Goal: Transaction & Acquisition: Purchase product/service

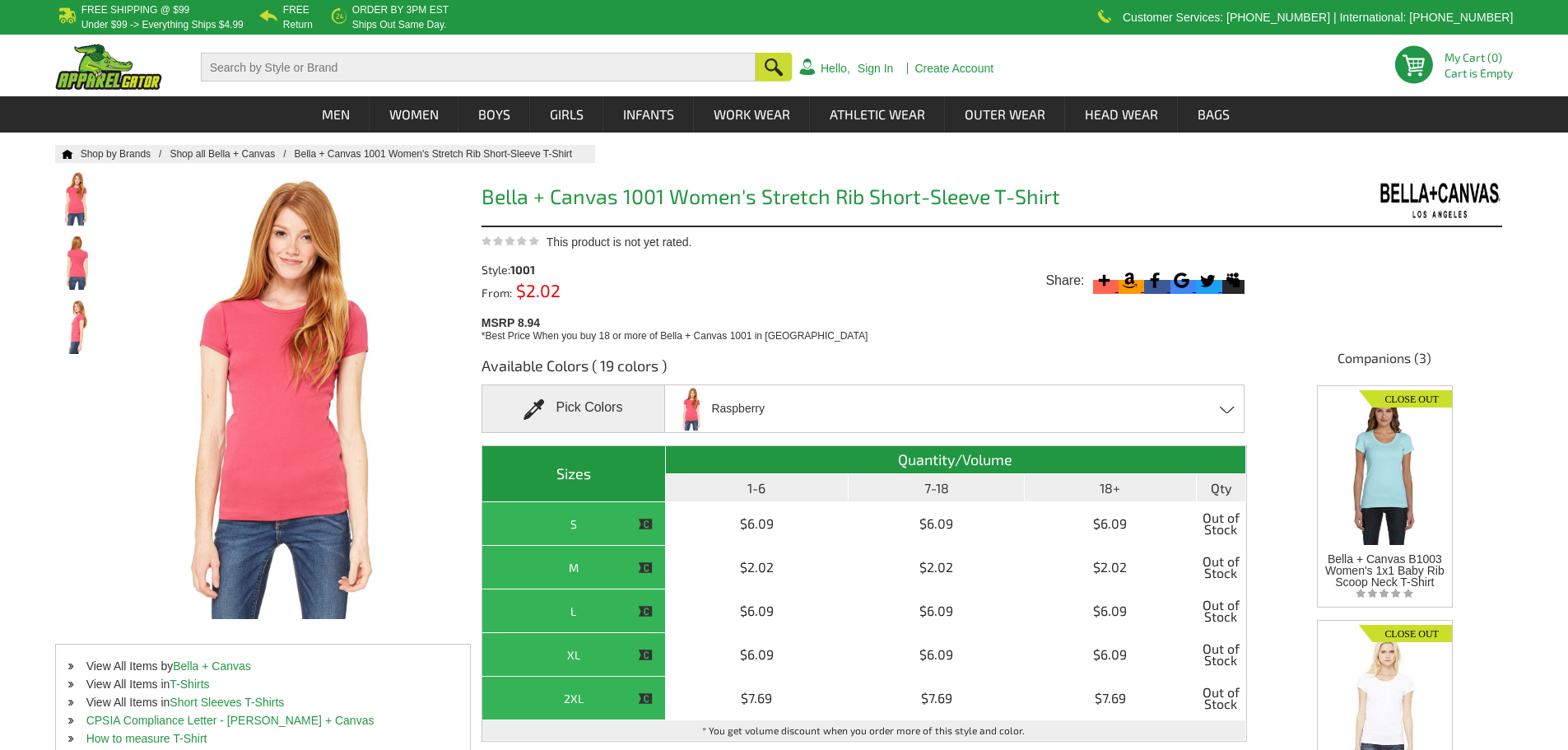
click at [204, 147] on li "Shop all Bella + Canvas" at bounding box center [232, 153] width 124 height 18
click at [218, 159] on link "Shop all Bella + Canvas" at bounding box center [232, 154] width 124 height 12
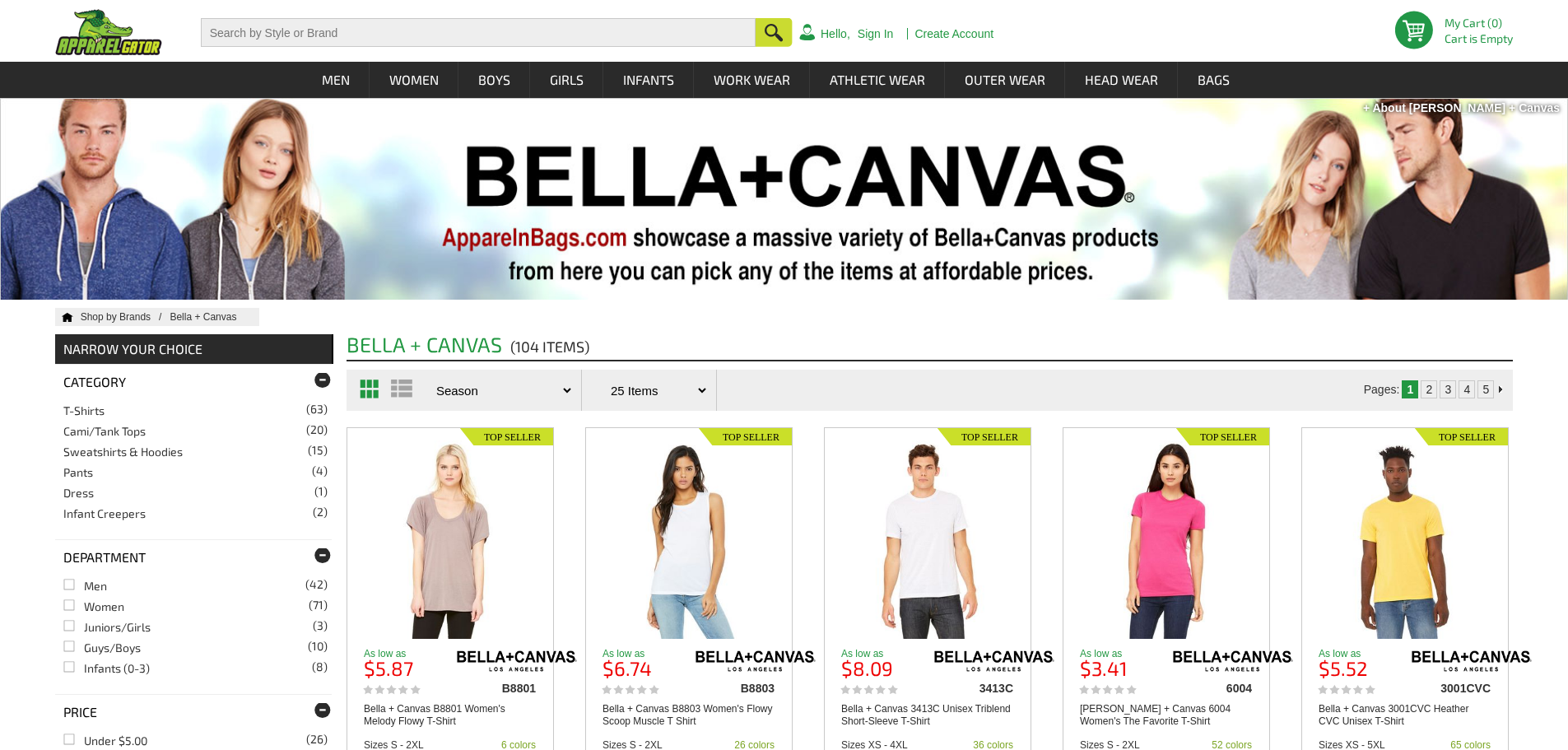
scroll to position [165, 0]
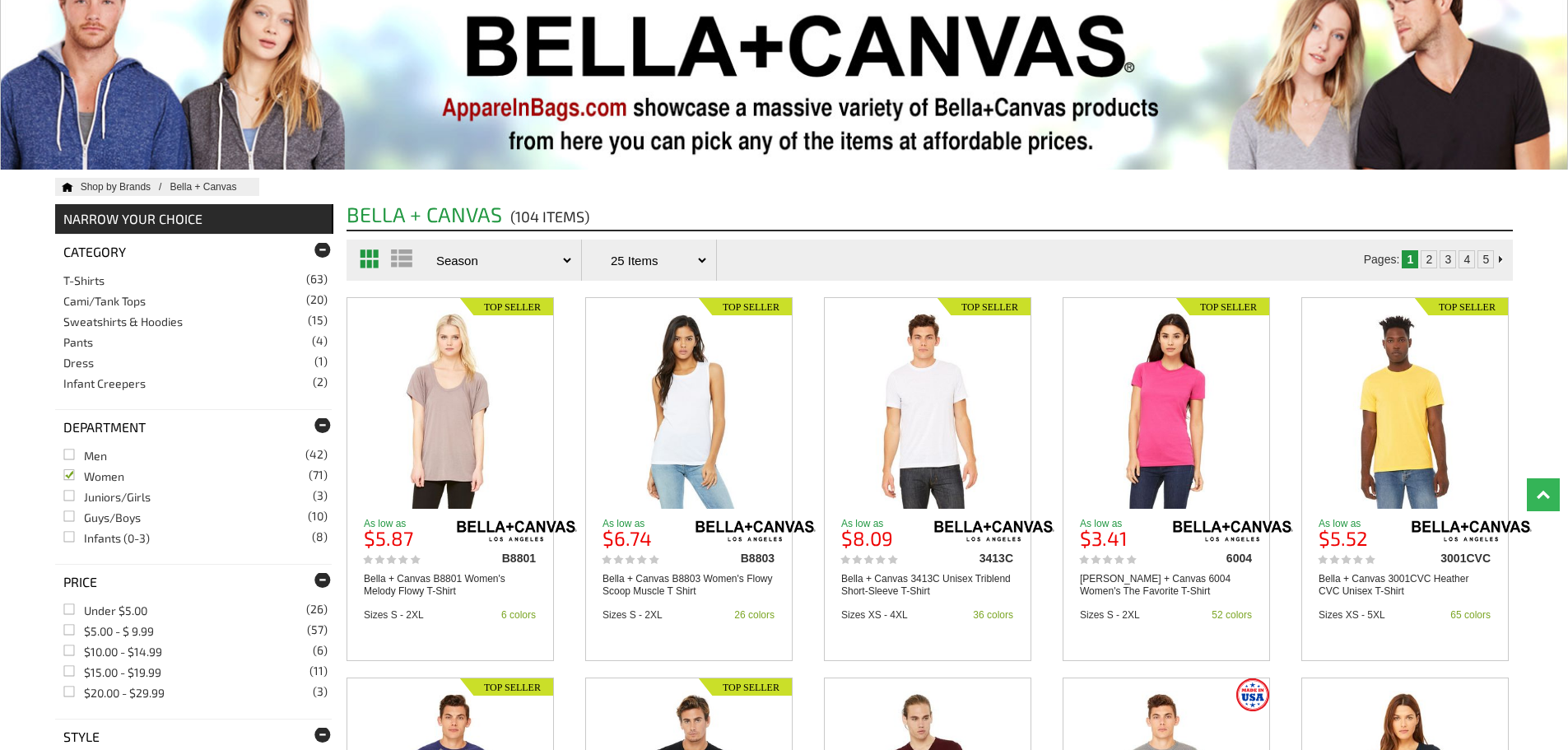
click at [81, 474] on link "Women (71)" at bounding box center [93, 476] width 61 height 14
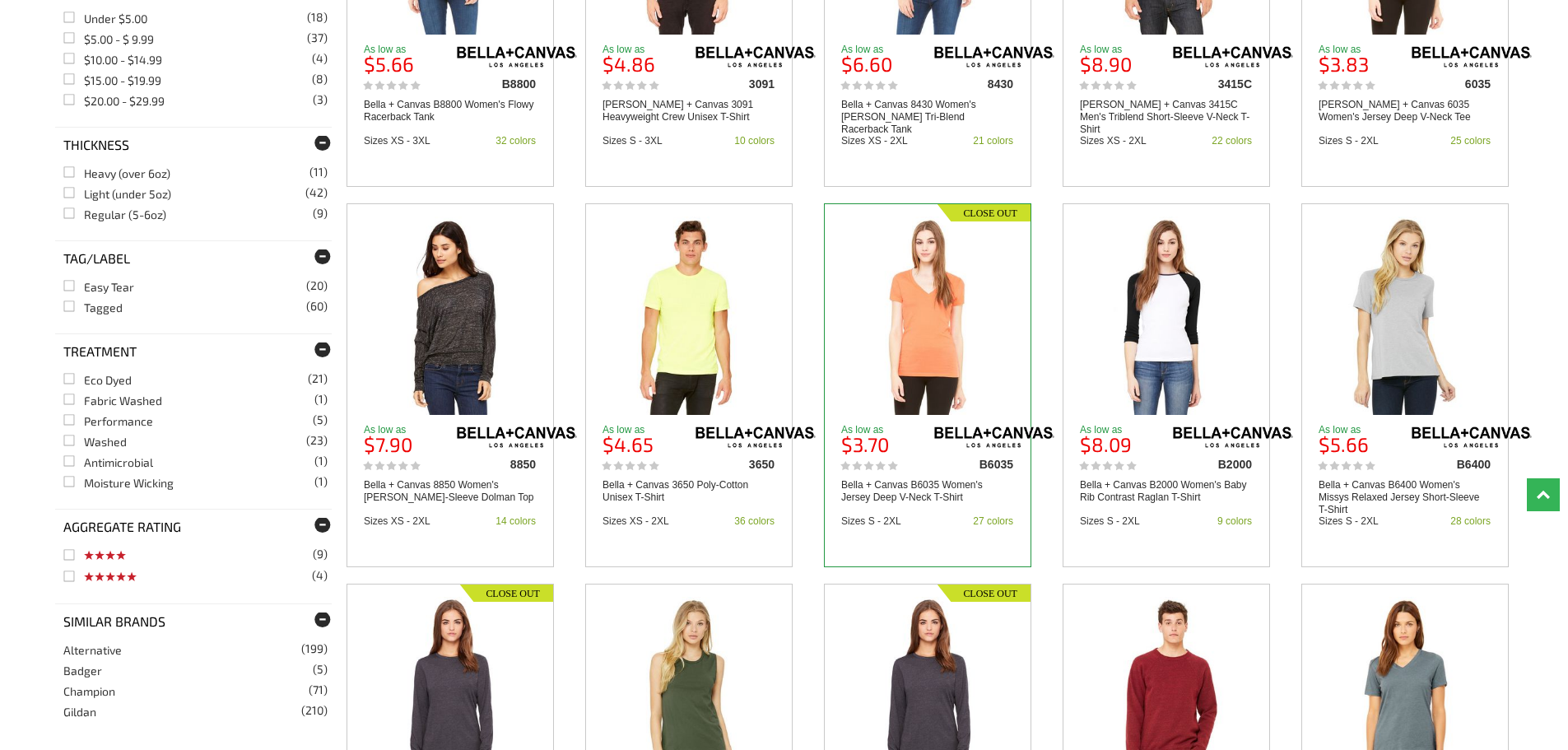
scroll to position [1729, 0]
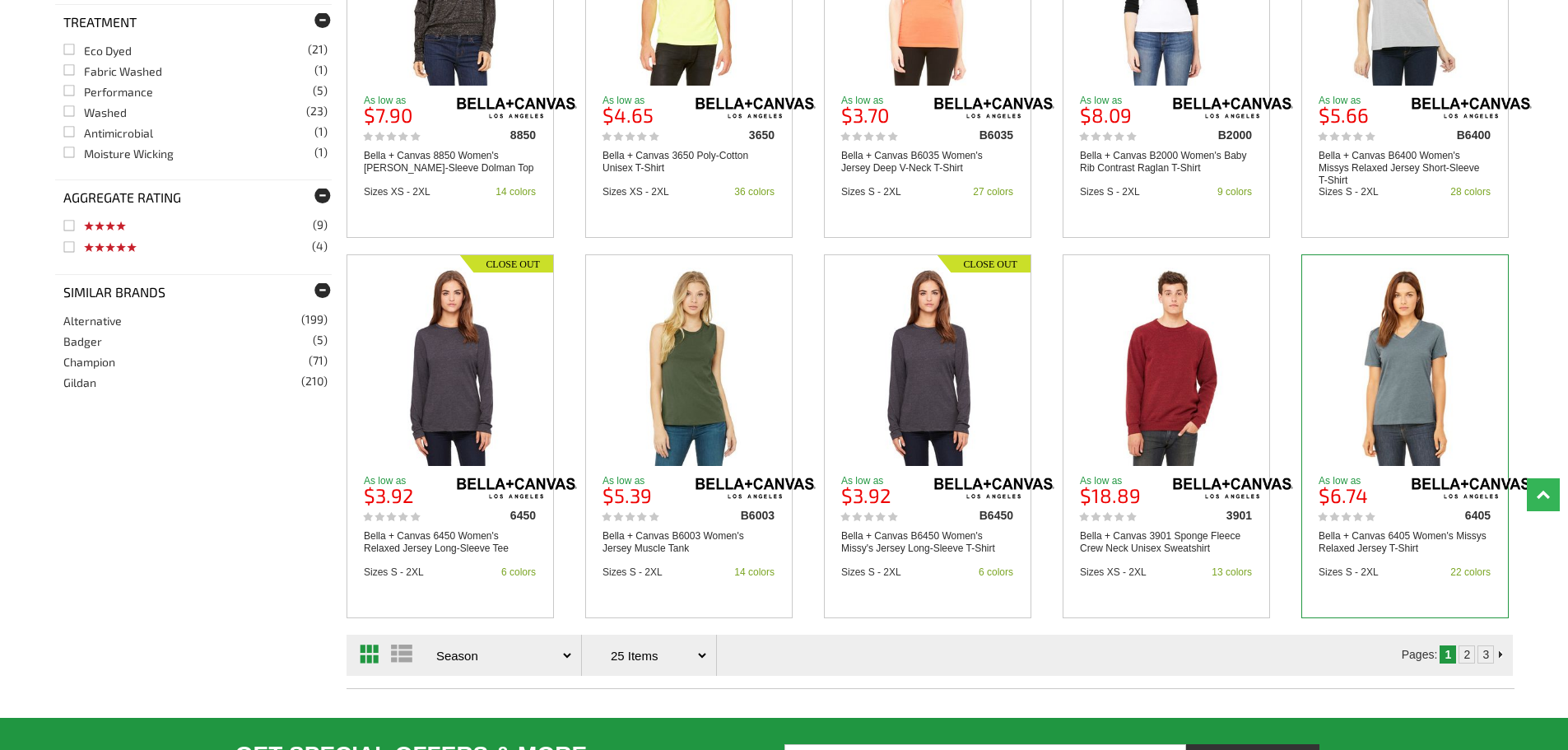
click at [1409, 341] on img at bounding box center [1406, 367] width 159 height 198
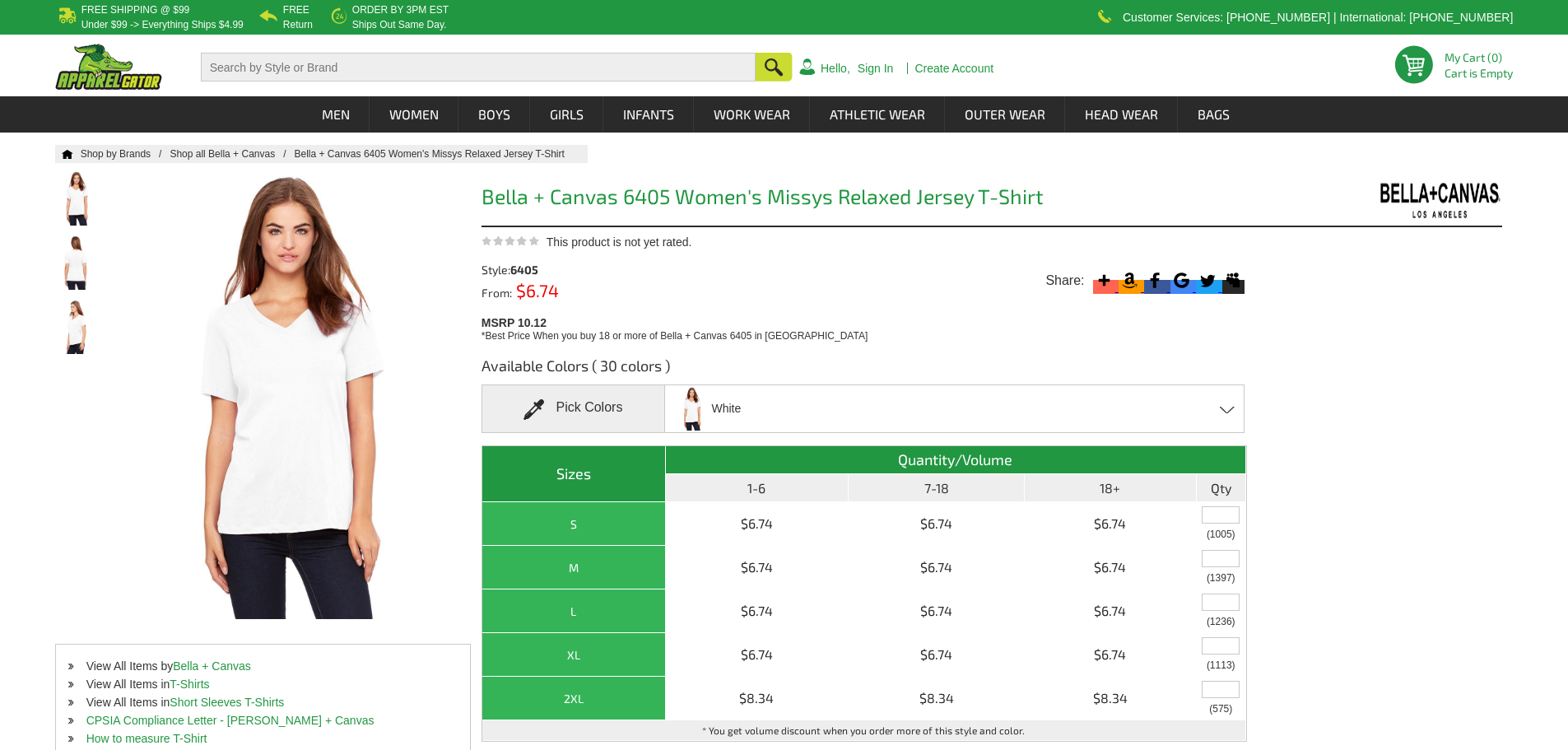
scroll to position [247, 0]
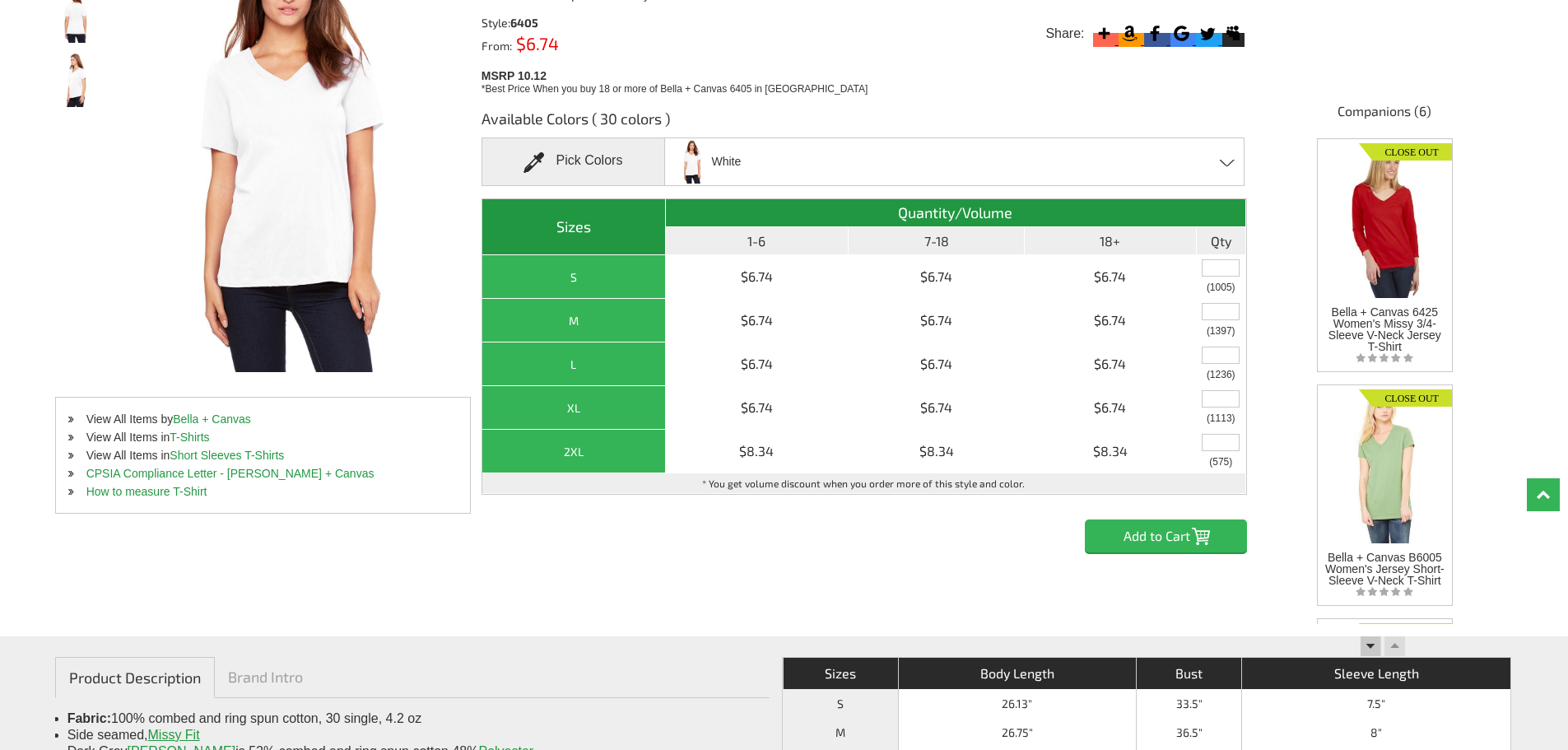
click at [605, 158] on div "Pick Colors" at bounding box center [572, 162] width 183 height 49
click at [539, 166] on span at bounding box center [539, 162] width 32 height 20
click at [534, 157] on span at bounding box center [539, 162] width 32 height 20
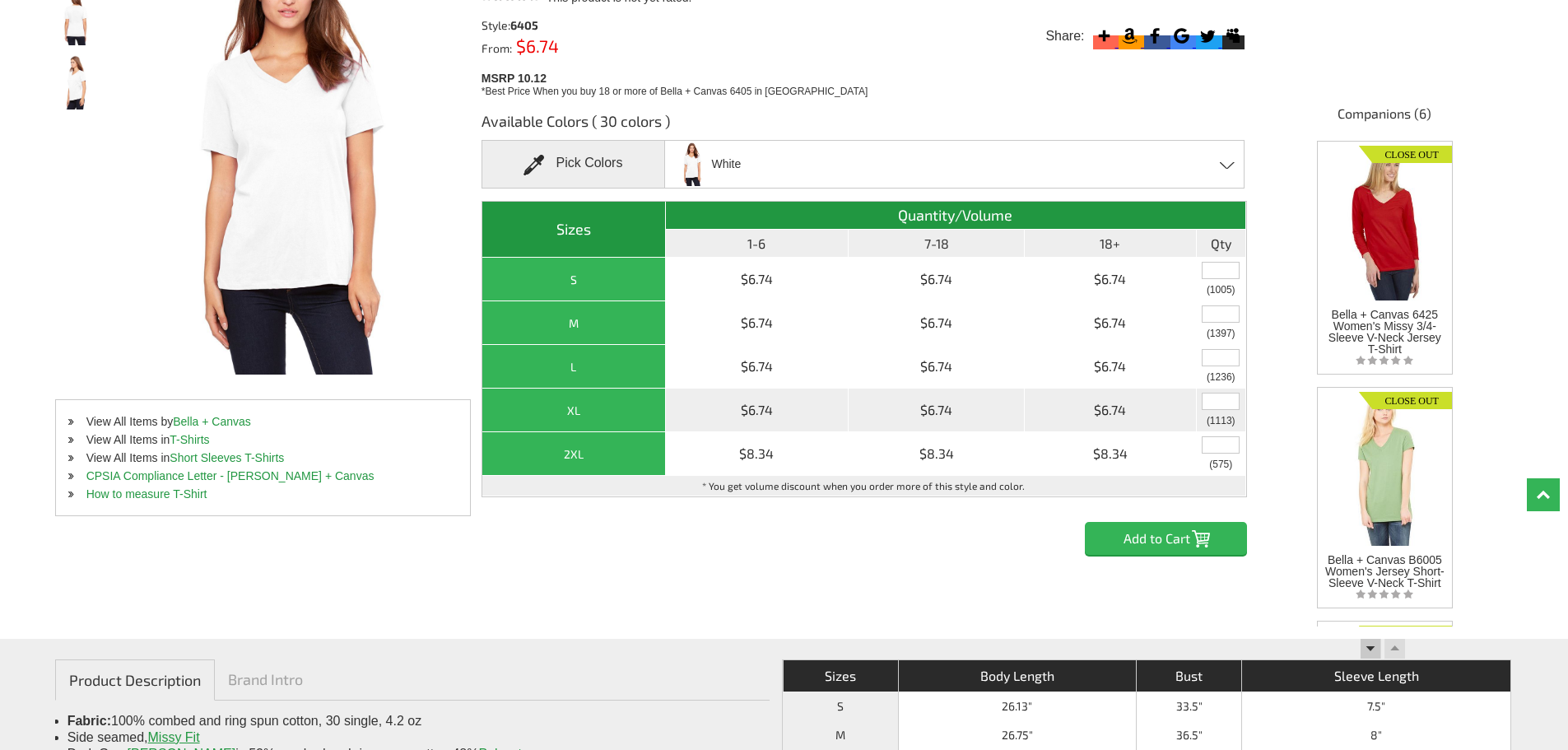
scroll to position [165, 0]
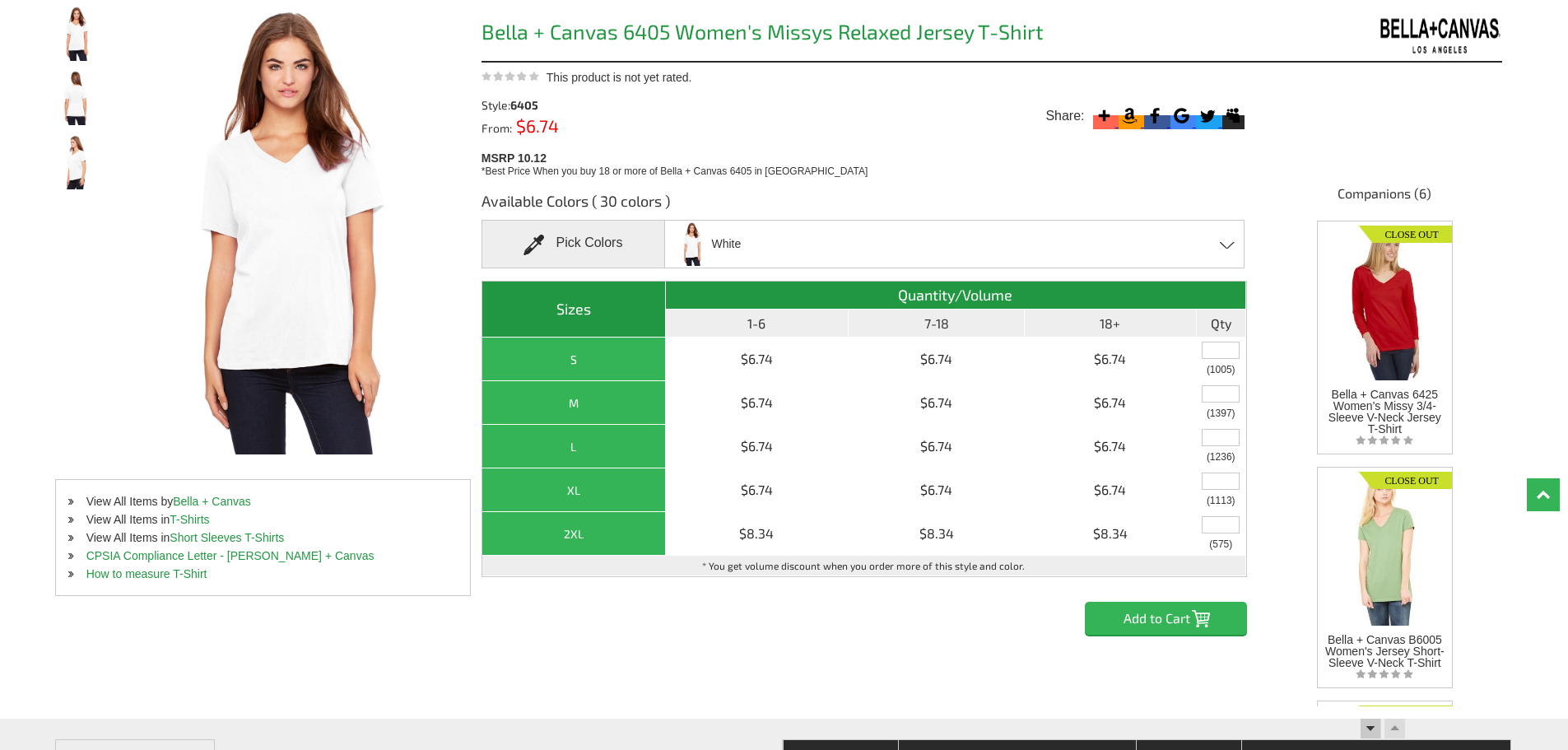
click at [1227, 232] on div "White Asphalt Athletic Heather Berry Black Black Heather Blue Triblend Charcoal…" at bounding box center [955, 245] width 580 height 49
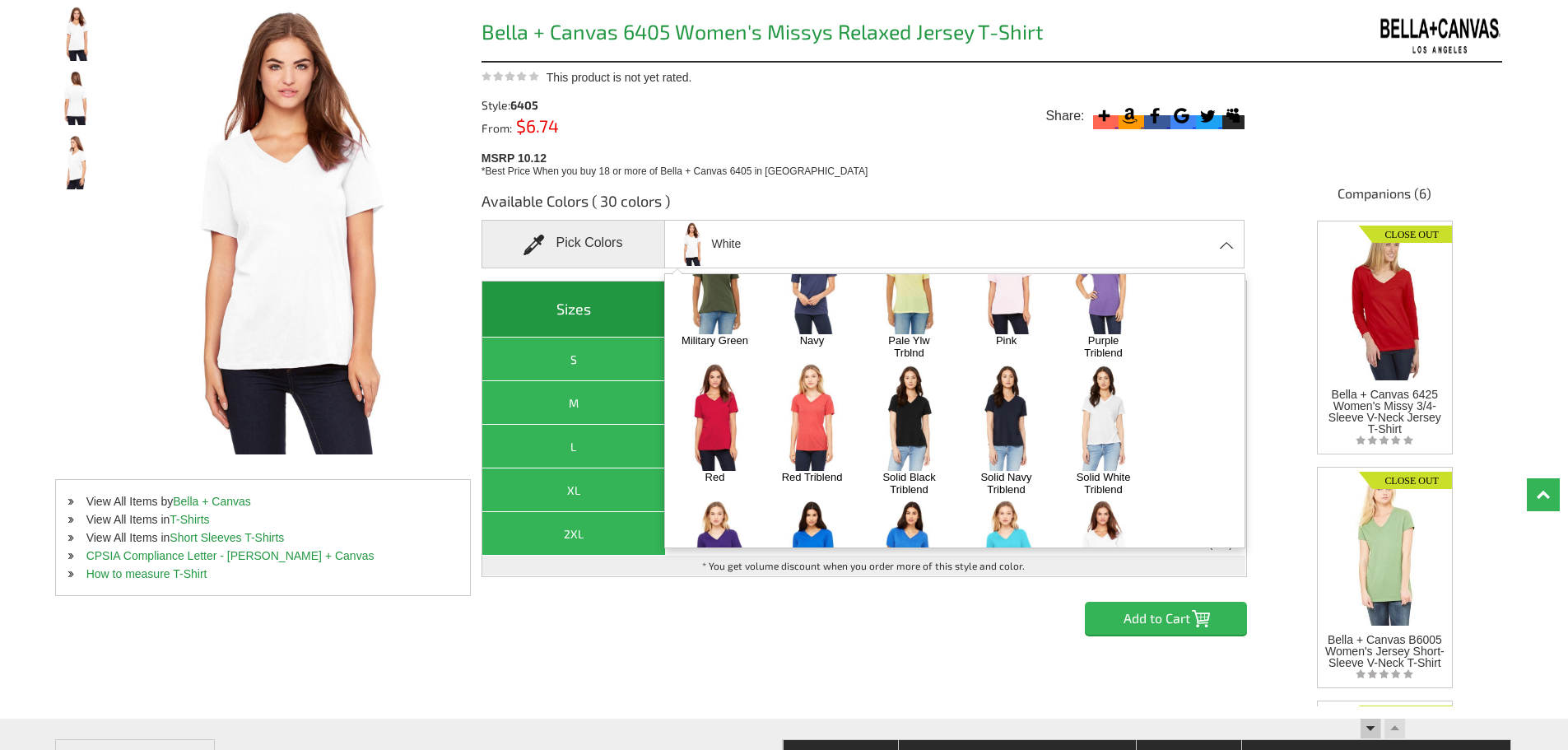
scroll to position [555, 0]
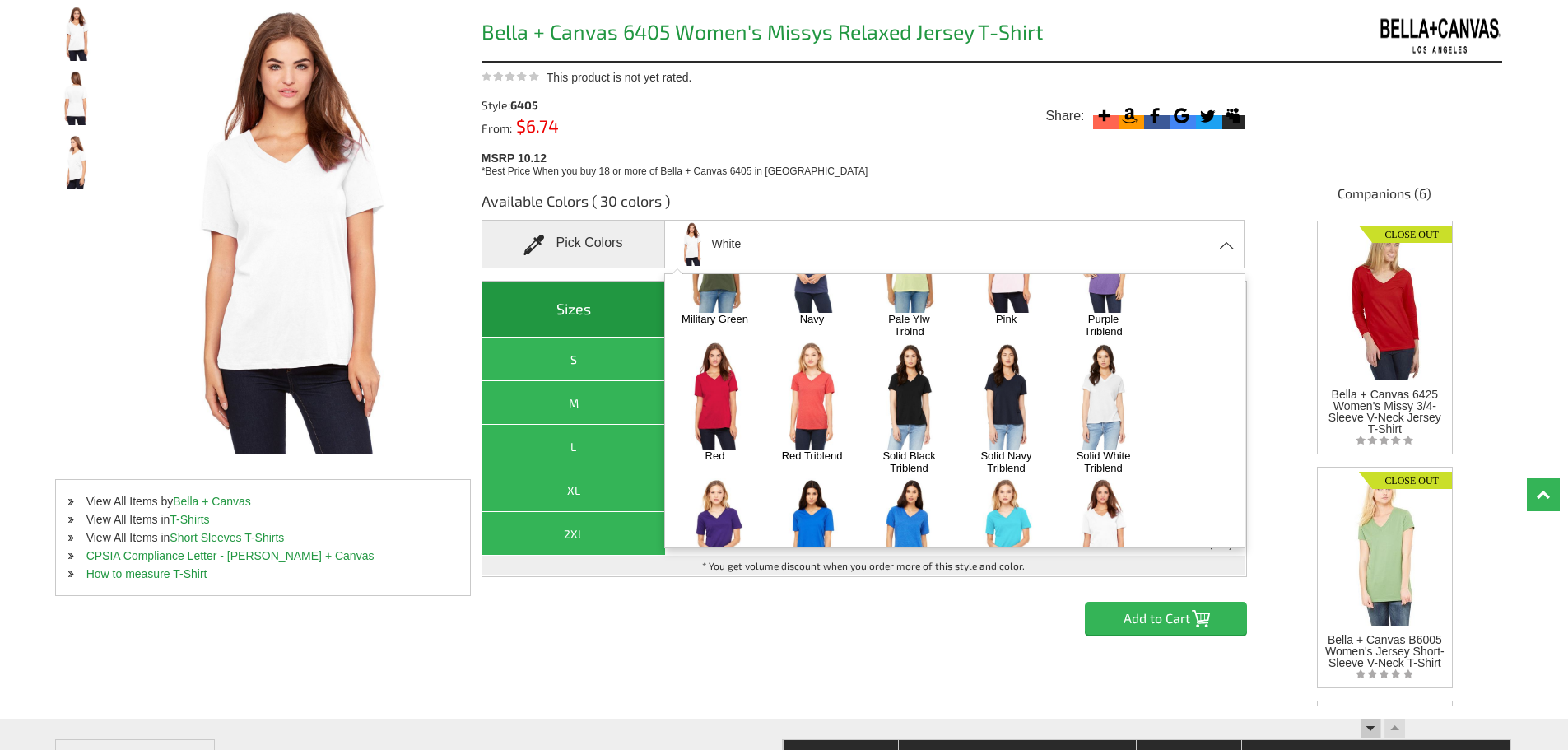
click at [1004, 478] on img at bounding box center [1006, 532] width 86 height 108
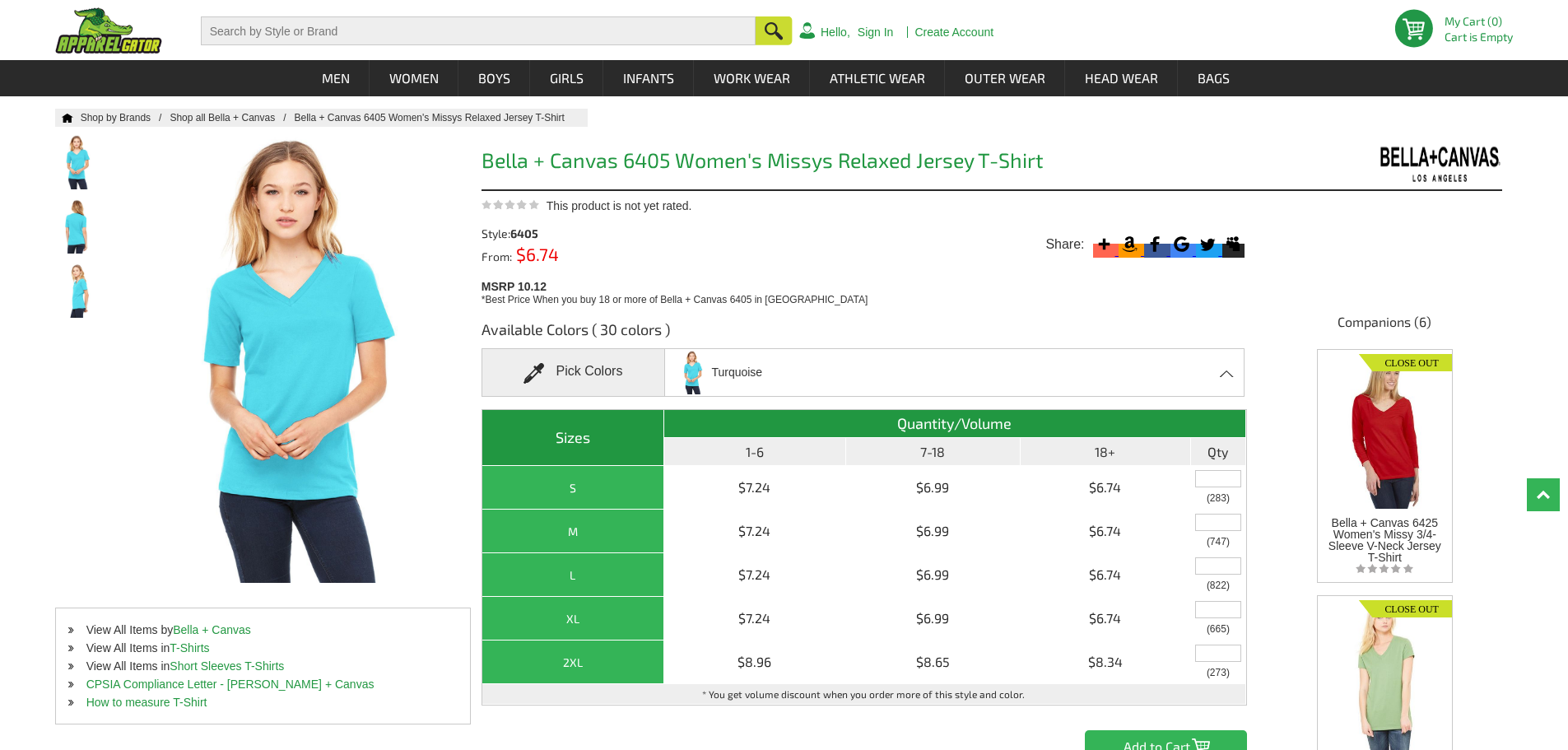
scroll to position [0, 0]
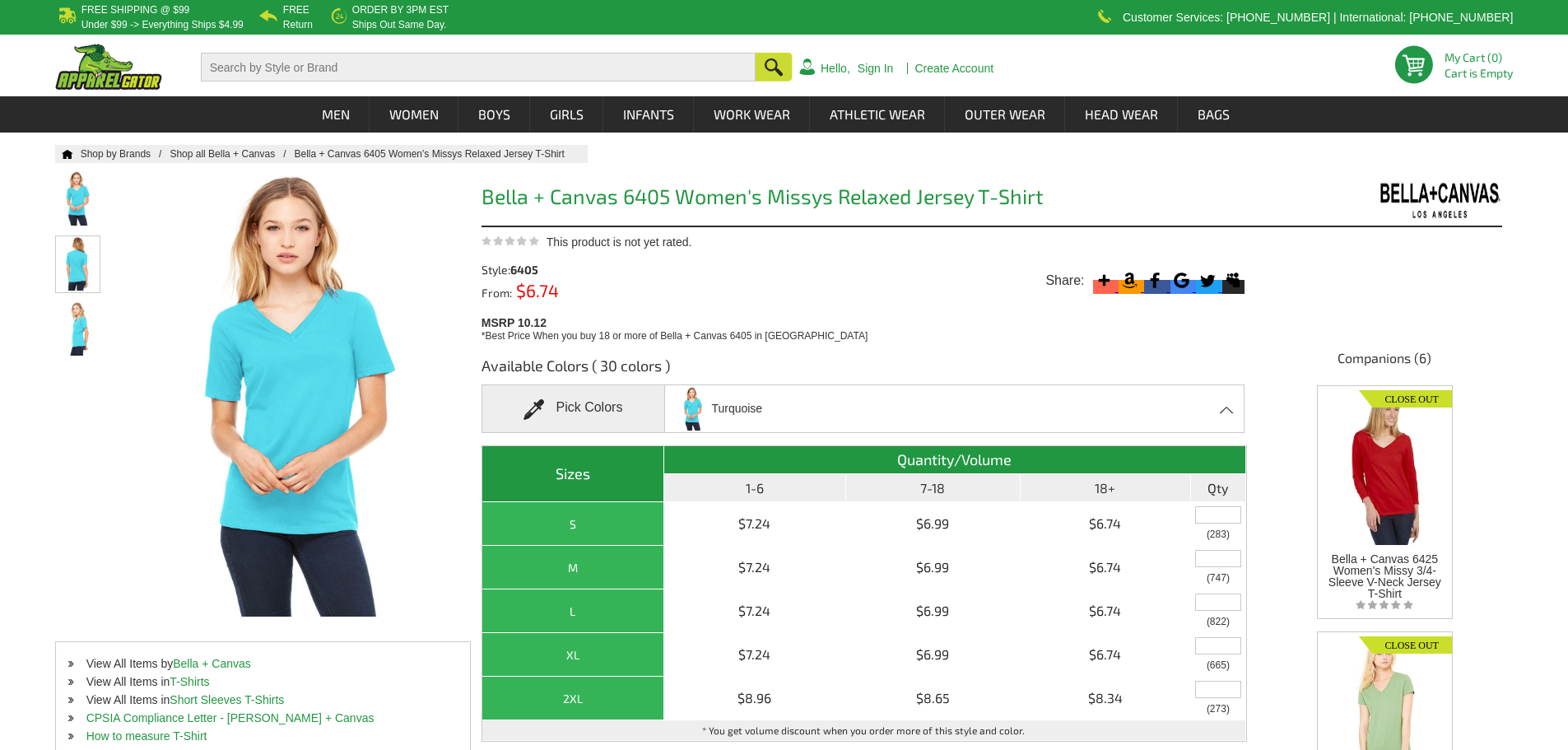
click at [79, 277] on img at bounding box center [78, 264] width 44 height 54
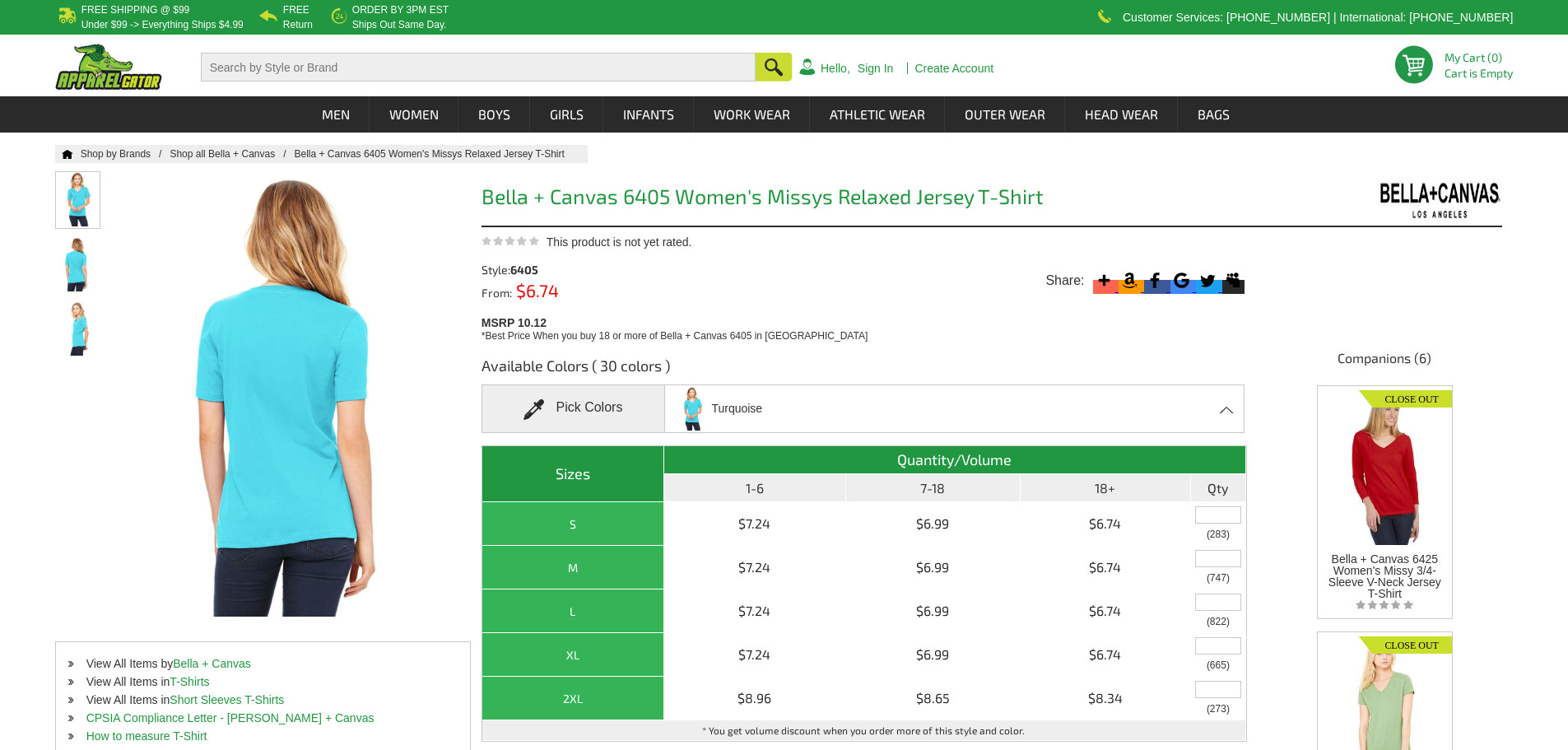
click at [82, 187] on img at bounding box center [78, 199] width 44 height 54
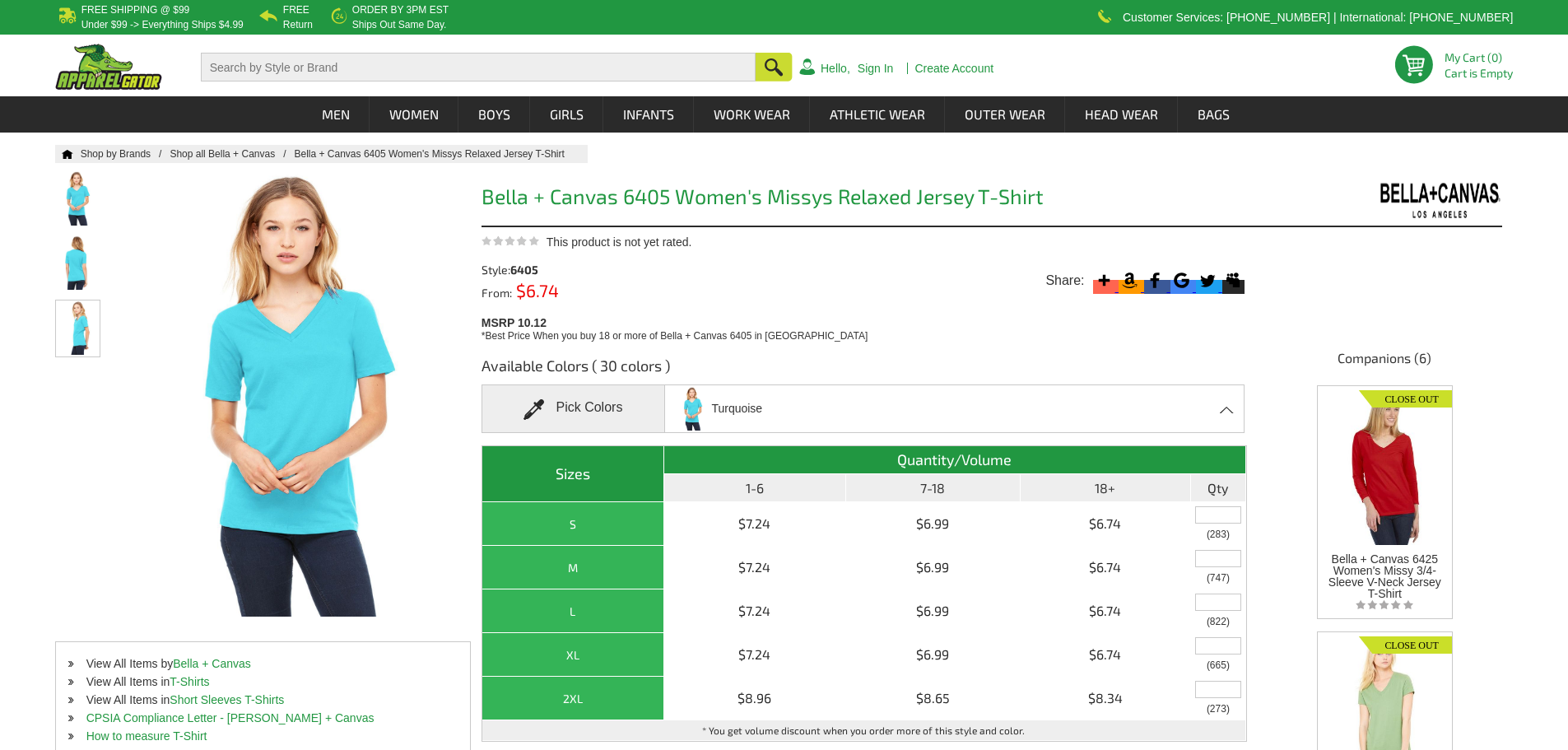
click at [83, 345] on img at bounding box center [78, 328] width 44 height 54
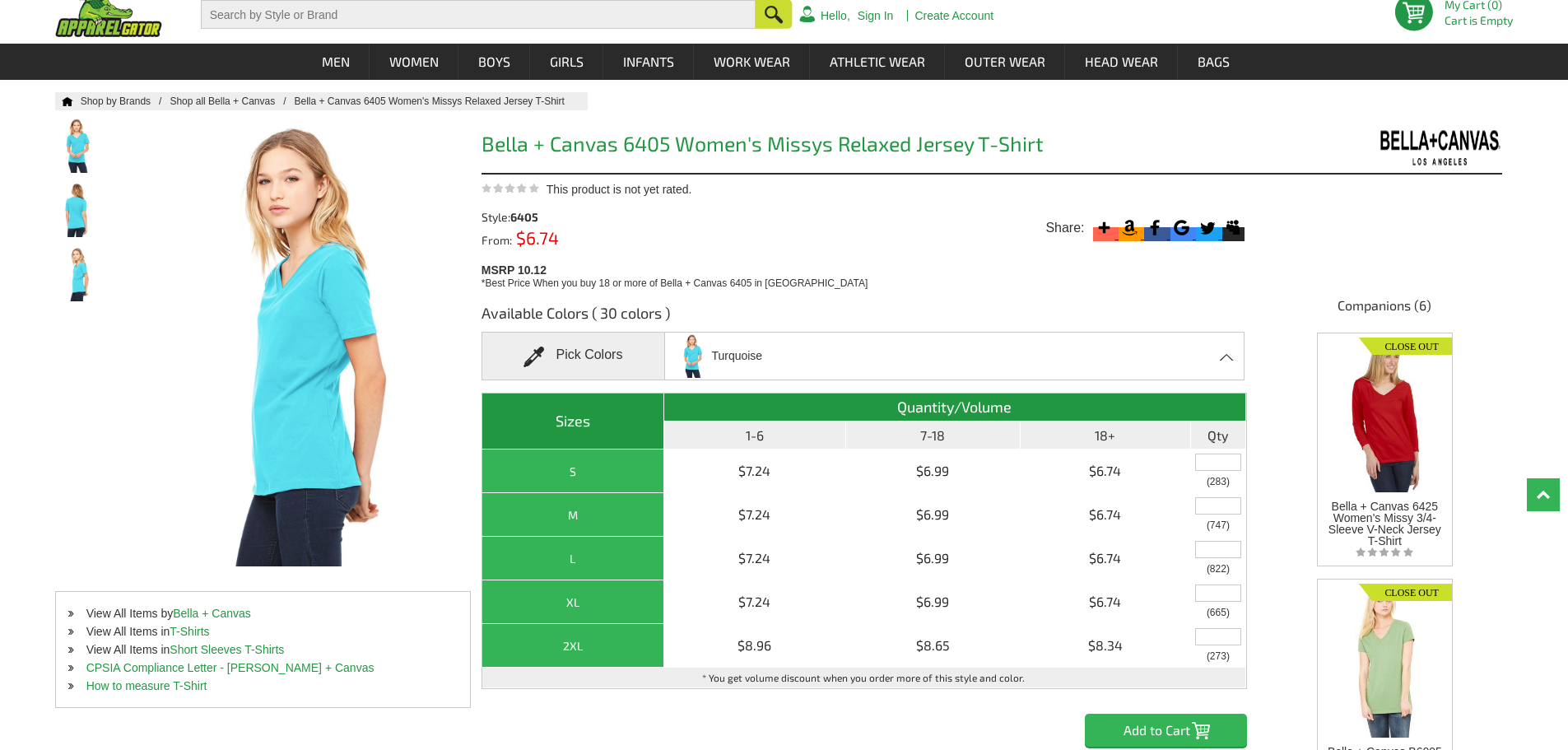
scroll to position [82, 0]
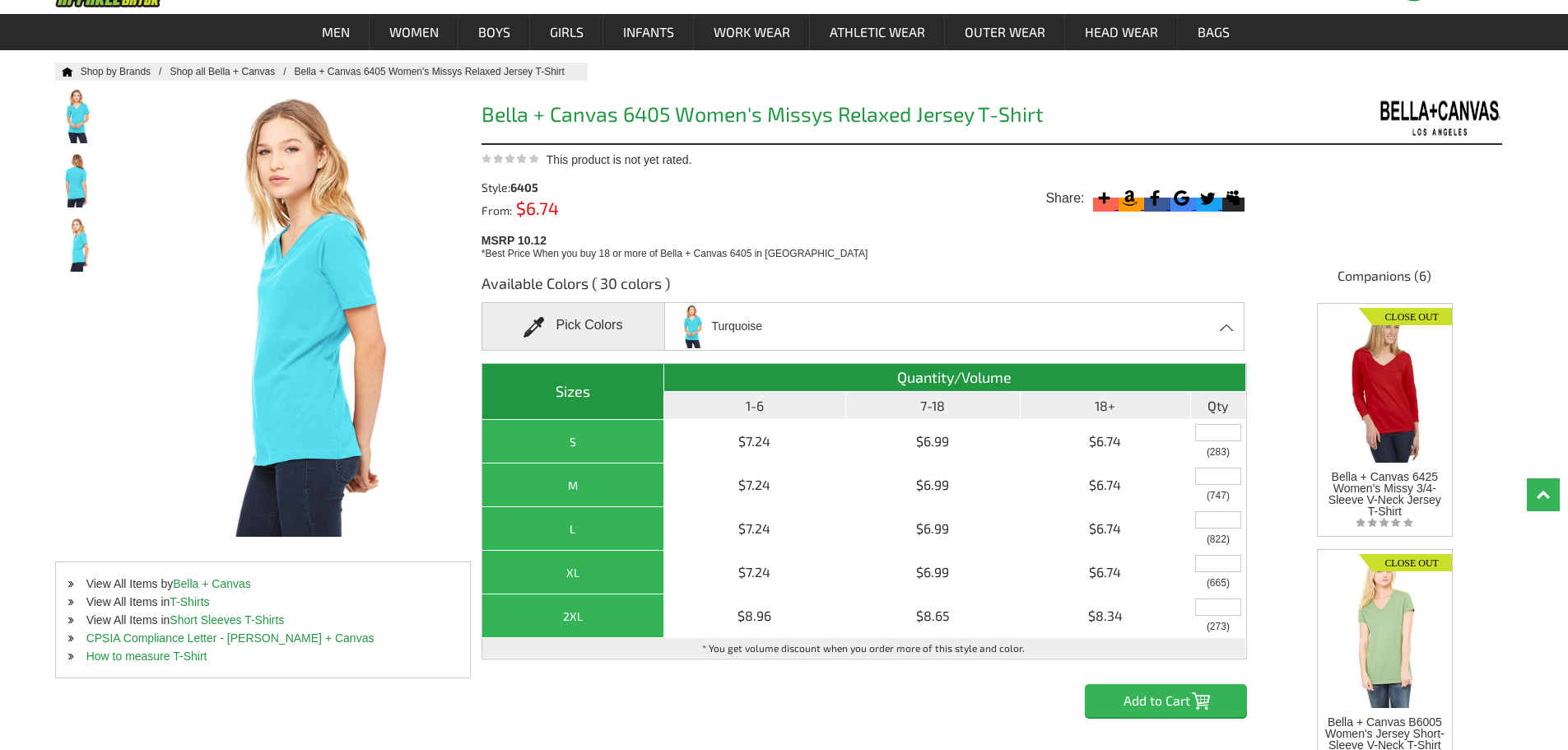
click at [1175, 318] on div "Turquoise Asphalt Athletic Heather Berry Black Black Heather Blue Triblend Char…" at bounding box center [955, 326] width 580 height 49
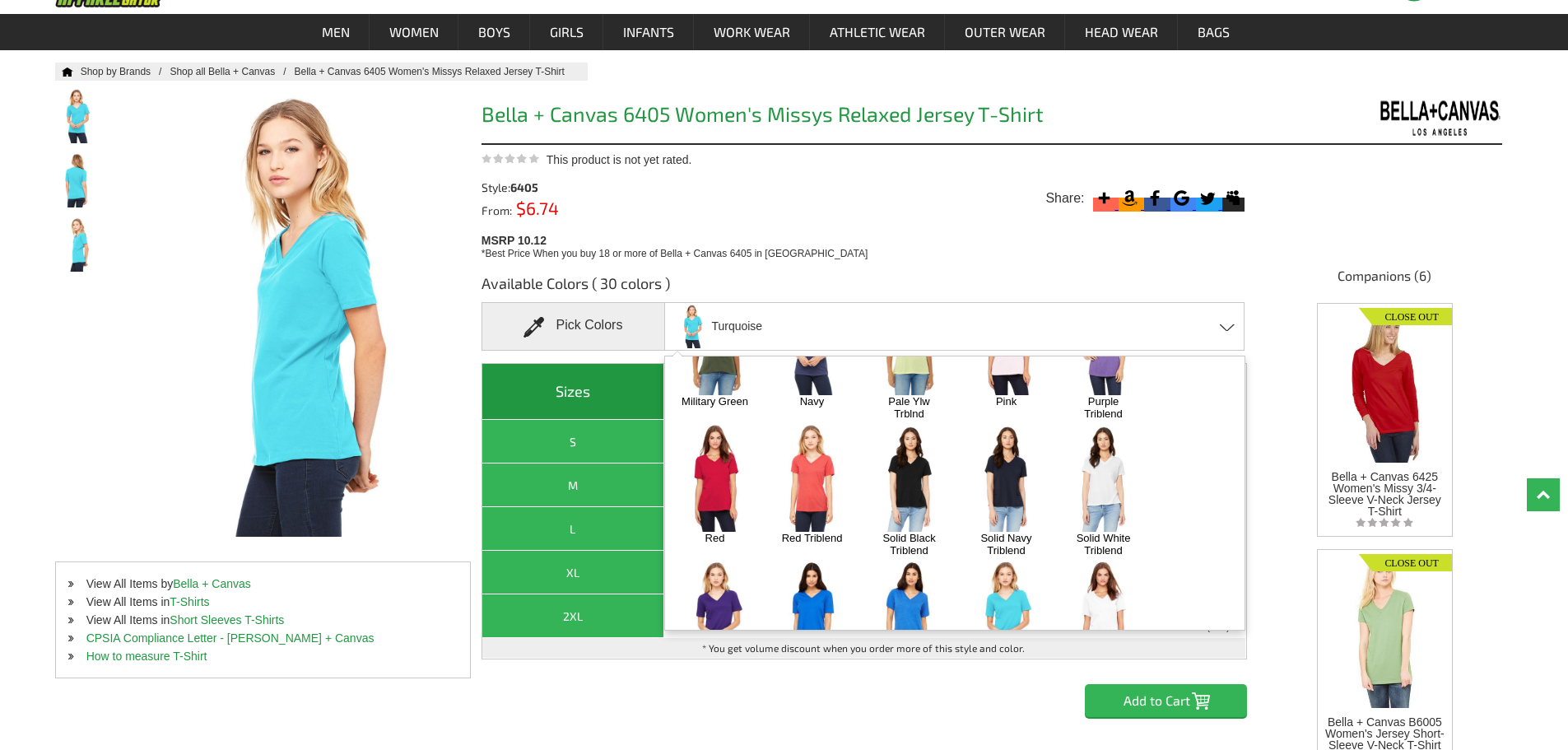
click at [800, 561] on img at bounding box center [811, 614] width 86 height 108
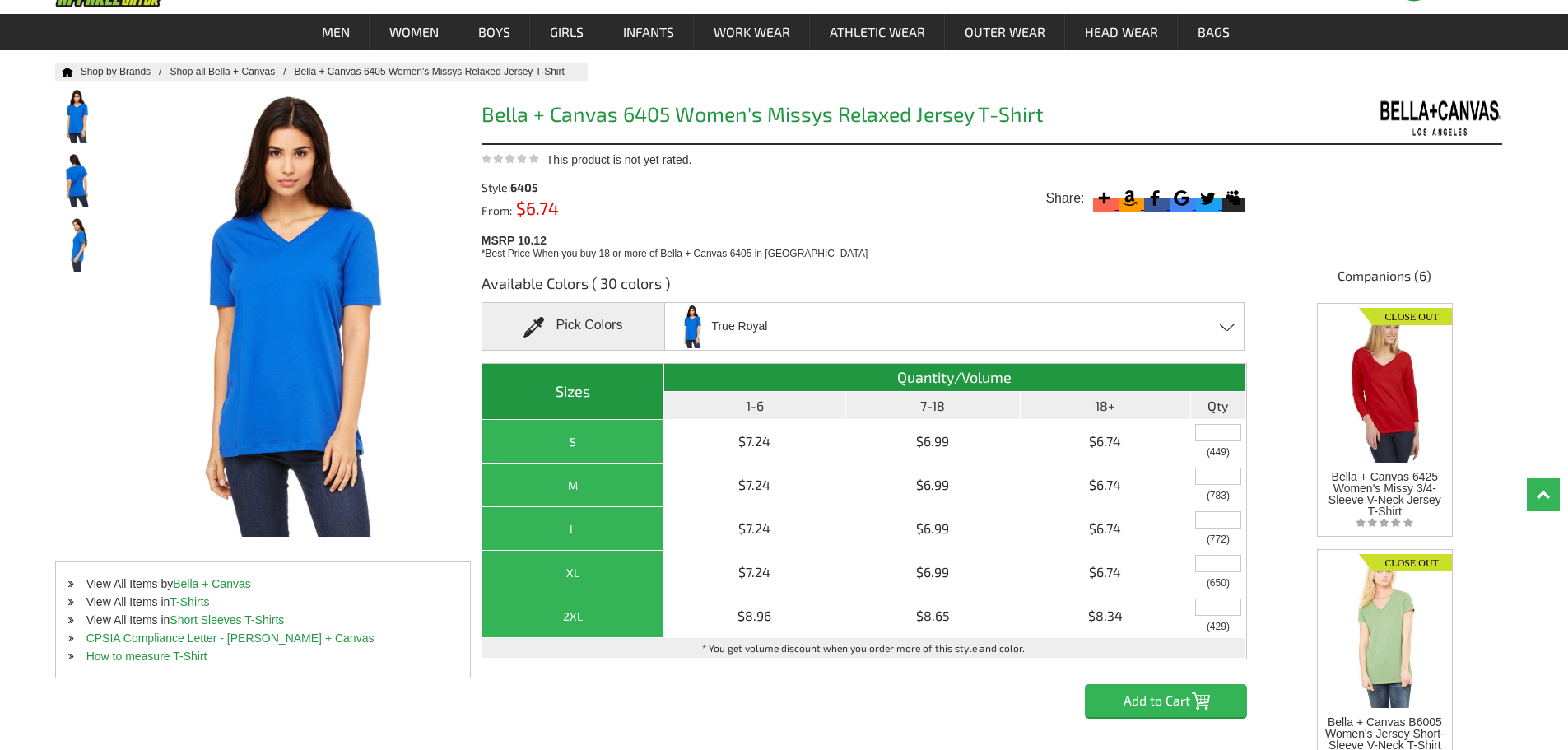
click at [1230, 330] on span at bounding box center [1227, 327] width 16 height 8
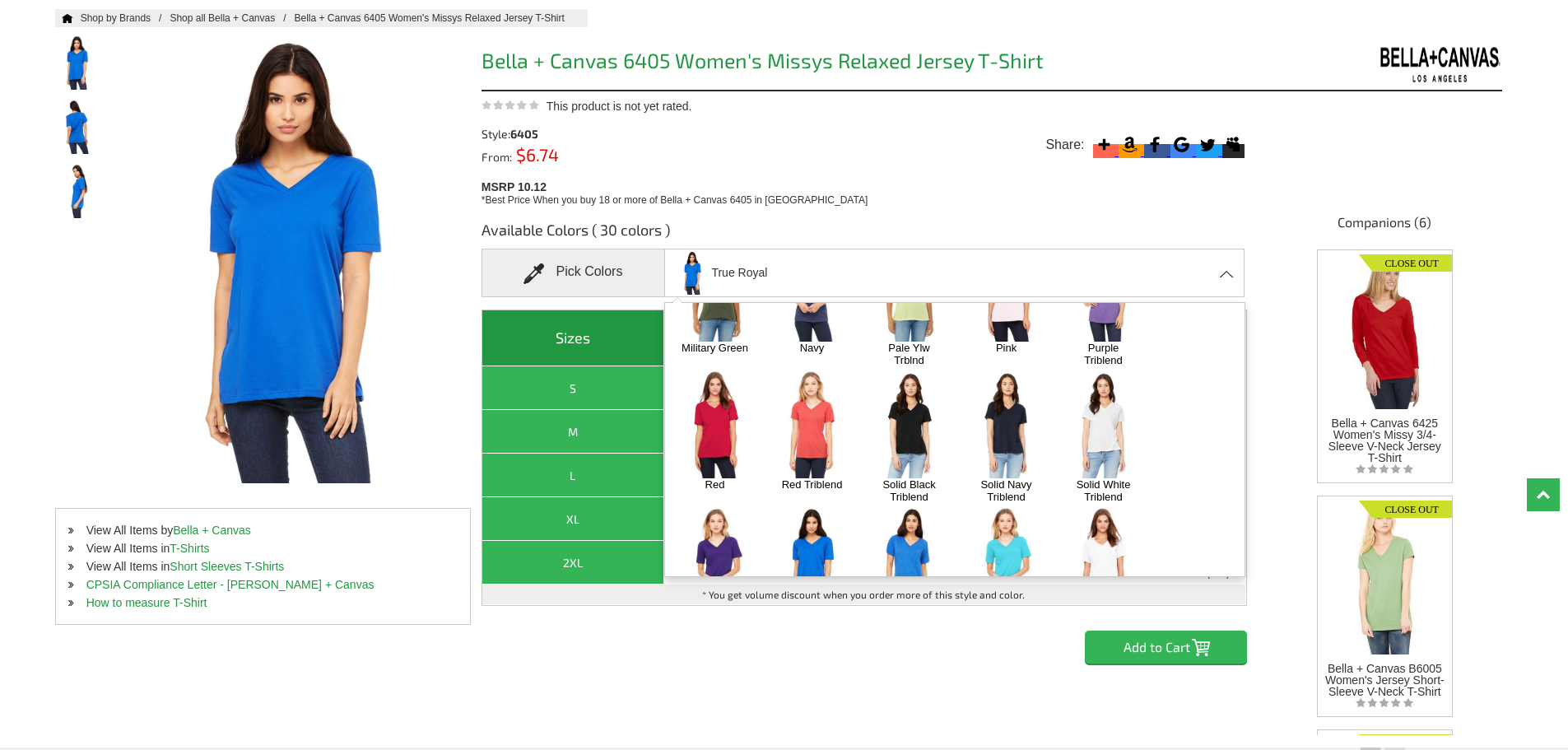
scroll to position [165, 0]
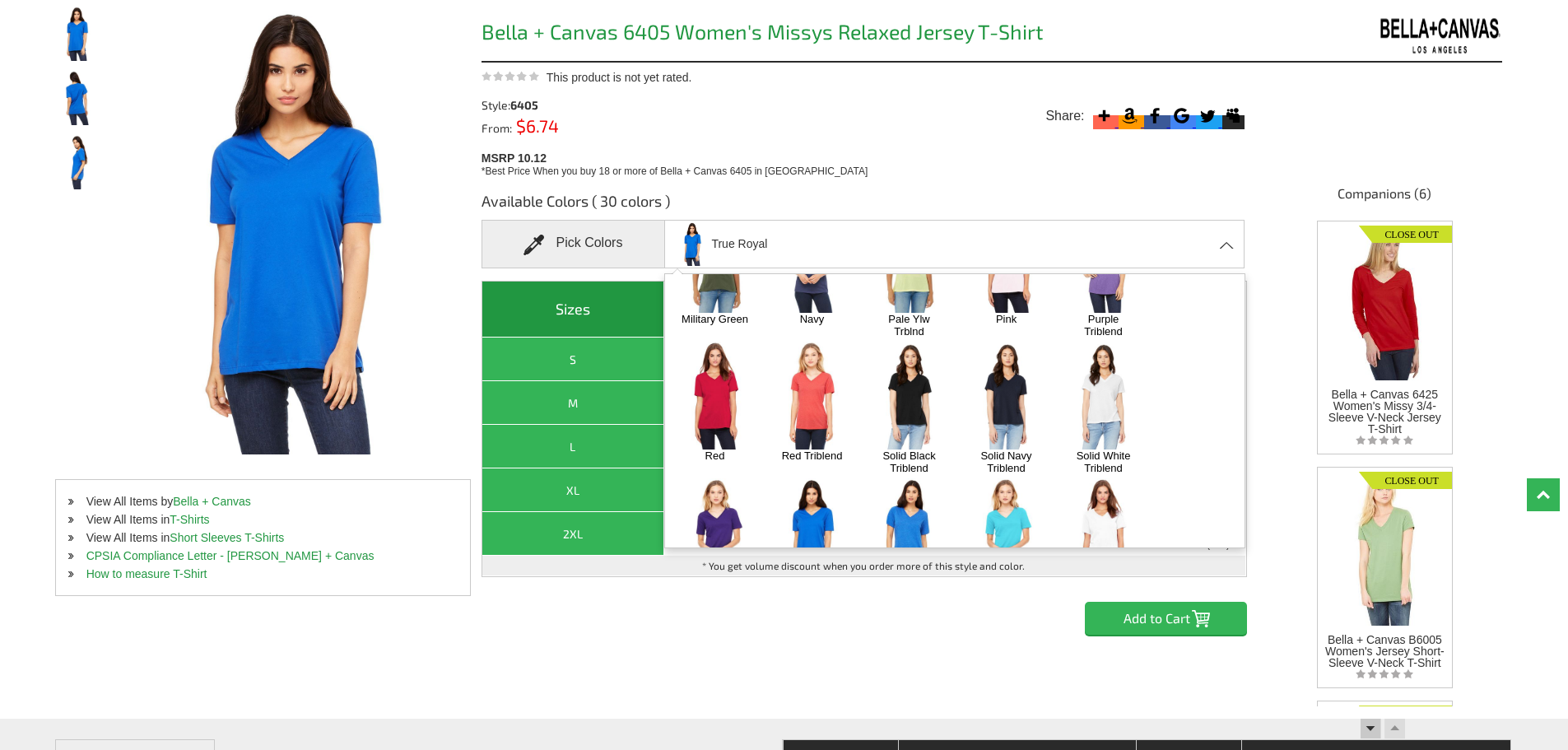
click at [731, 356] on img at bounding box center [714, 395] width 86 height 108
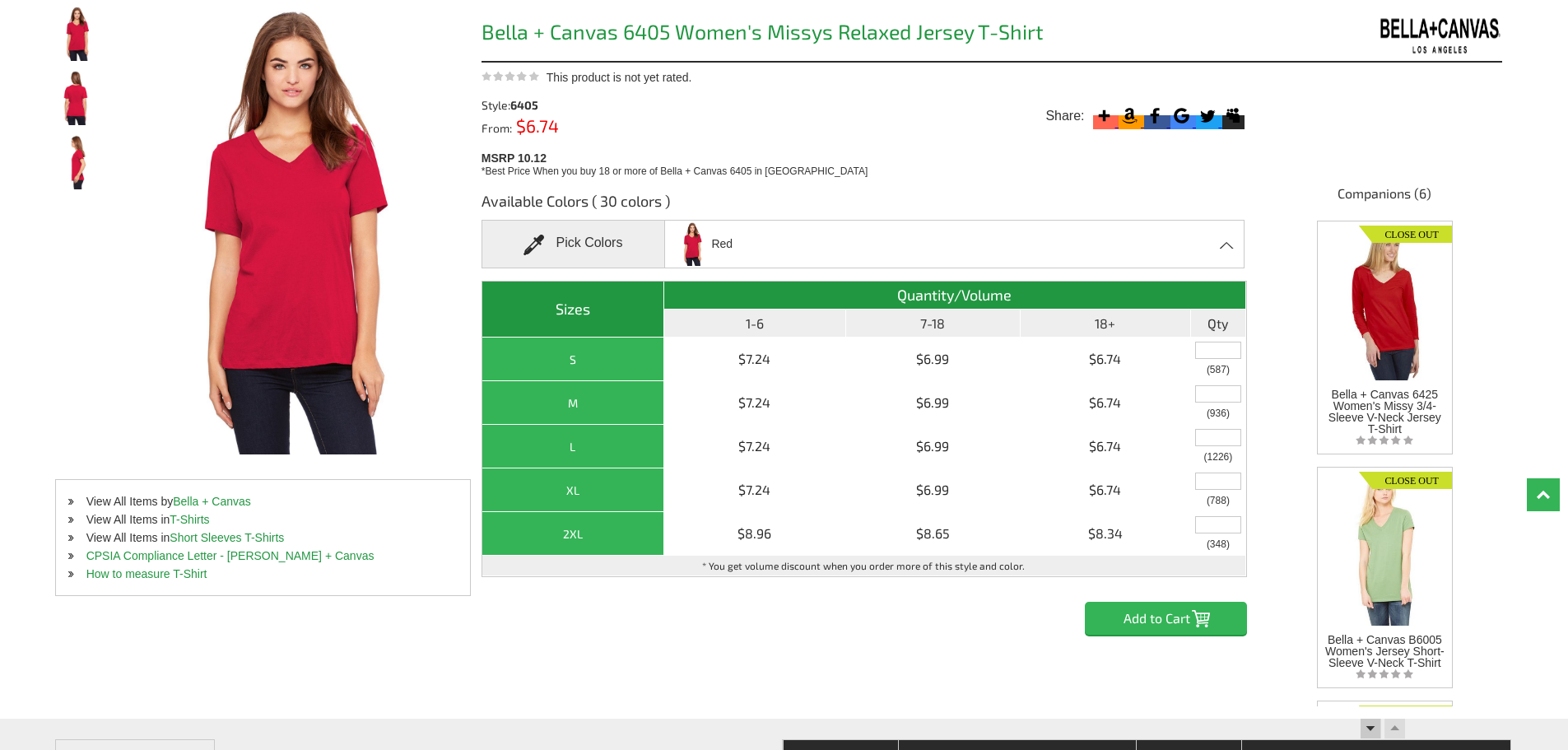
click at [1217, 228] on div "Red Asphalt Athletic Heather Berry Black Black Heather Blue Triblend Charcoal B…" at bounding box center [955, 245] width 580 height 49
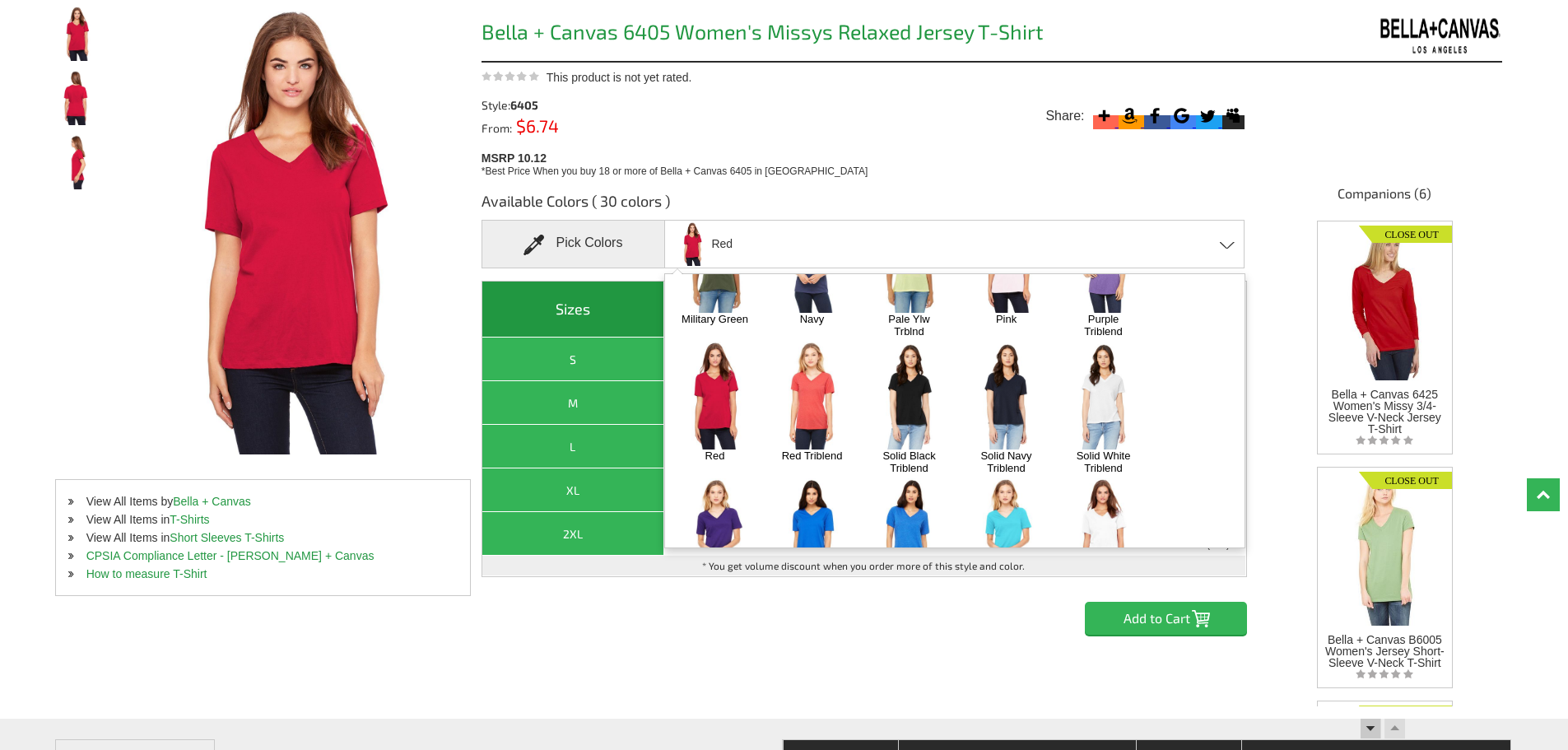
click at [823, 342] on img at bounding box center [811, 395] width 86 height 108
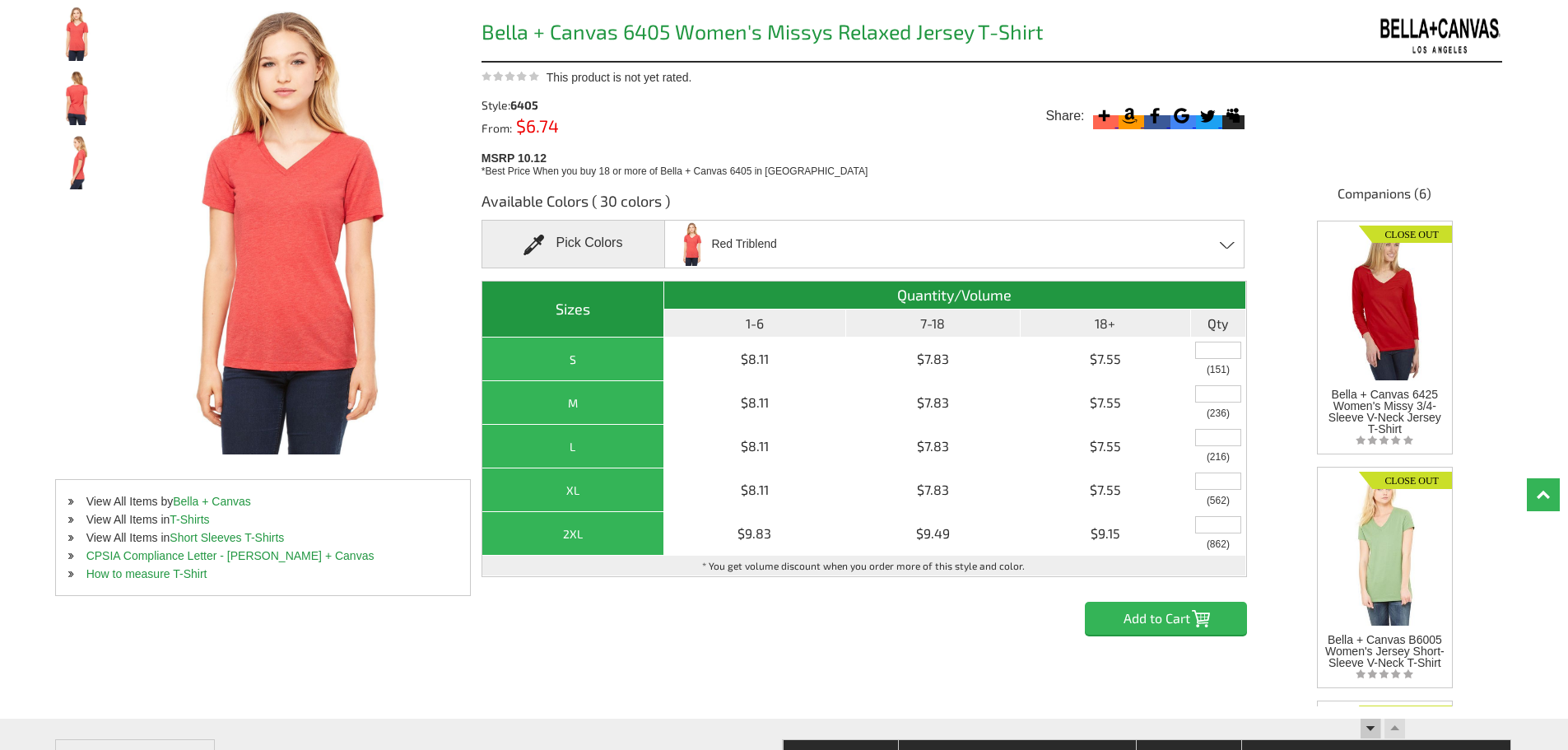
click at [1230, 238] on div "Red Triblend Asphalt Athletic Heather Berry Black Black Heather Blue Triblend C…" at bounding box center [955, 245] width 580 height 49
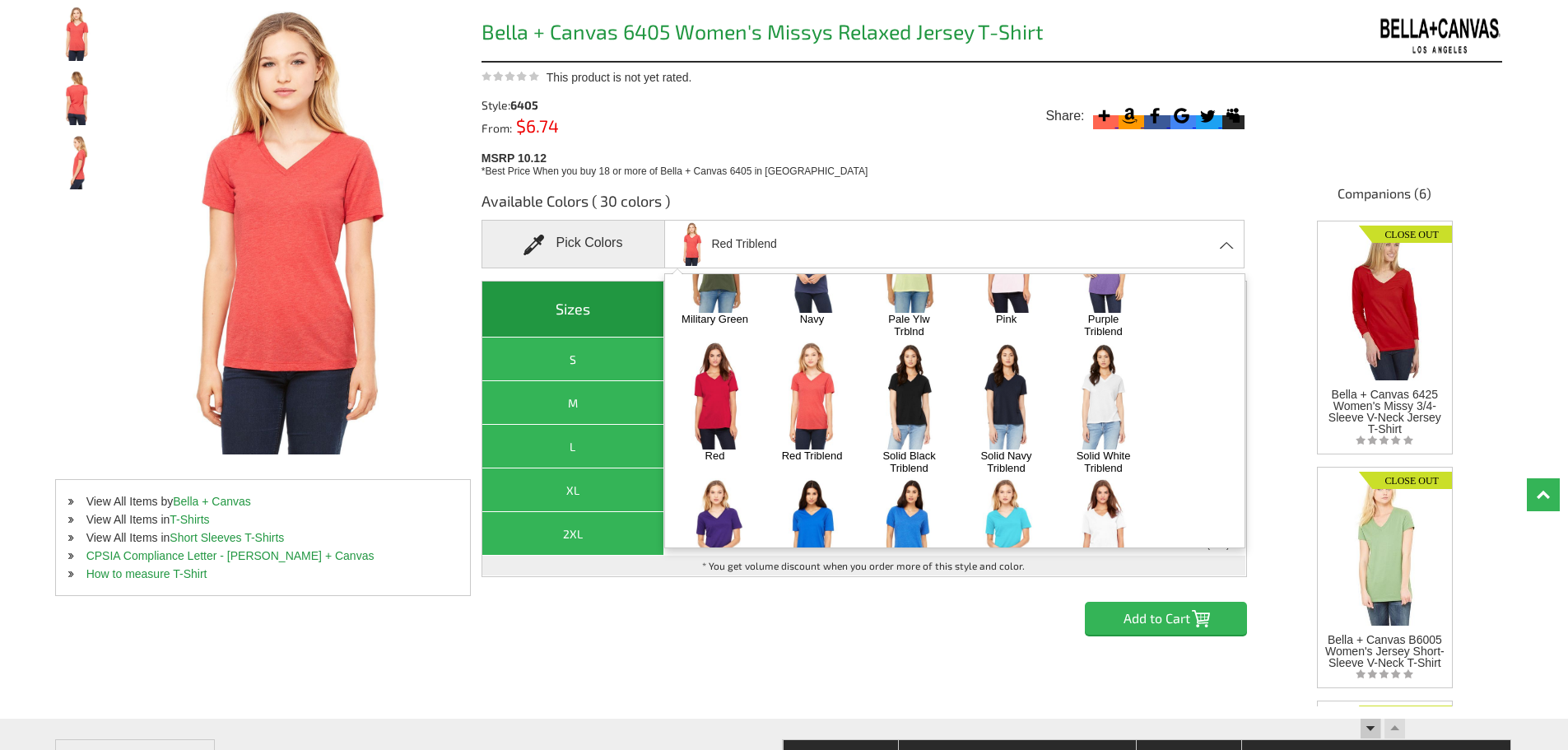
click at [816, 342] on img at bounding box center [811, 395] width 86 height 108
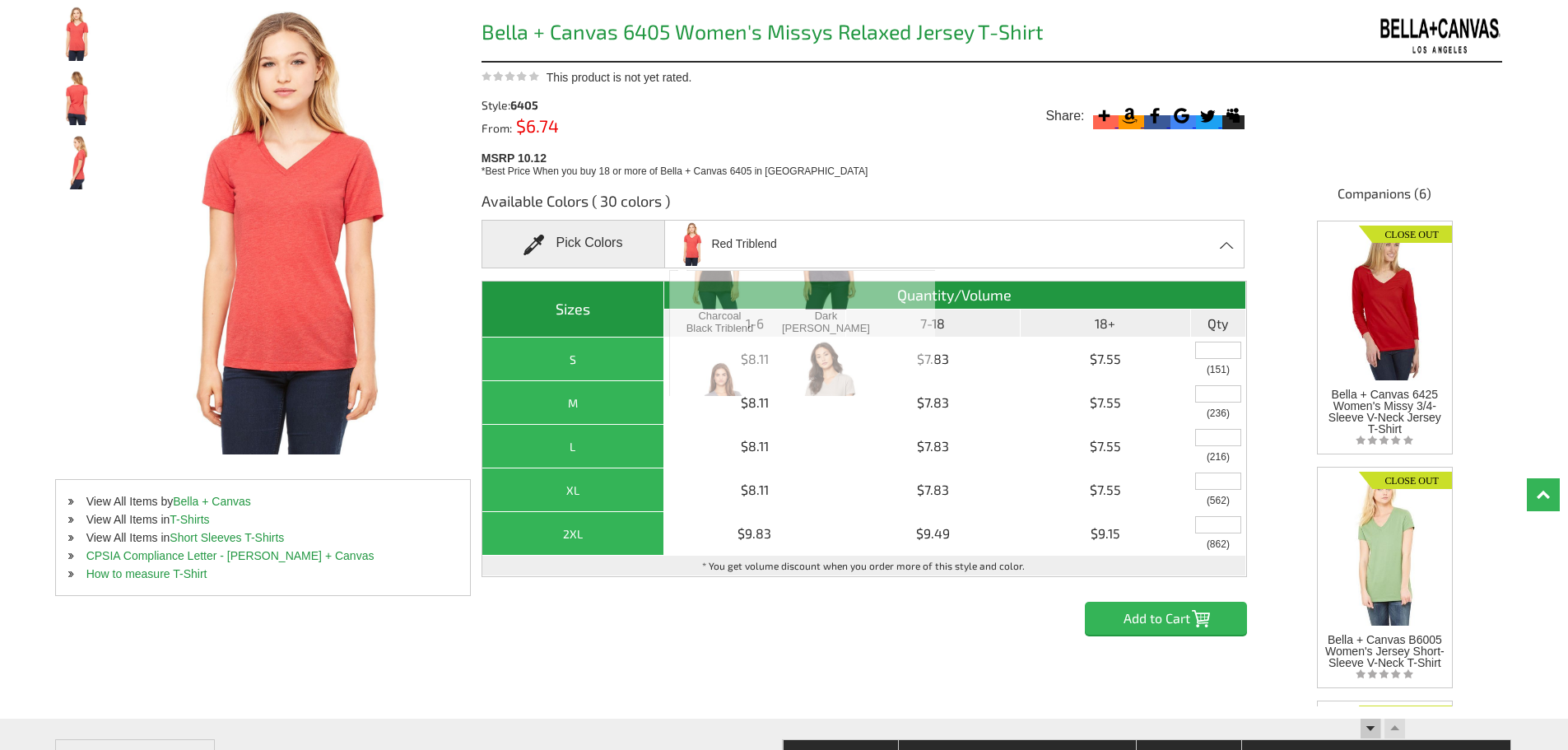
scroll to position [2745, 0]
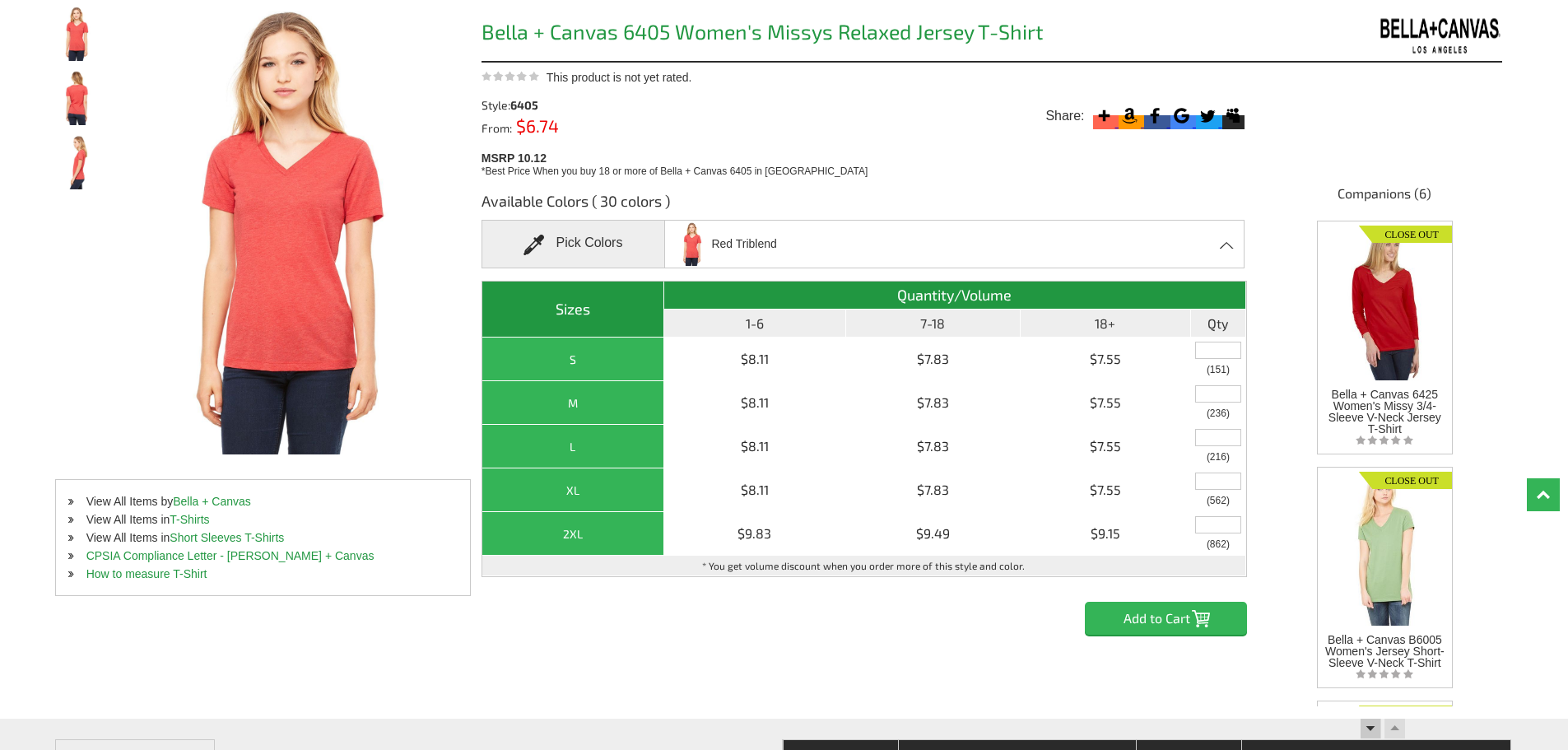
click at [1216, 242] on div "Red Triblend Asphalt Athletic Heather Berry Black Black Heather Blue Triblend C…" at bounding box center [955, 245] width 580 height 49
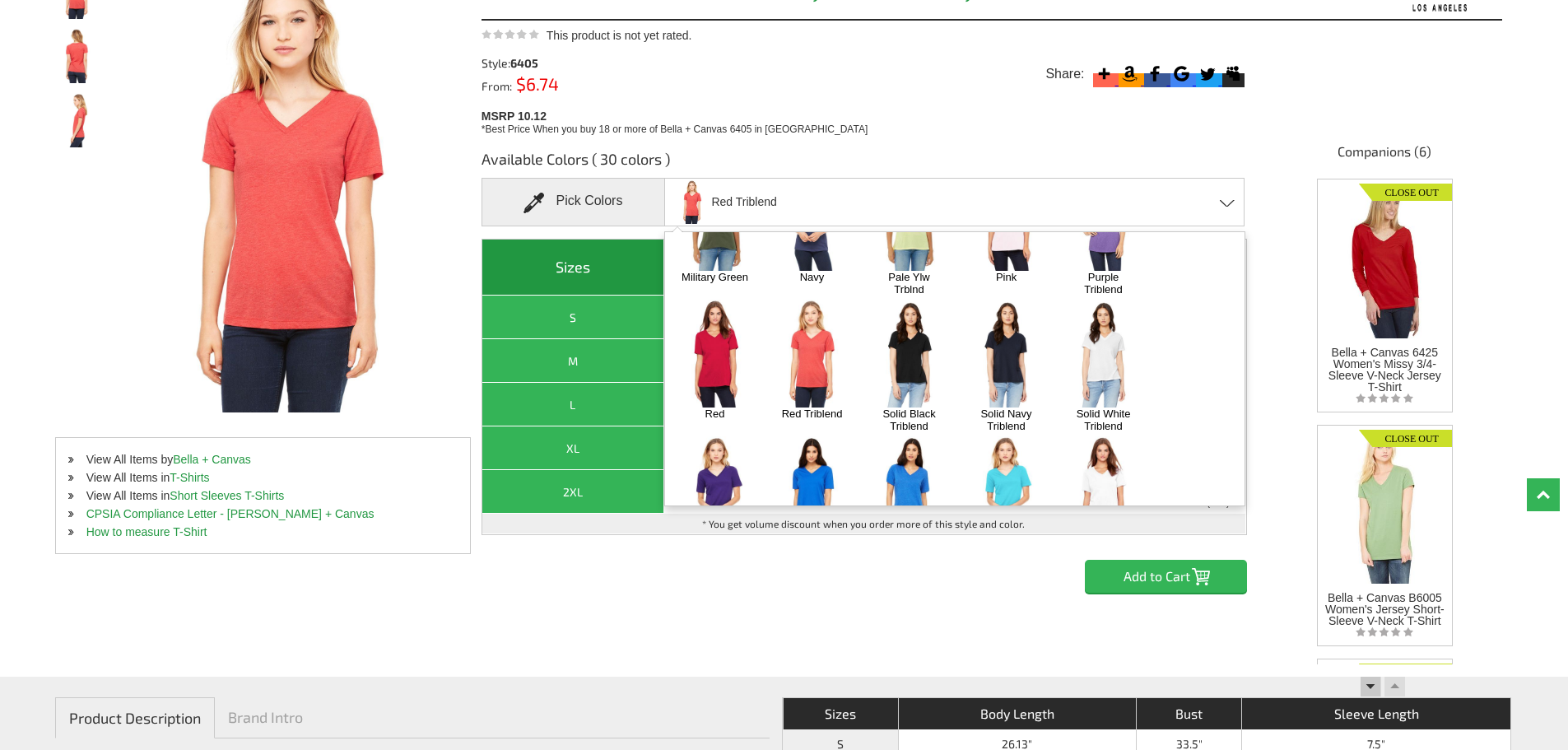
scroll to position [247, 0]
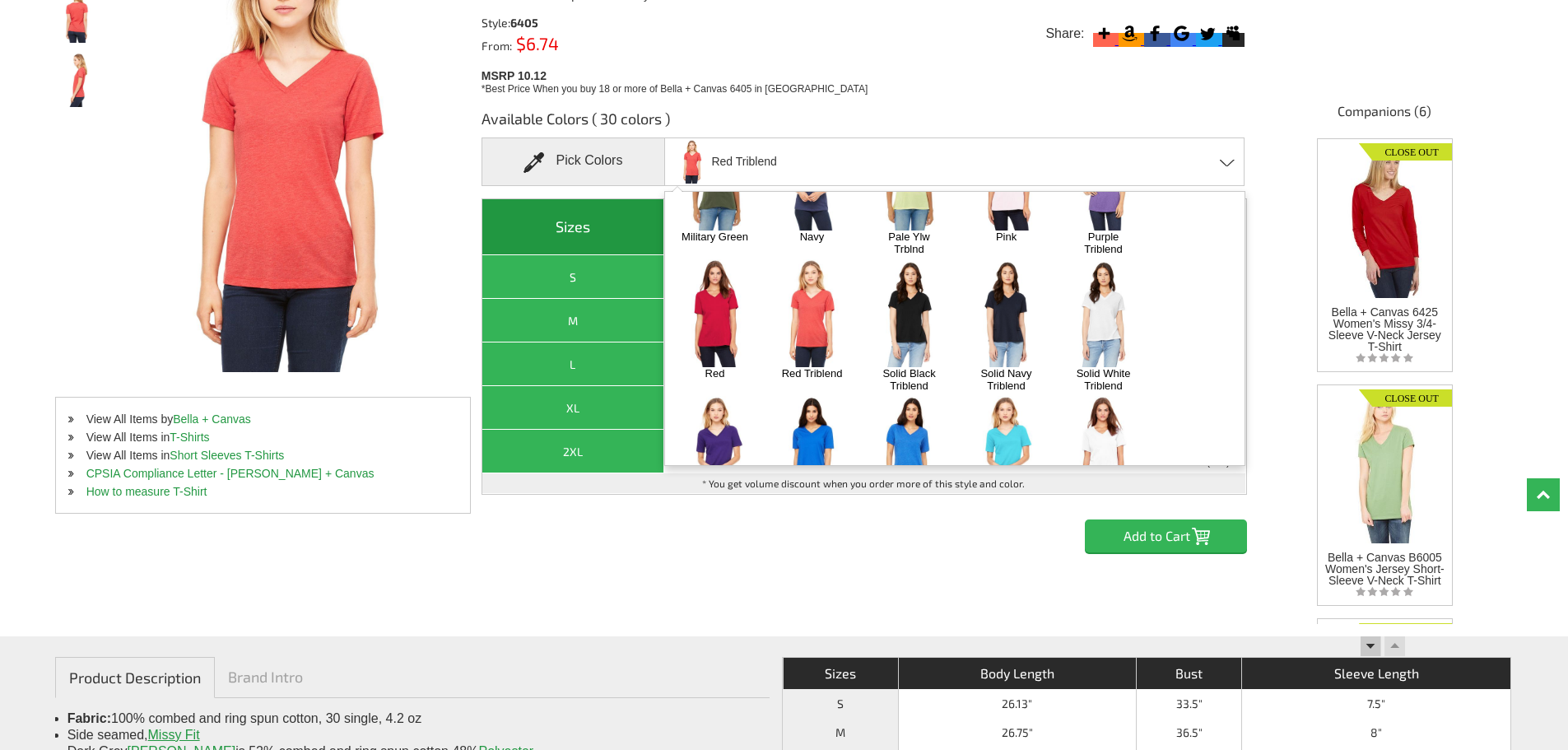
click at [722, 396] on img at bounding box center [714, 449] width 86 height 108
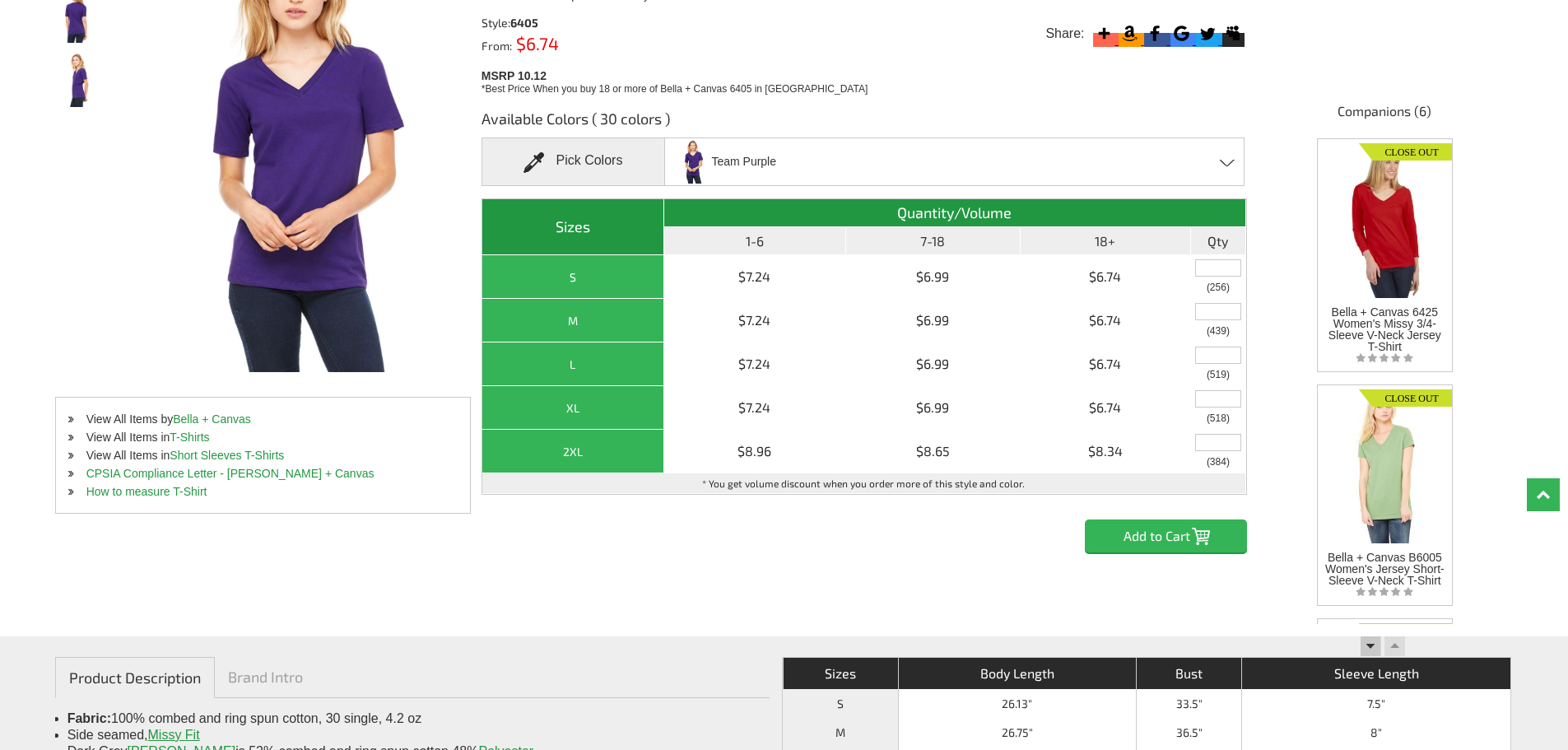
click at [1221, 164] on span at bounding box center [1227, 163] width 16 height 8
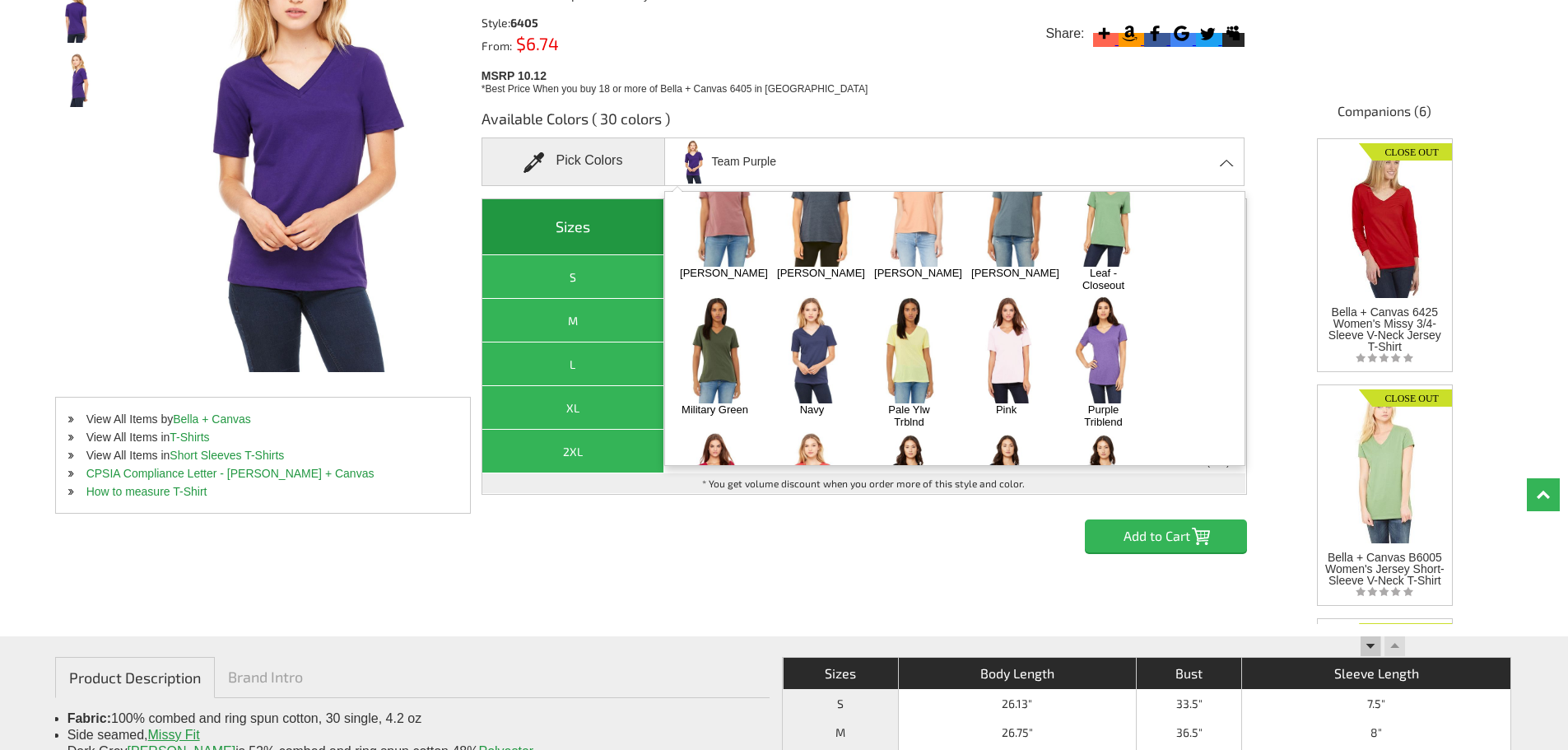
scroll to position [308, 0]
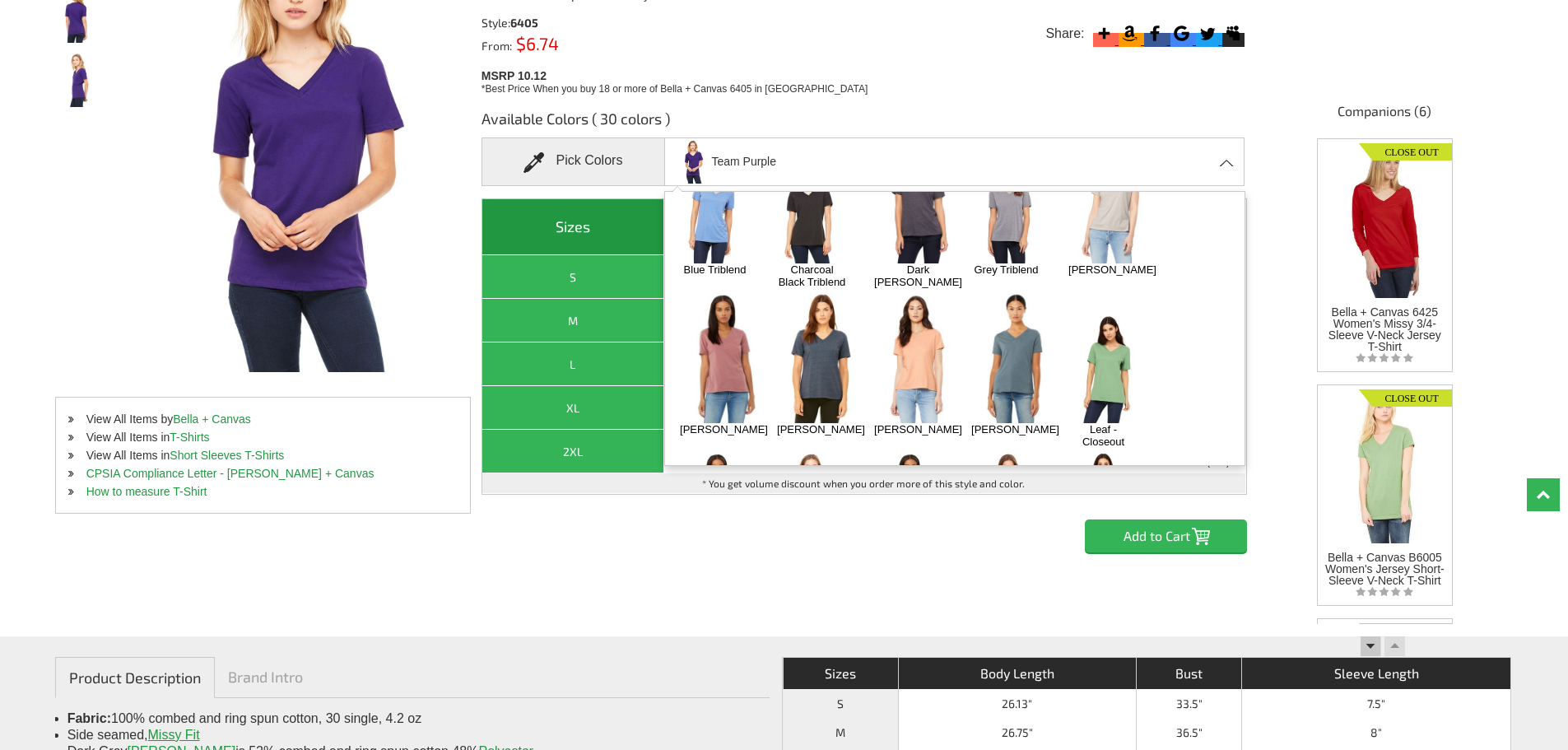
click at [1094, 321] on img at bounding box center [1103, 369] width 86 height 108
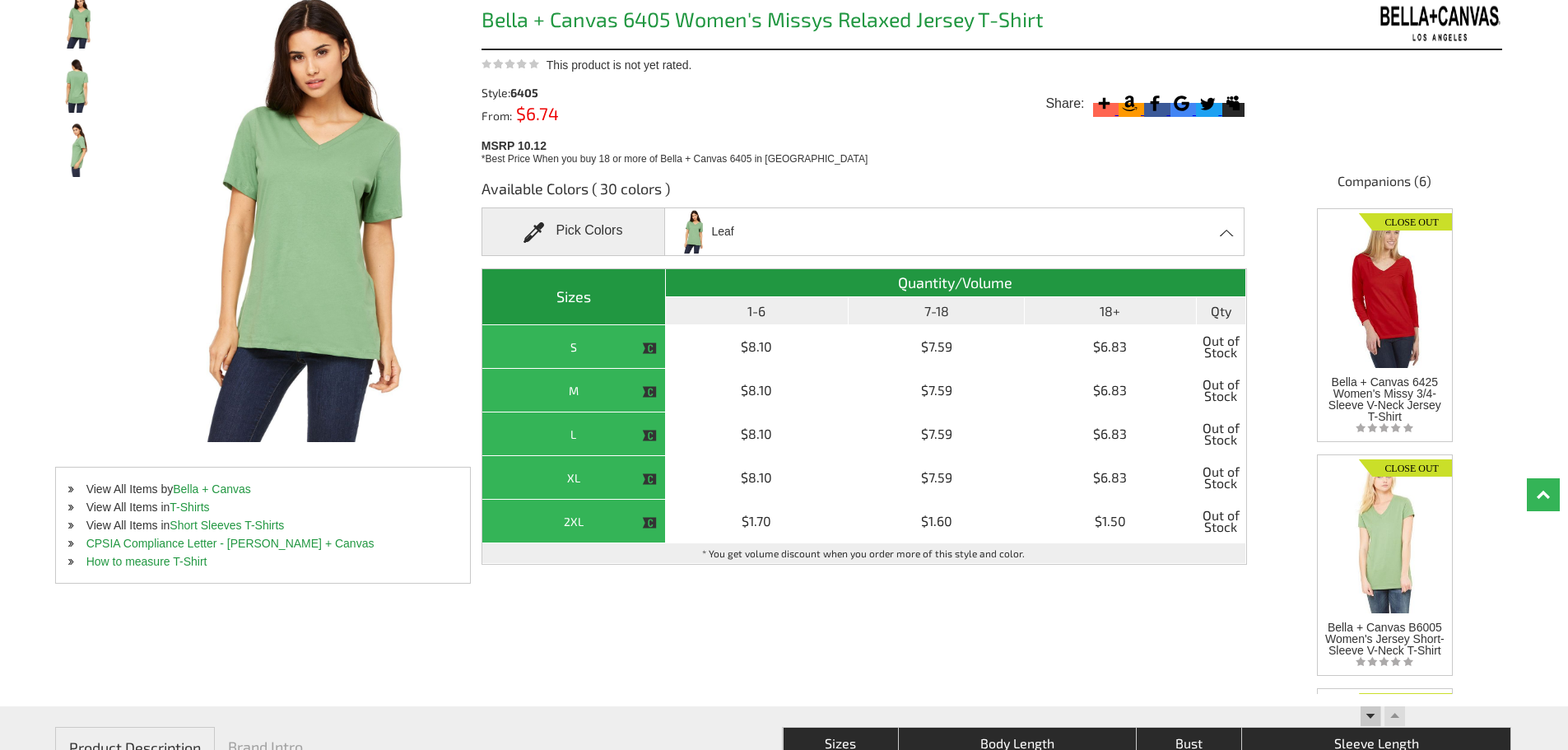
scroll to position [82, 0]
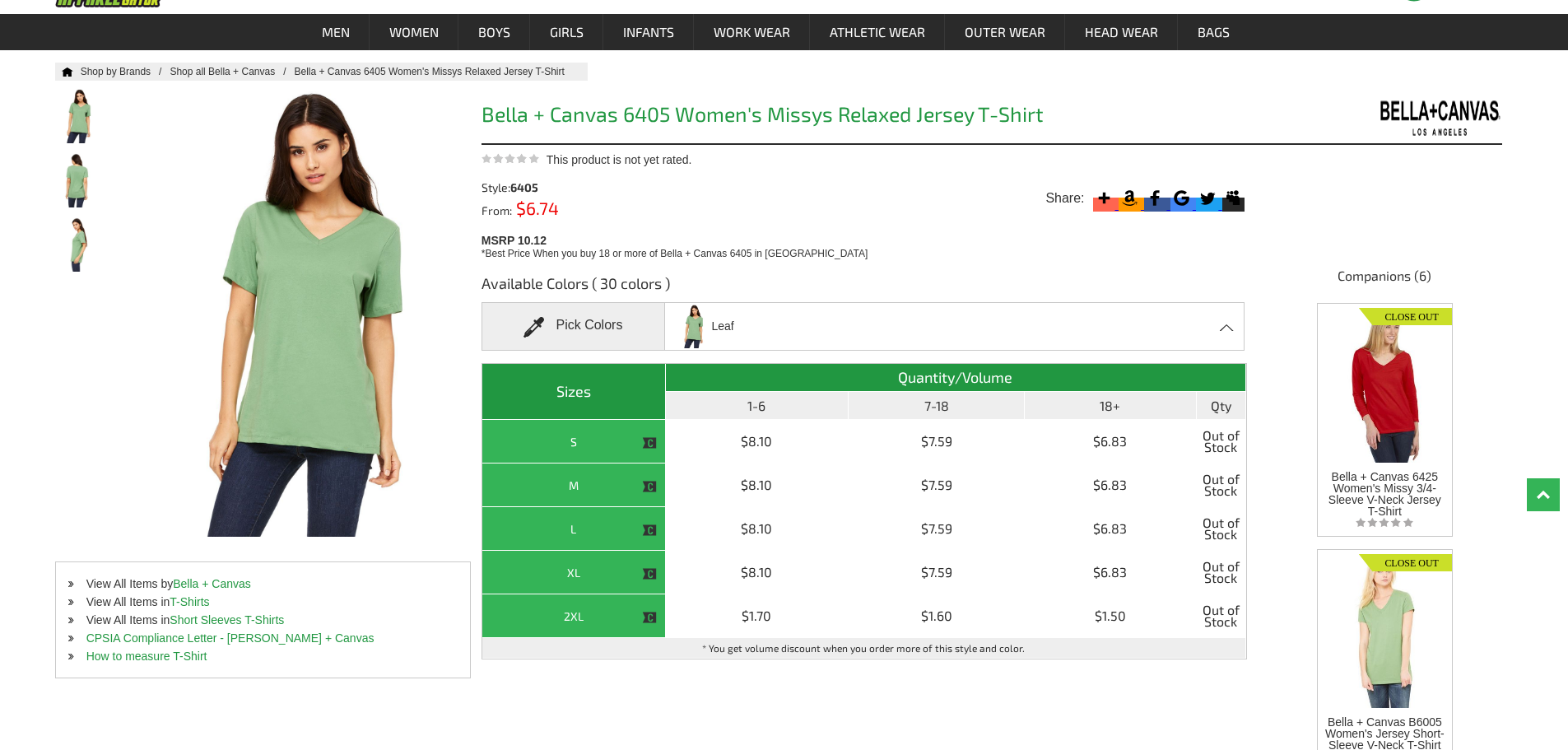
click at [1201, 323] on div "Leaf Asphalt Athletic Heather Berry Black Black Heather Blue Triblend Charcoal …" at bounding box center [955, 326] width 580 height 49
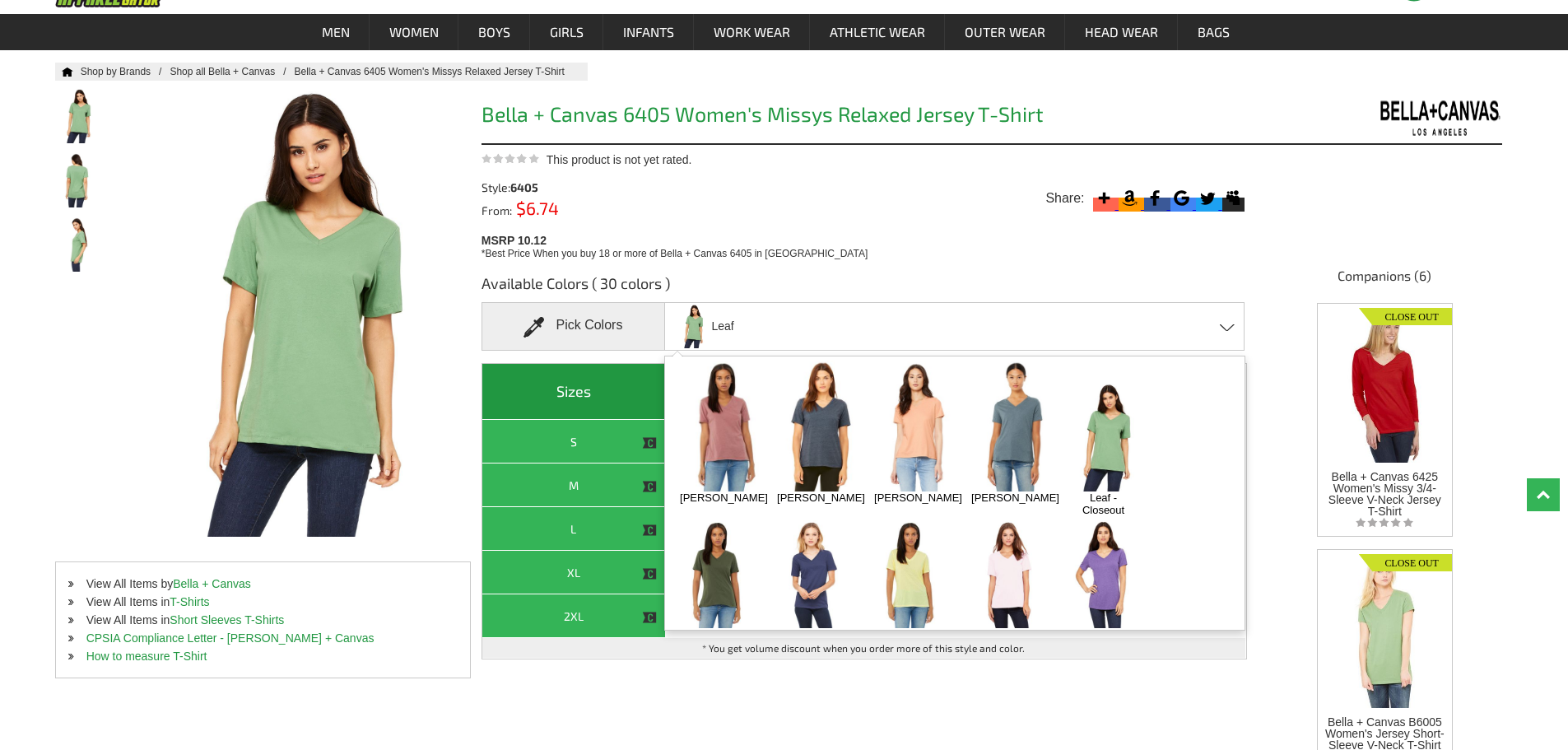
scroll to position [308, 0]
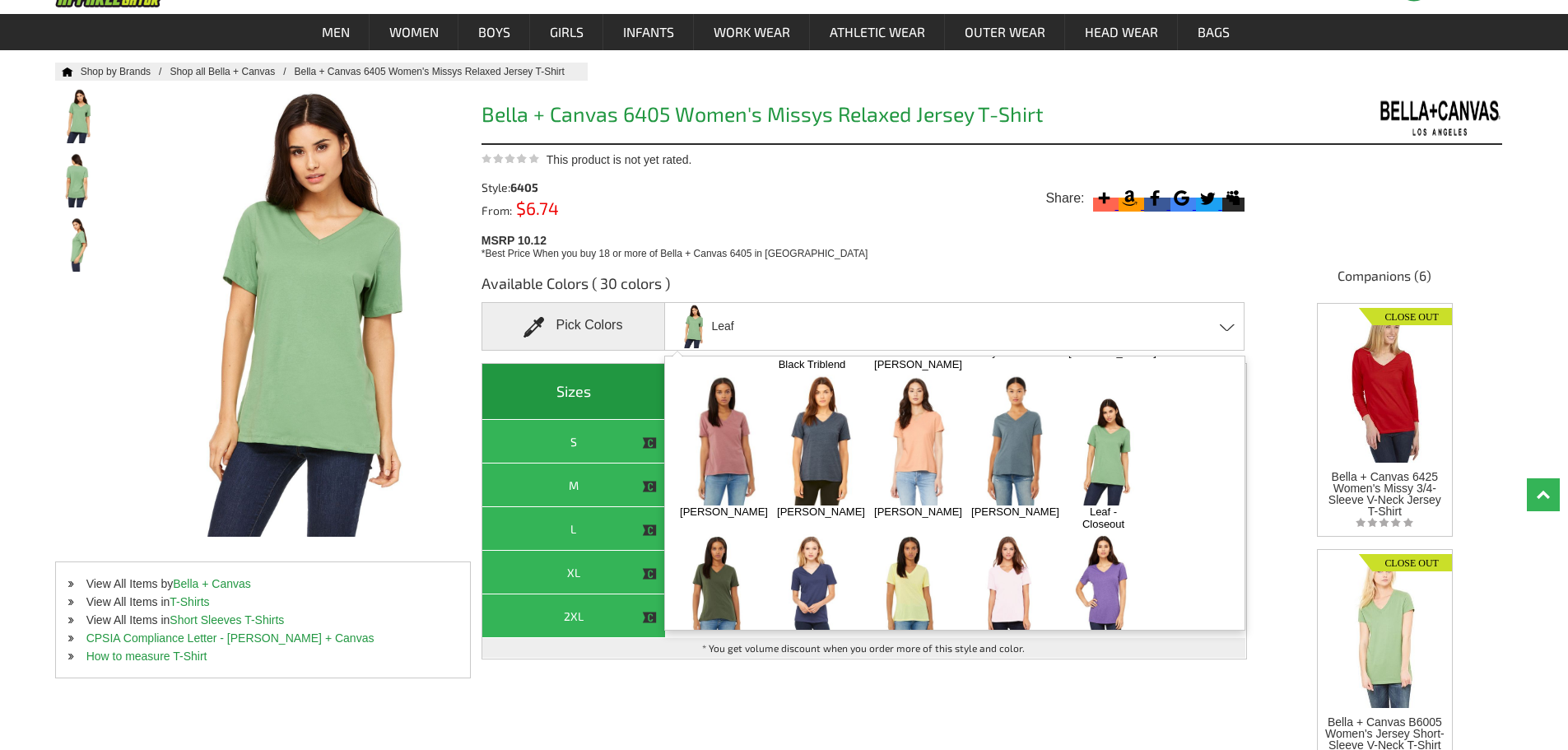
click at [1019, 406] on img at bounding box center [1016, 440] width 105 height 131
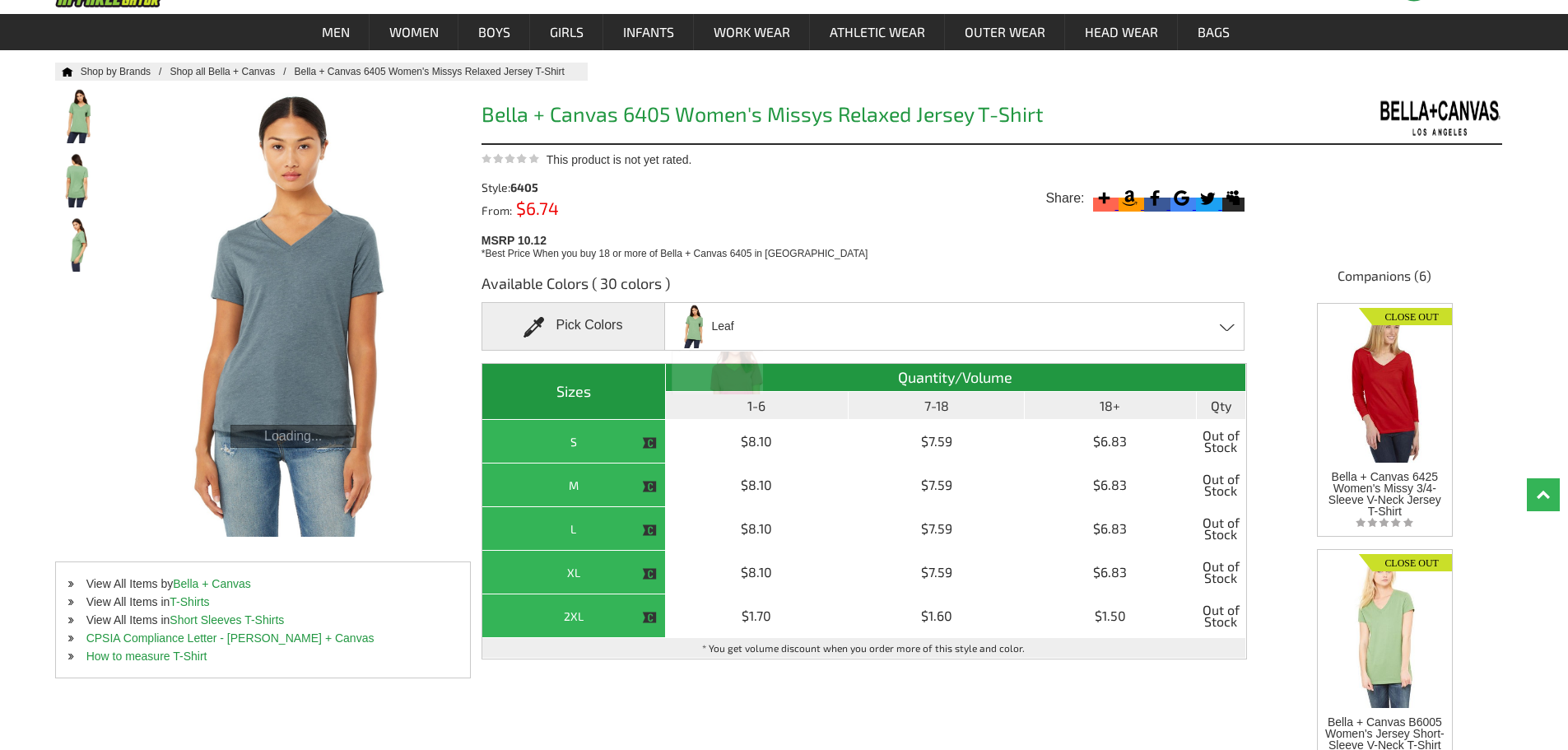
scroll to position [1403, 0]
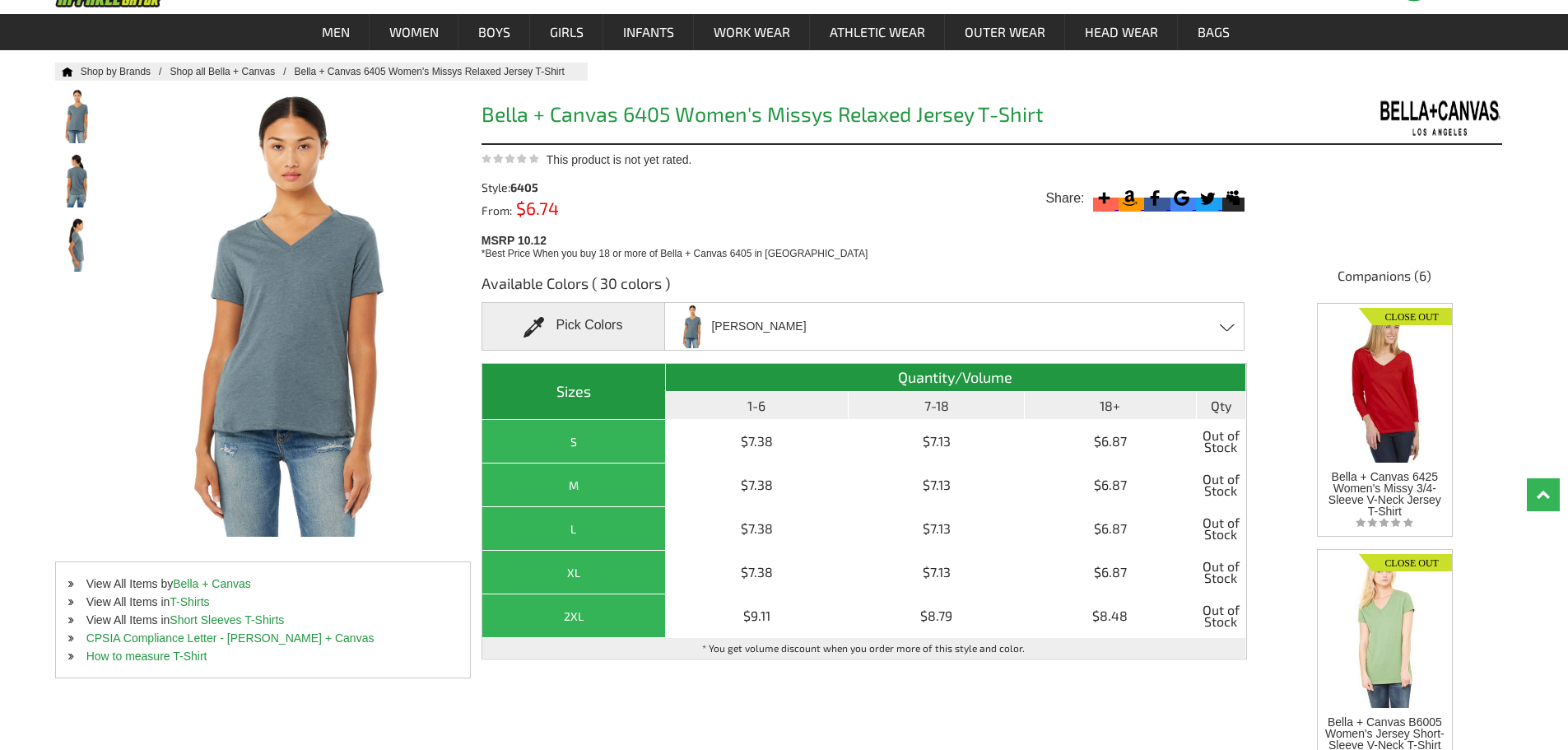
click at [1084, 310] on div "Heather Slate Asphalt Athletic Heather Berry Black Black Heather Blue Triblend …" at bounding box center [955, 326] width 580 height 49
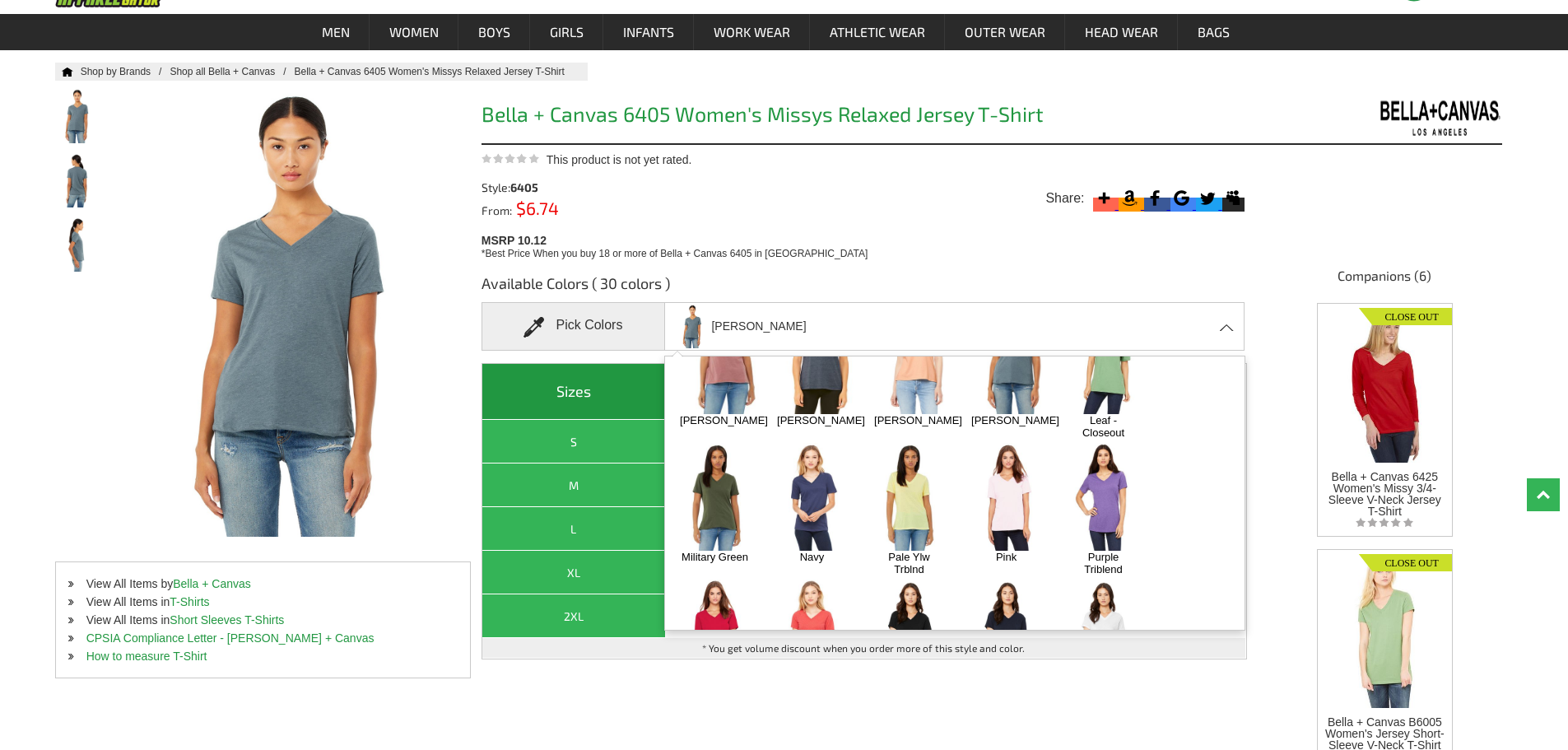
scroll to position [390, 0]
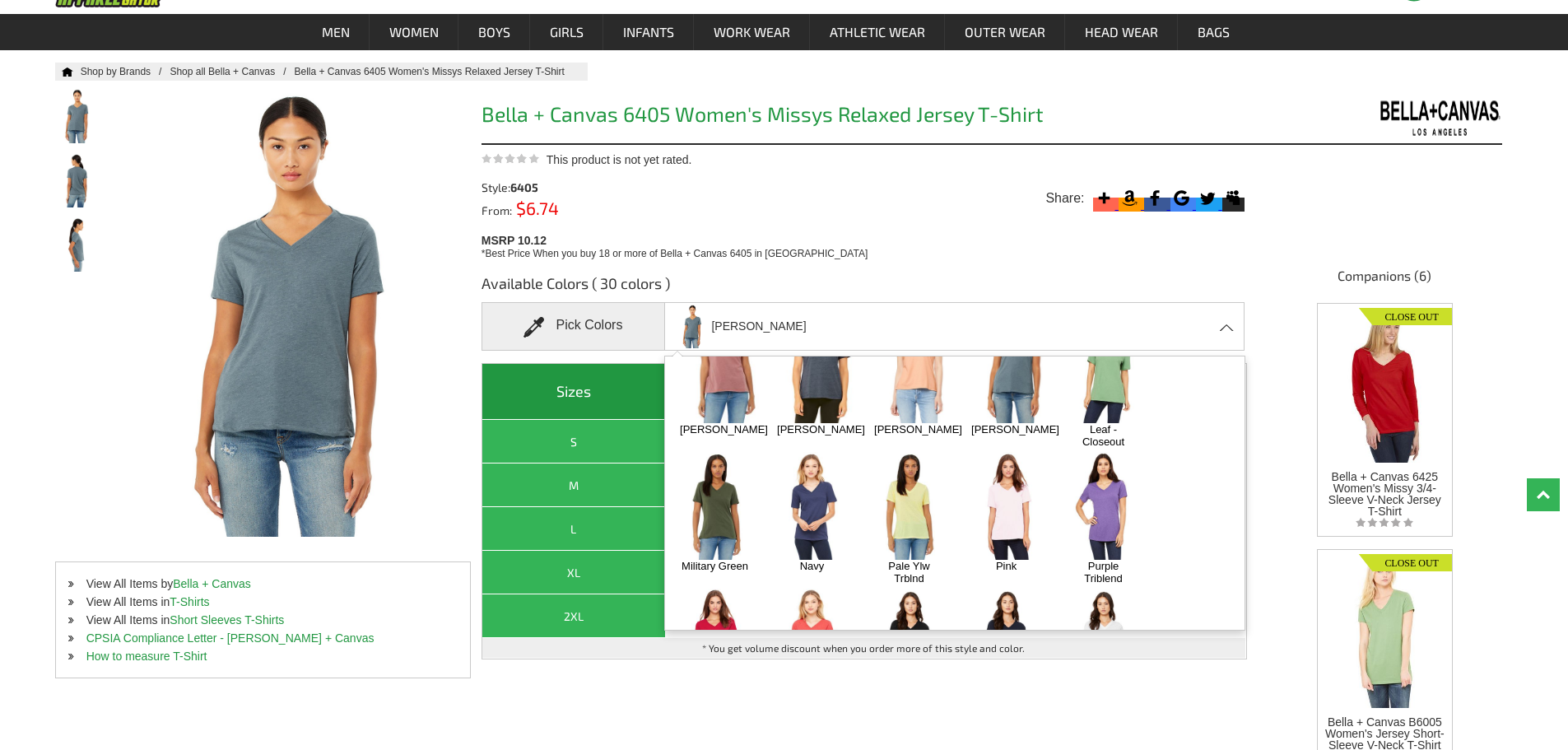
click at [801, 452] on img at bounding box center [811, 505] width 86 height 108
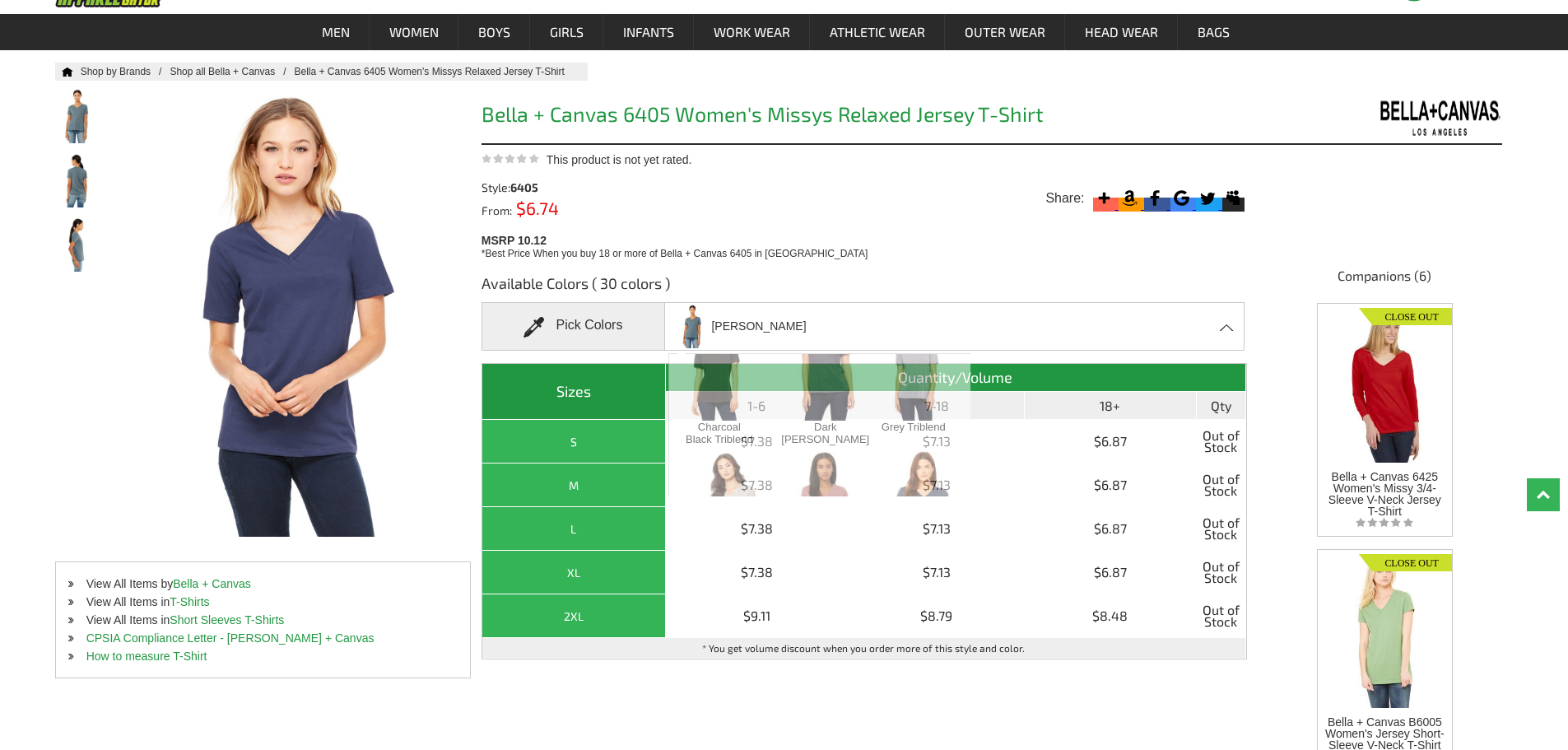
scroll to position [1485, 0]
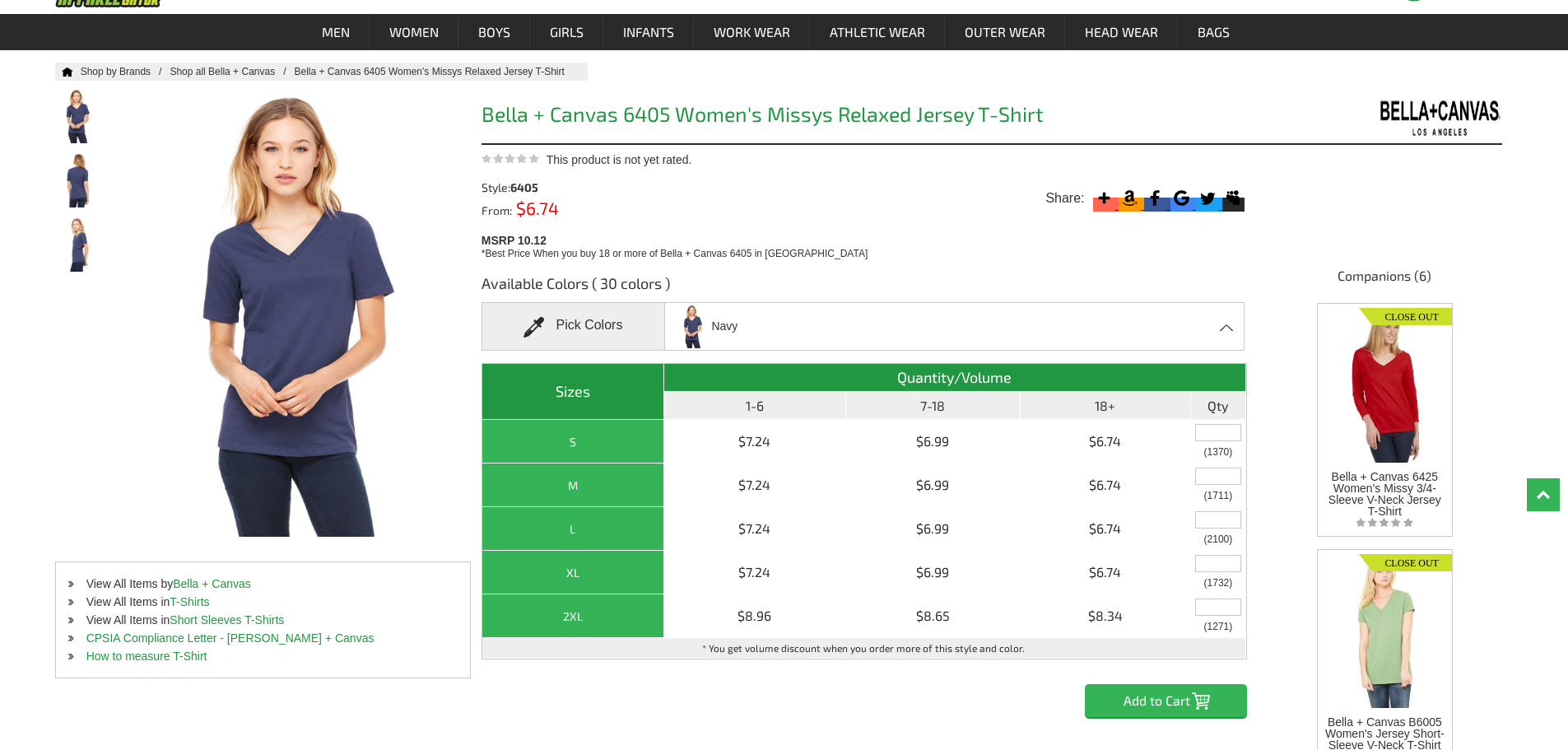
drag, startPoint x: 996, startPoint y: 340, endPoint x: 996, endPoint y: 350, distance: 10.0
click at [996, 340] on div "Navy Asphalt Athletic Heather Berry Black Black Heather Blue Triblend Charcoal …" at bounding box center [955, 326] width 580 height 49
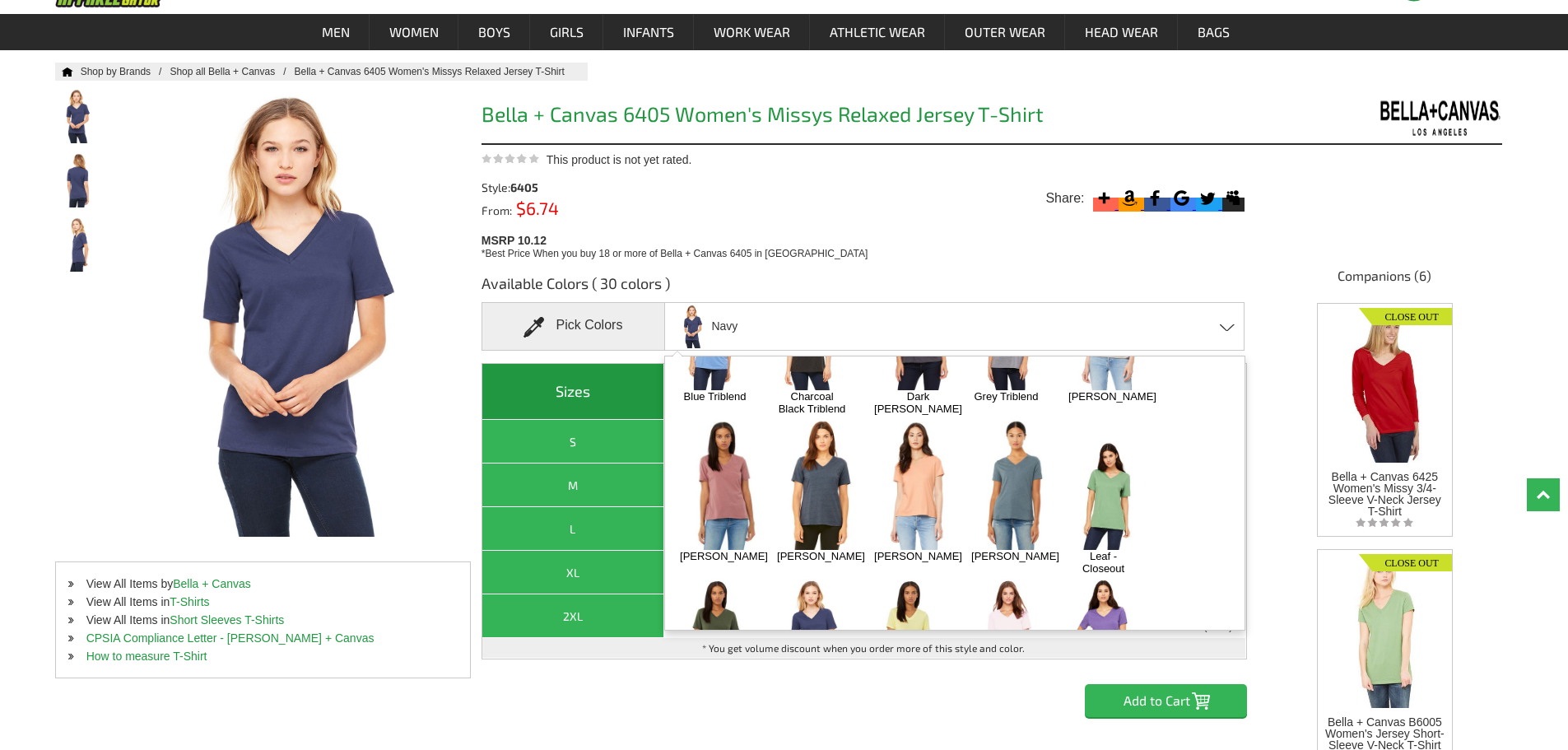
scroll to position [225, 0]
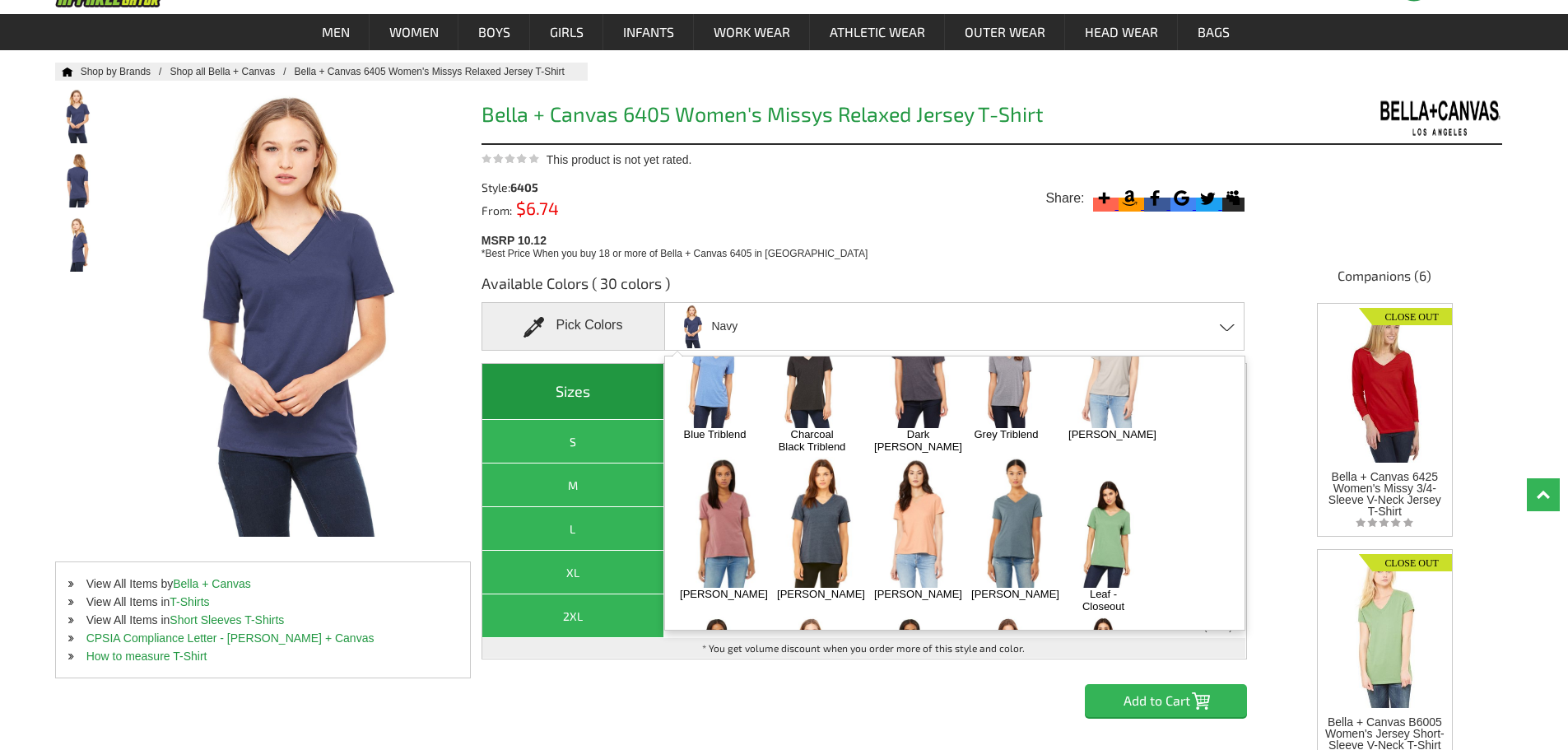
click at [1011, 457] on img at bounding box center [1016, 522] width 105 height 131
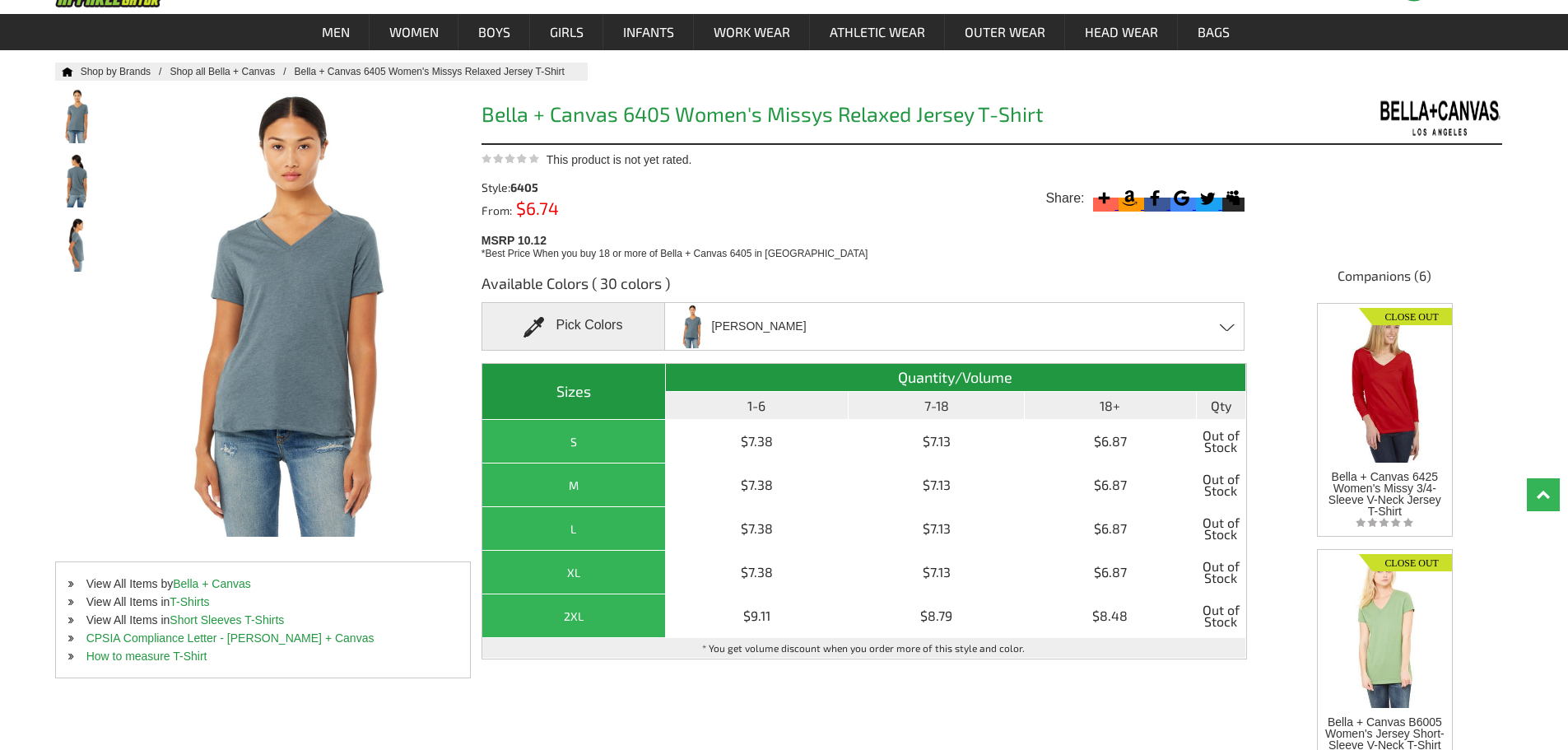
click at [954, 318] on div "Heather Slate Asphalt Athletic Heather Berry Black Black Heather Blue Triblend …" at bounding box center [955, 326] width 580 height 49
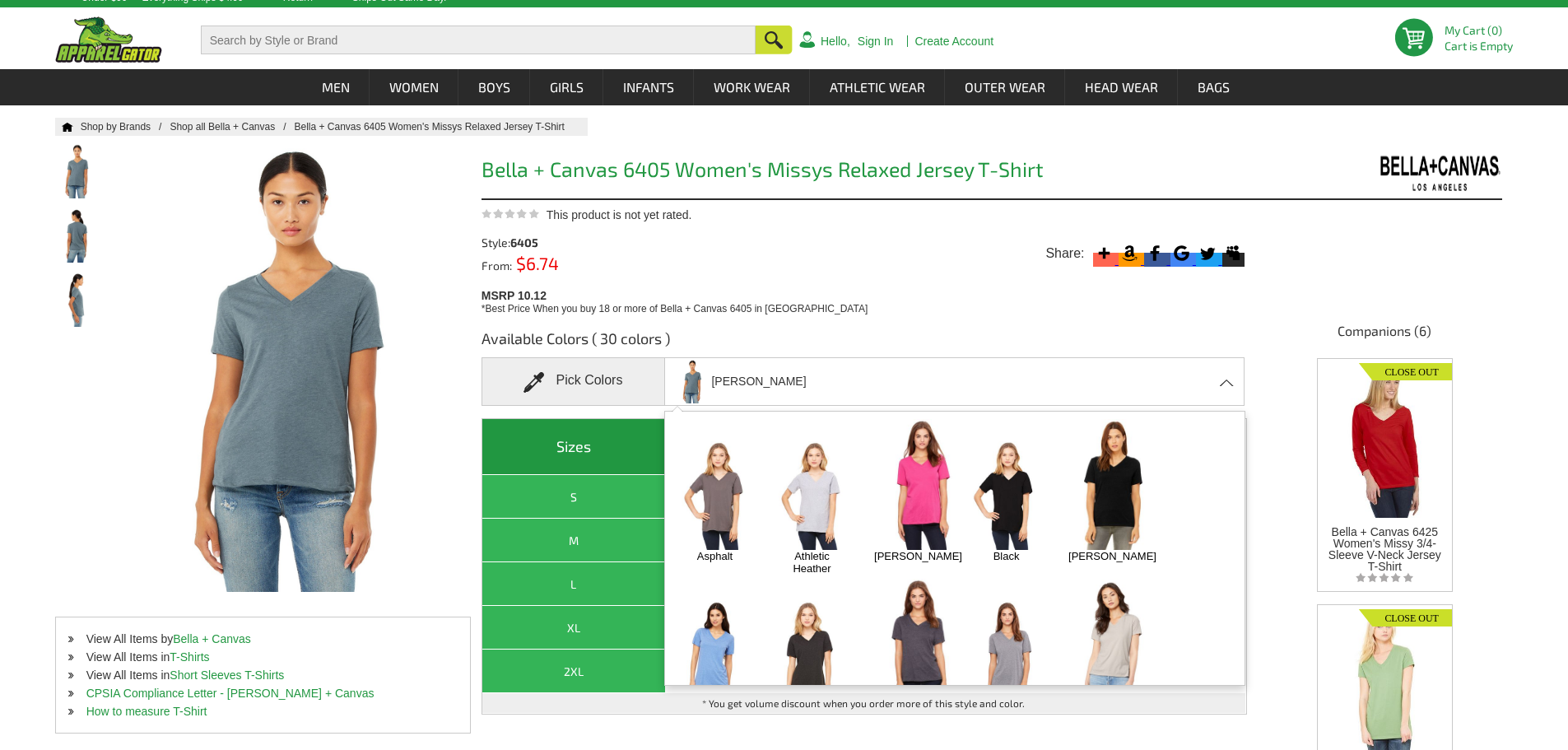
scroll to position [0, 0]
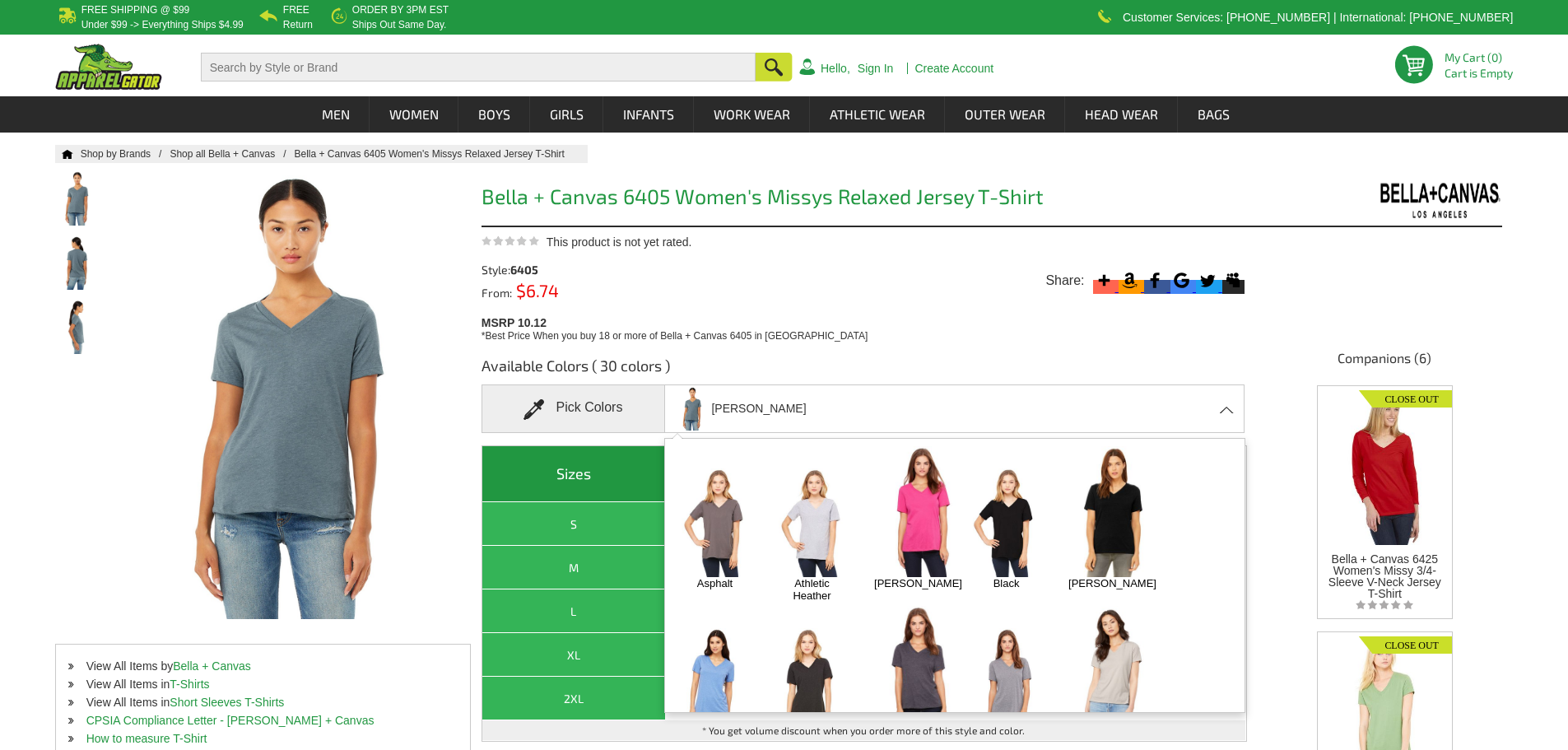
click at [708, 508] on img at bounding box center [714, 522] width 86 height 108
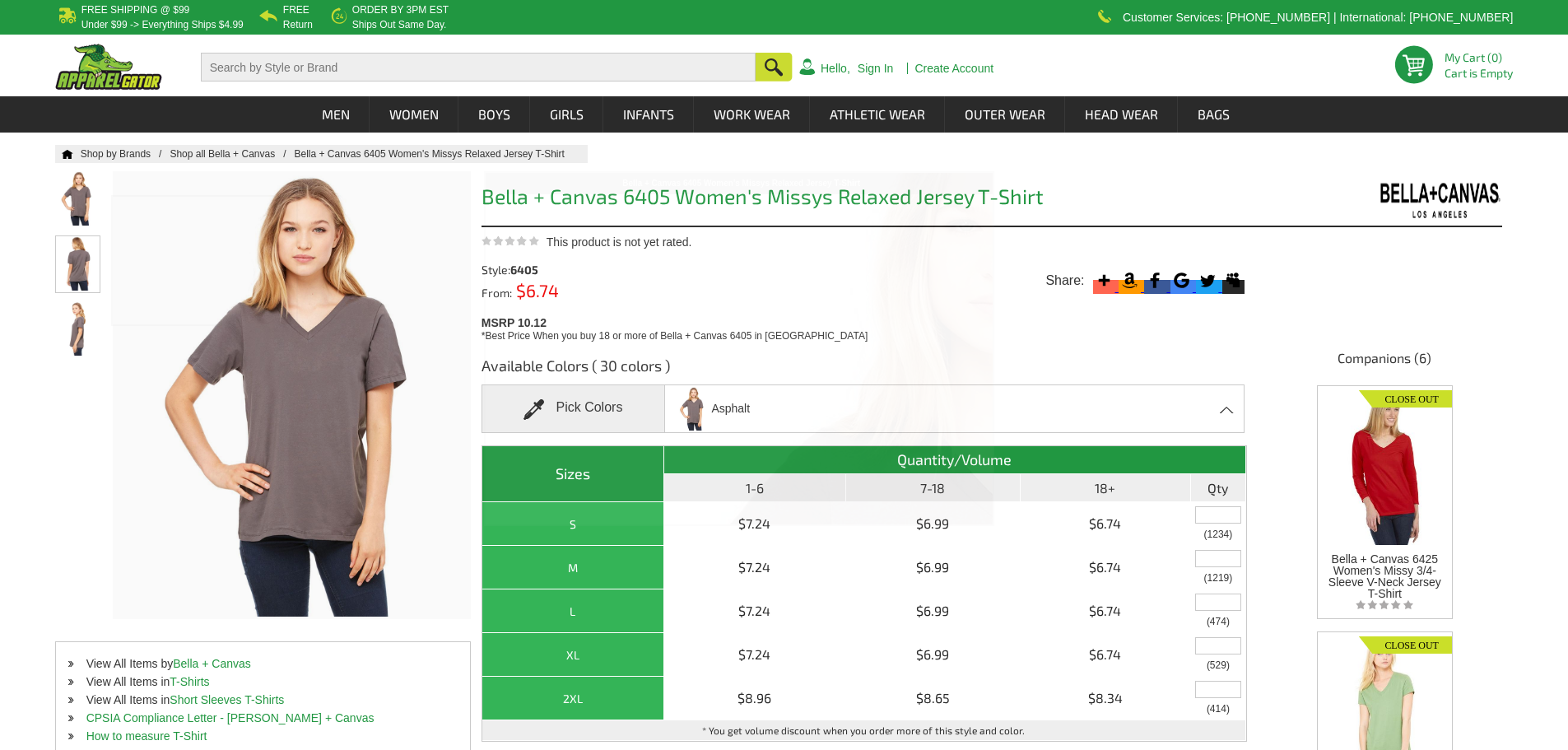
click at [75, 264] on img at bounding box center [78, 264] width 44 height 54
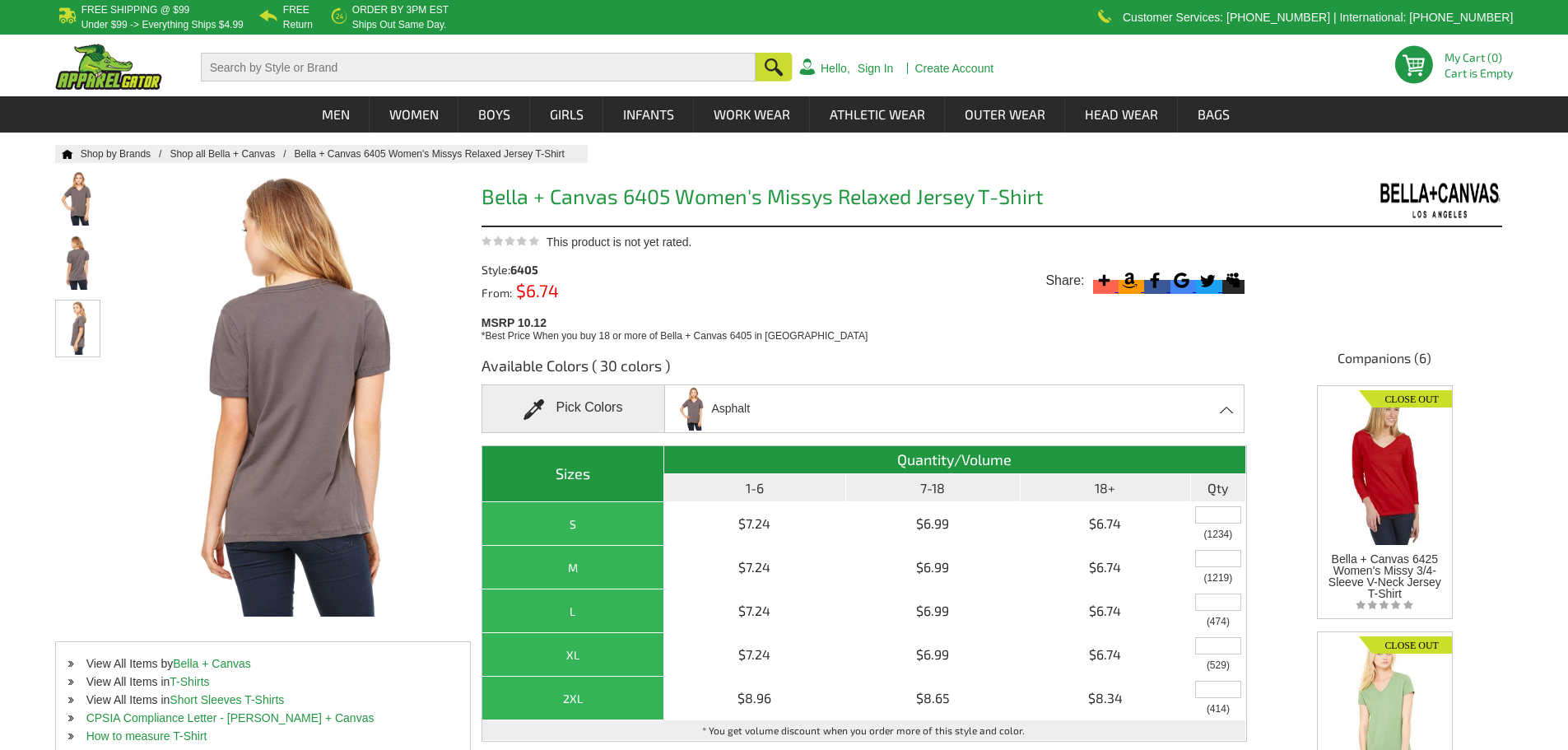
click at [75, 342] on img at bounding box center [78, 328] width 44 height 54
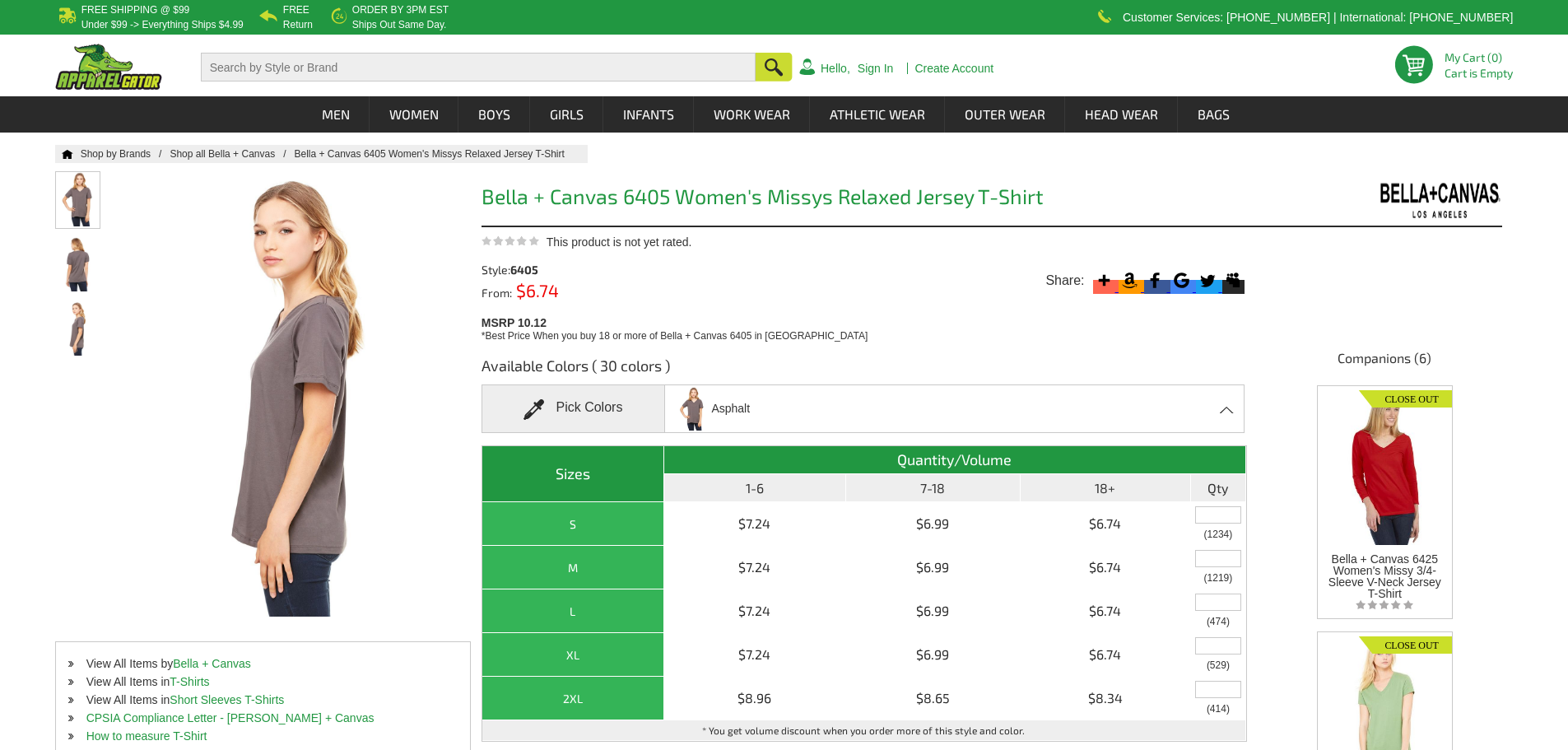
click at [95, 213] on img at bounding box center [78, 199] width 44 height 54
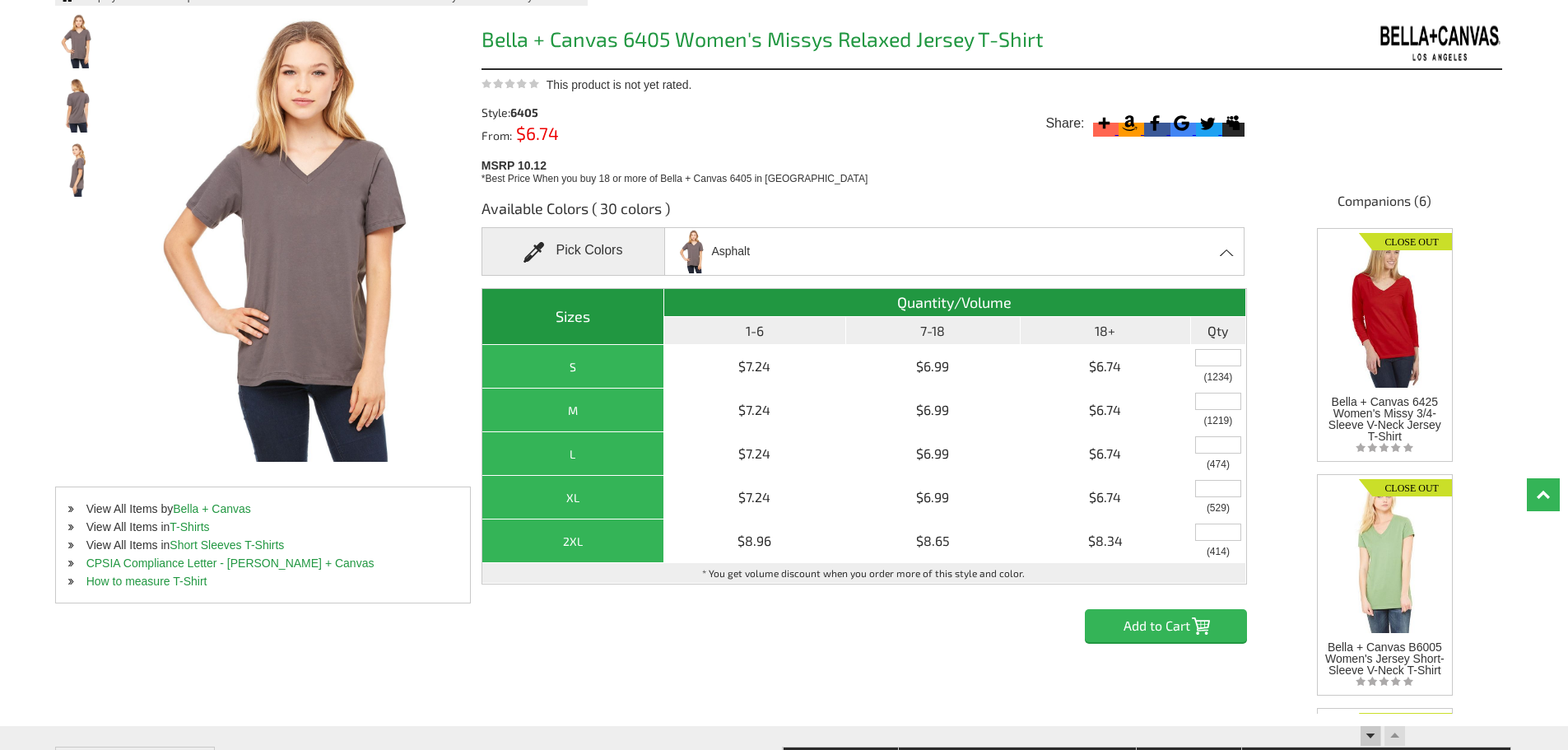
scroll to position [165, 0]
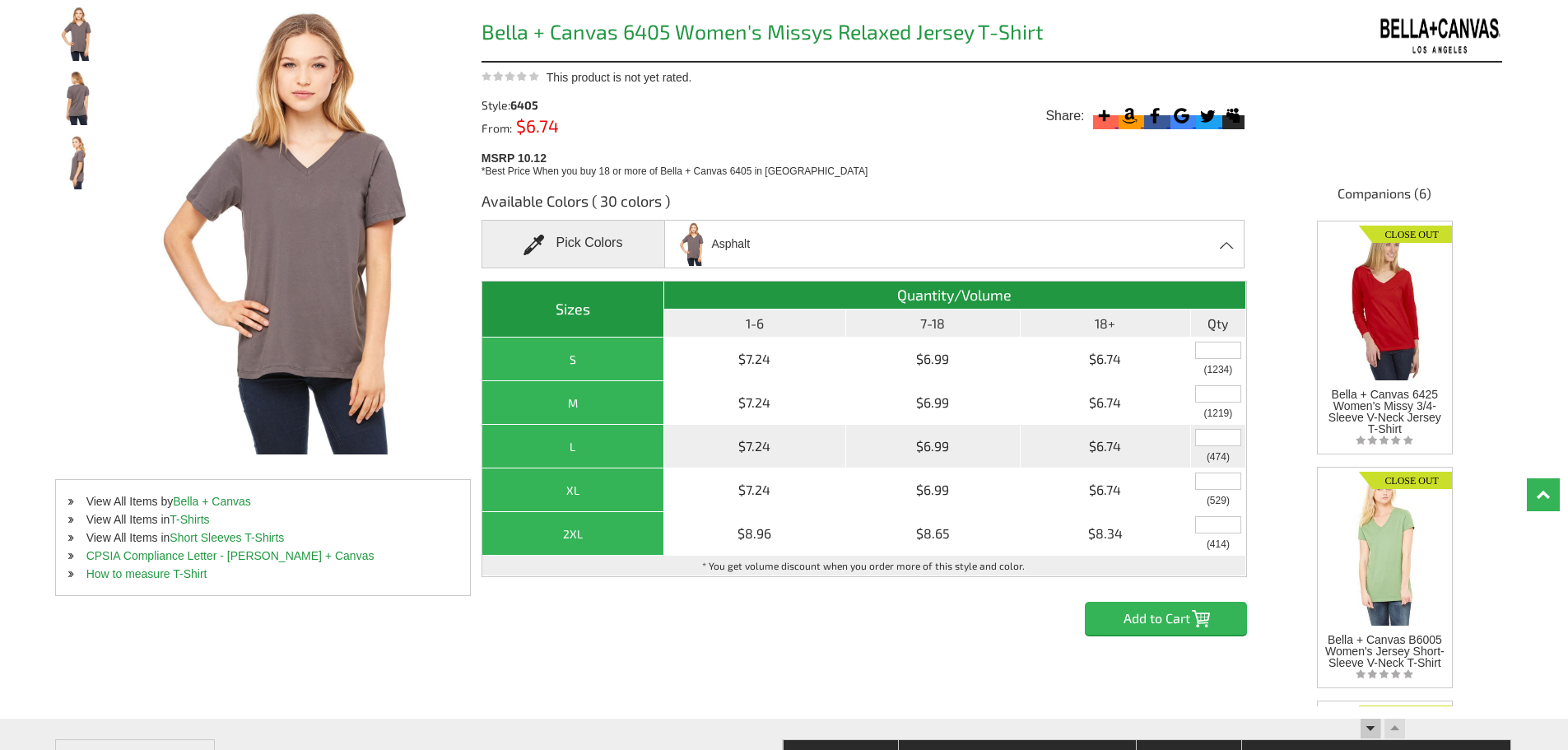
click at [561, 444] on th "L" at bounding box center [573, 446] width 182 height 44
click at [578, 449] on th "L" at bounding box center [573, 446] width 182 height 44
click at [1245, 439] on td "(474)" at bounding box center [1219, 446] width 55 height 44
click at [1215, 440] on input "text" at bounding box center [1219, 438] width 47 height 17
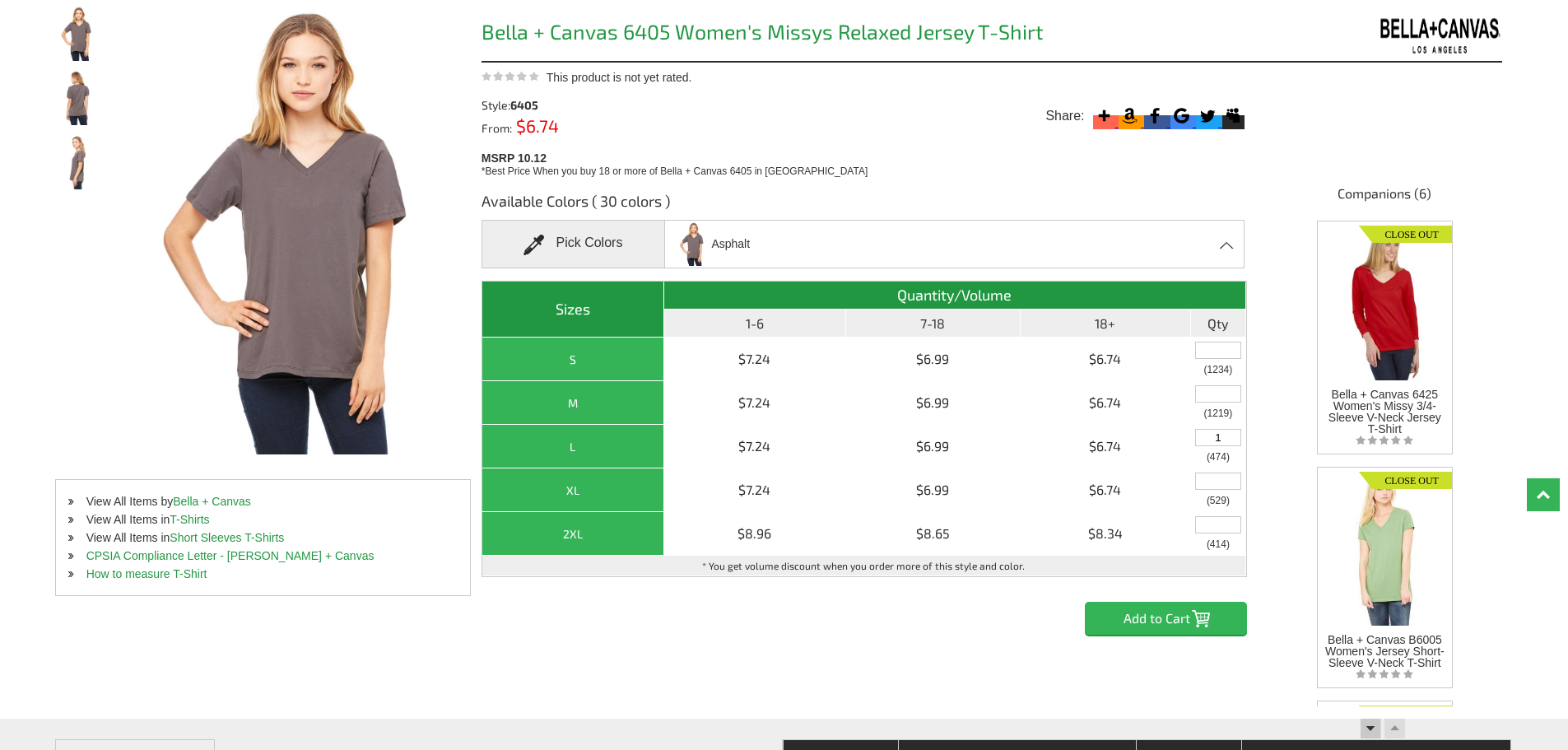
type input "1"
click at [1183, 617] on input "Add to Cart" at bounding box center [1165, 618] width 162 height 33
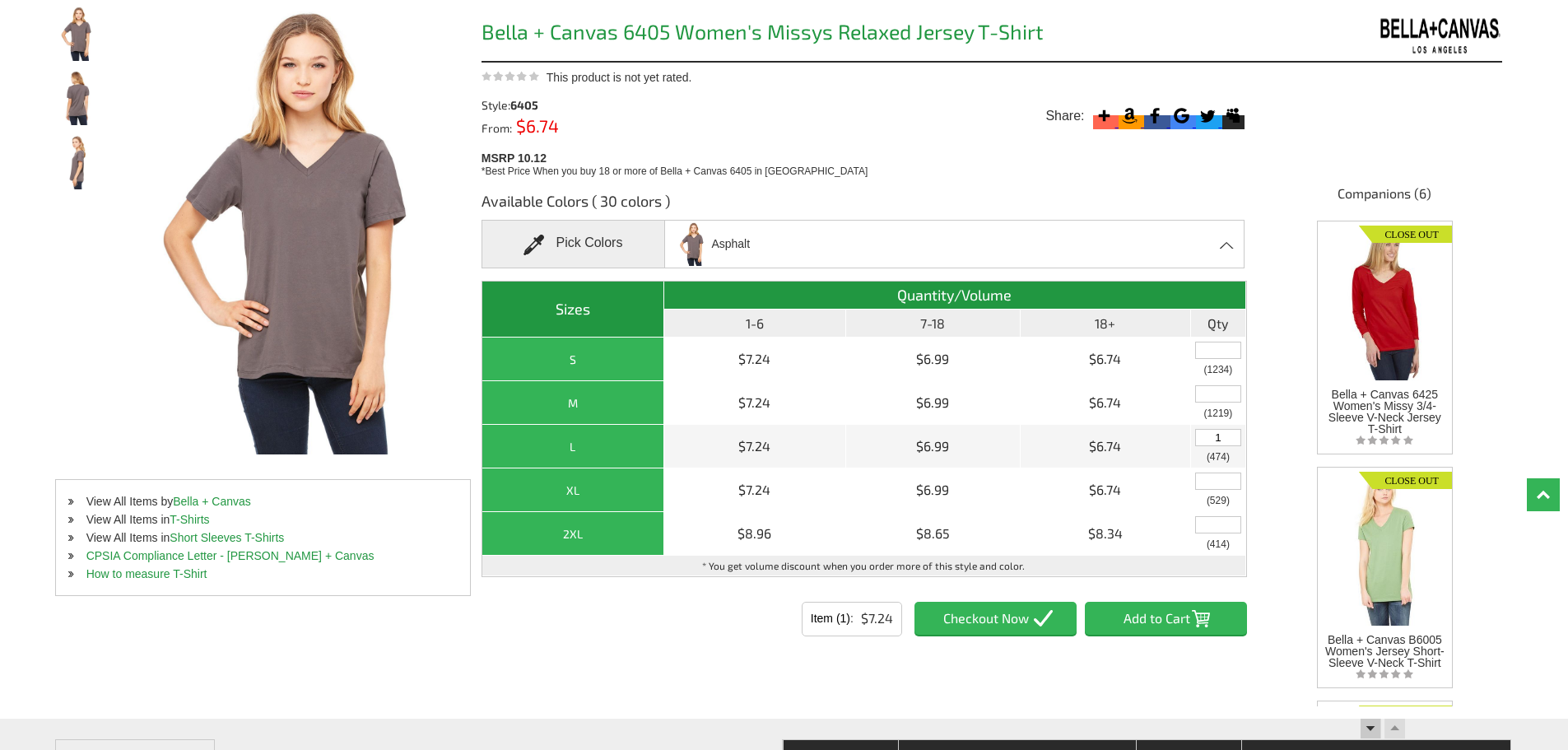
click at [644, 242] on div "Pick Colors" at bounding box center [572, 245] width 183 height 49
click at [1225, 240] on div "Asphalt Asphalt Athletic Heather Berry Black Black Heather Blue Triblend Charco…" at bounding box center [955, 245] width 580 height 49
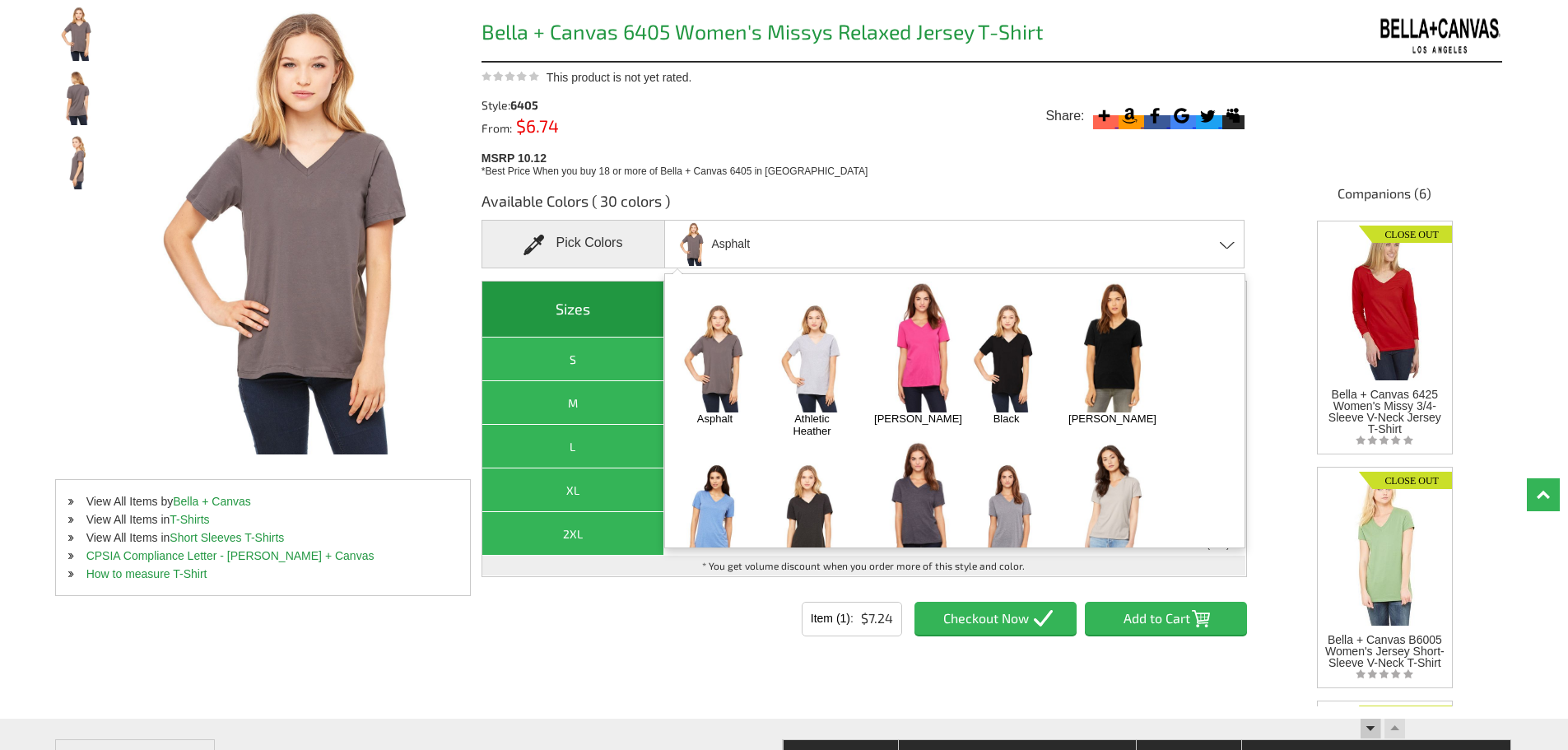
click at [825, 373] on img at bounding box center [811, 357] width 86 height 108
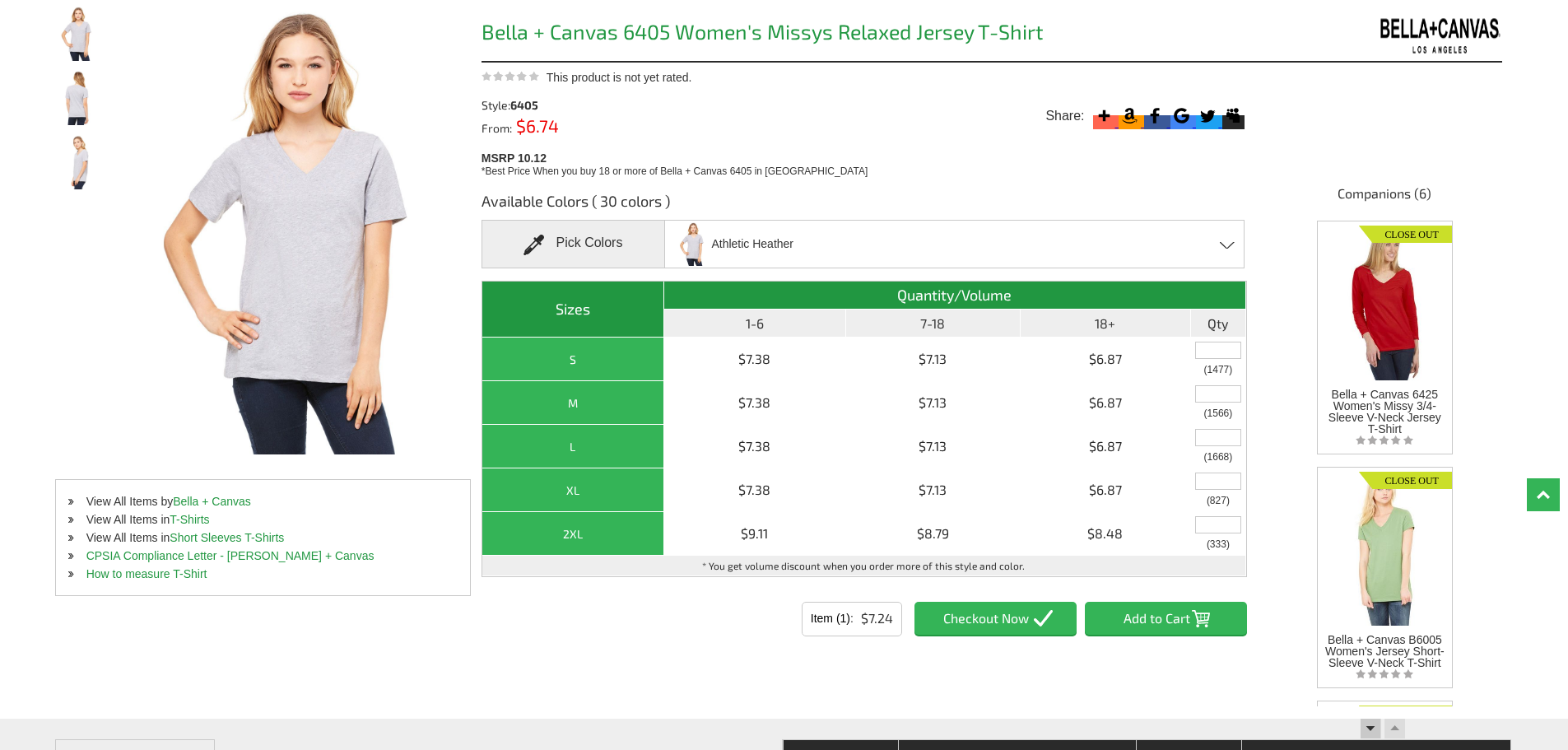
click at [1224, 237] on div "Athletic Heather Asphalt Athletic Heather Berry Black Black Heather Blue Trible…" at bounding box center [955, 245] width 580 height 49
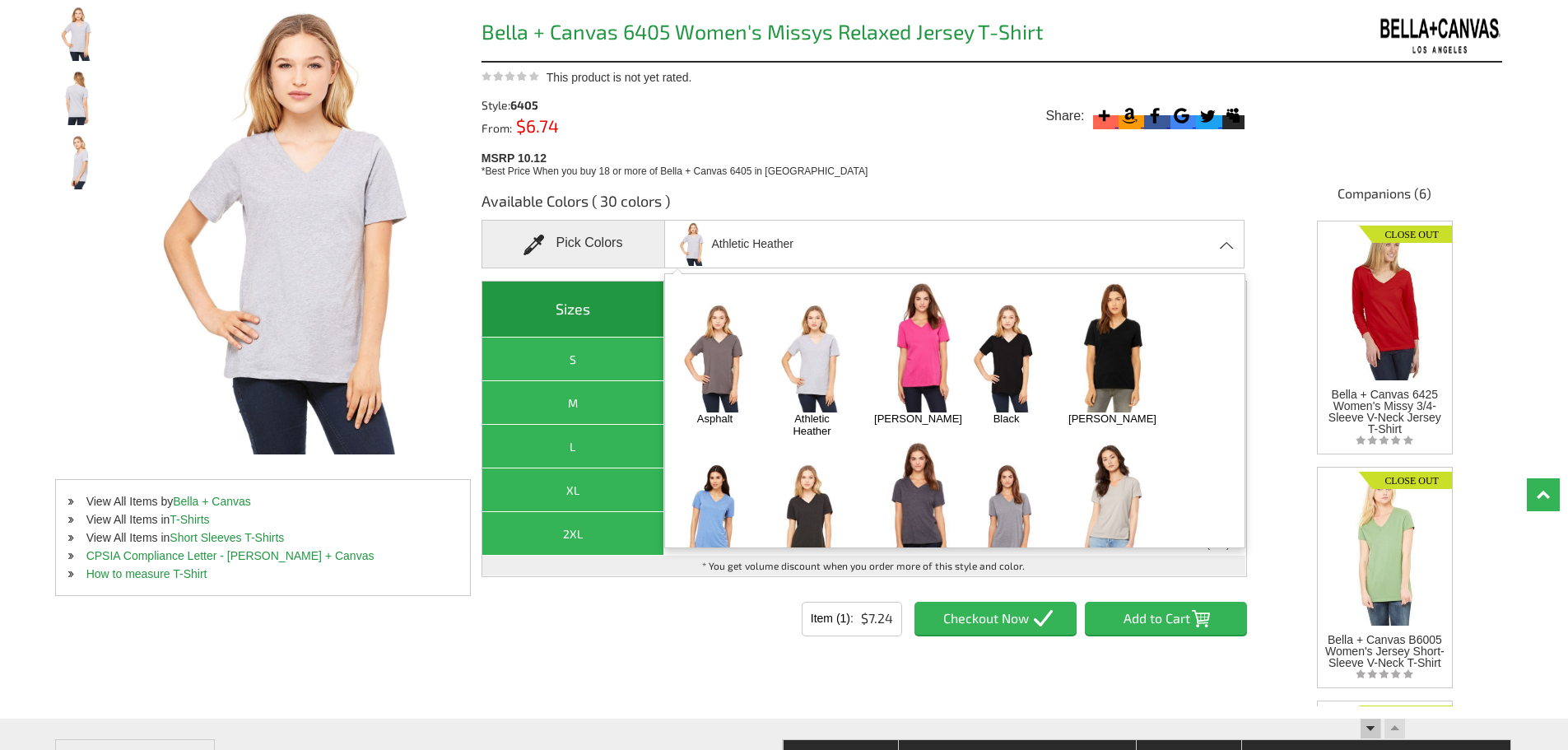
click at [909, 334] on img at bounding box center [919, 346] width 105 height 131
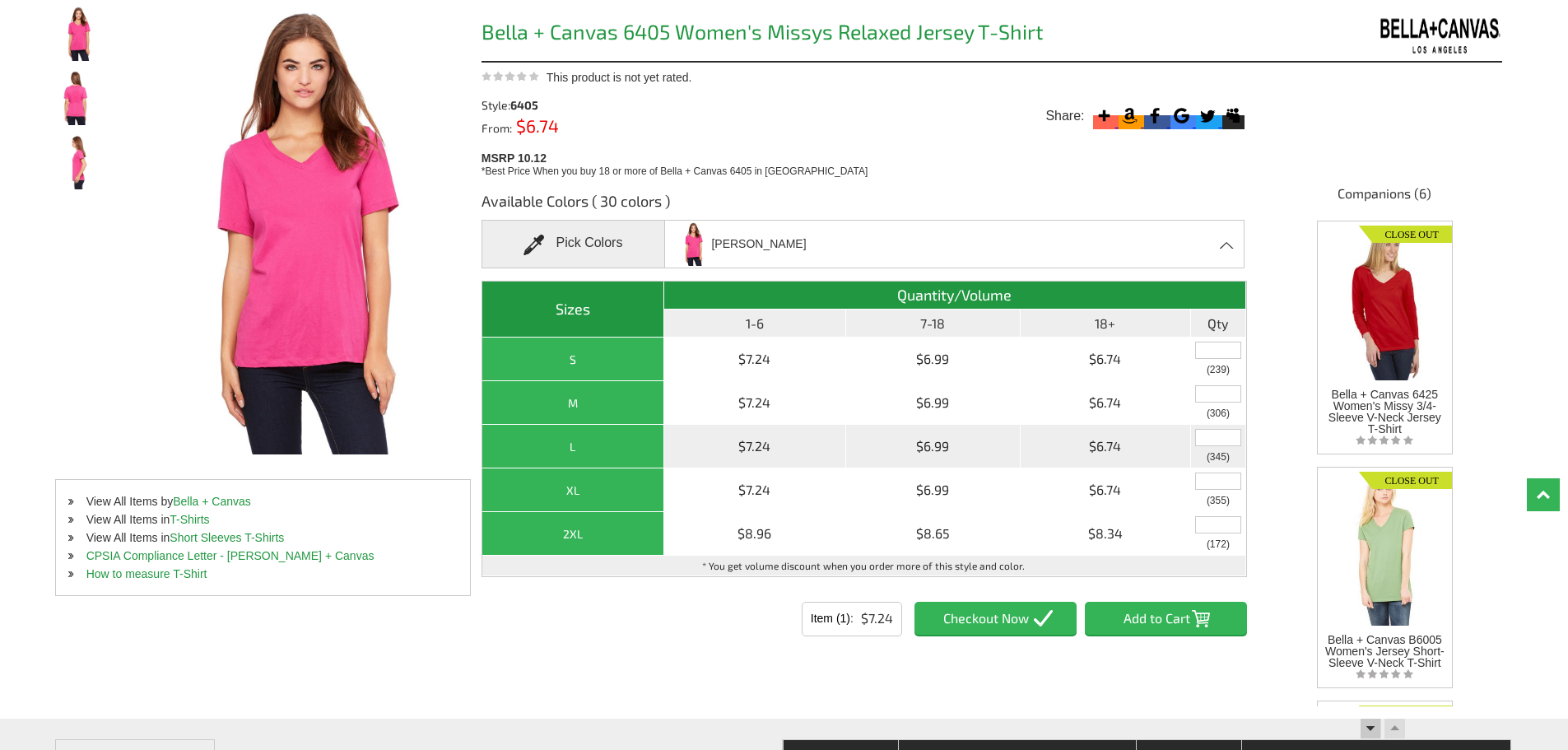
click at [1224, 435] on input "text" at bounding box center [1219, 438] width 47 height 17
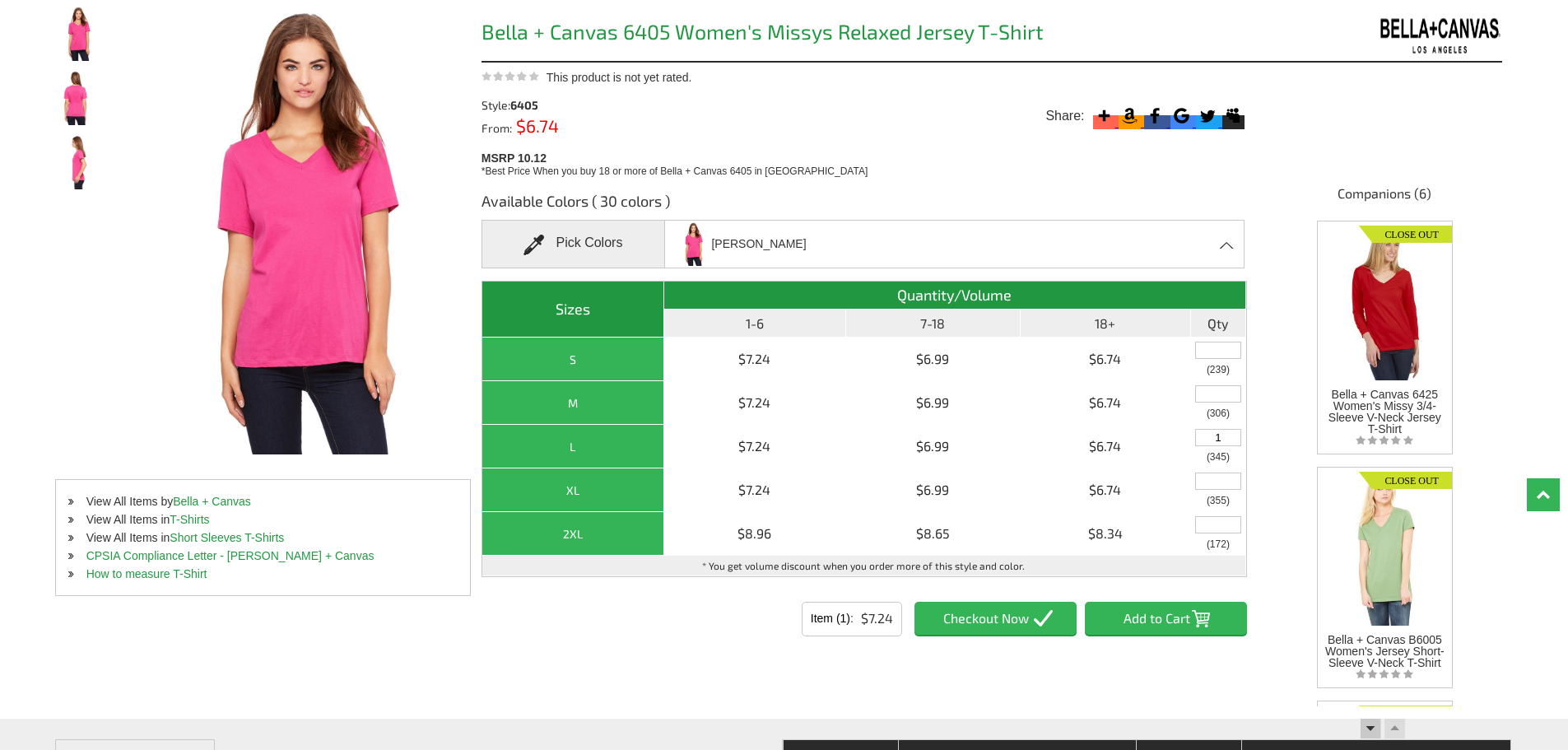
type input "1"
click at [1165, 626] on input "Add to Cart" at bounding box center [1165, 618] width 162 height 33
click at [1227, 242] on div "Berry Asphalt Athletic Heather Berry Black Black Heather Blue Triblend Charcoal…" at bounding box center [955, 245] width 580 height 49
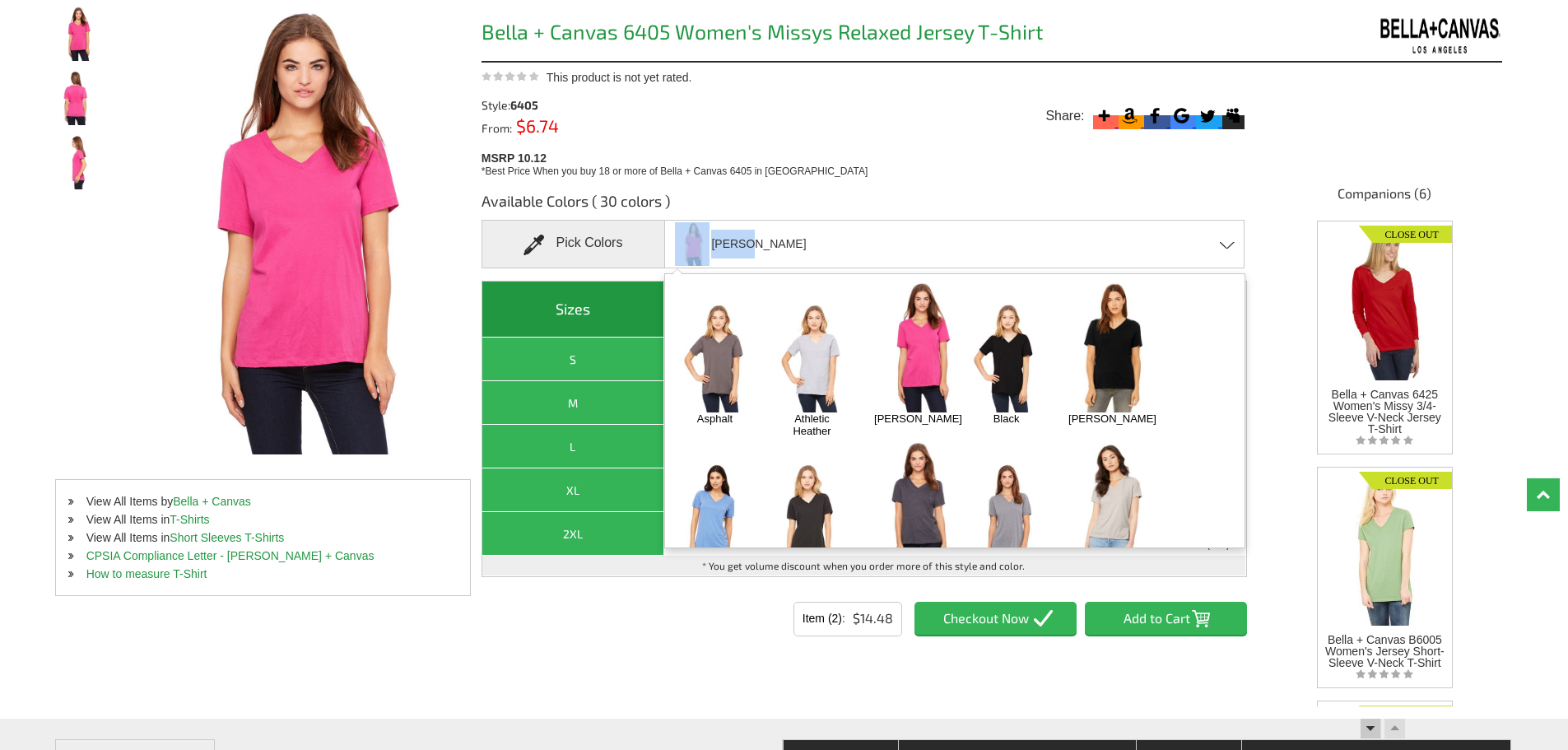
click at [1117, 361] on img at bounding box center [1113, 346] width 105 height 131
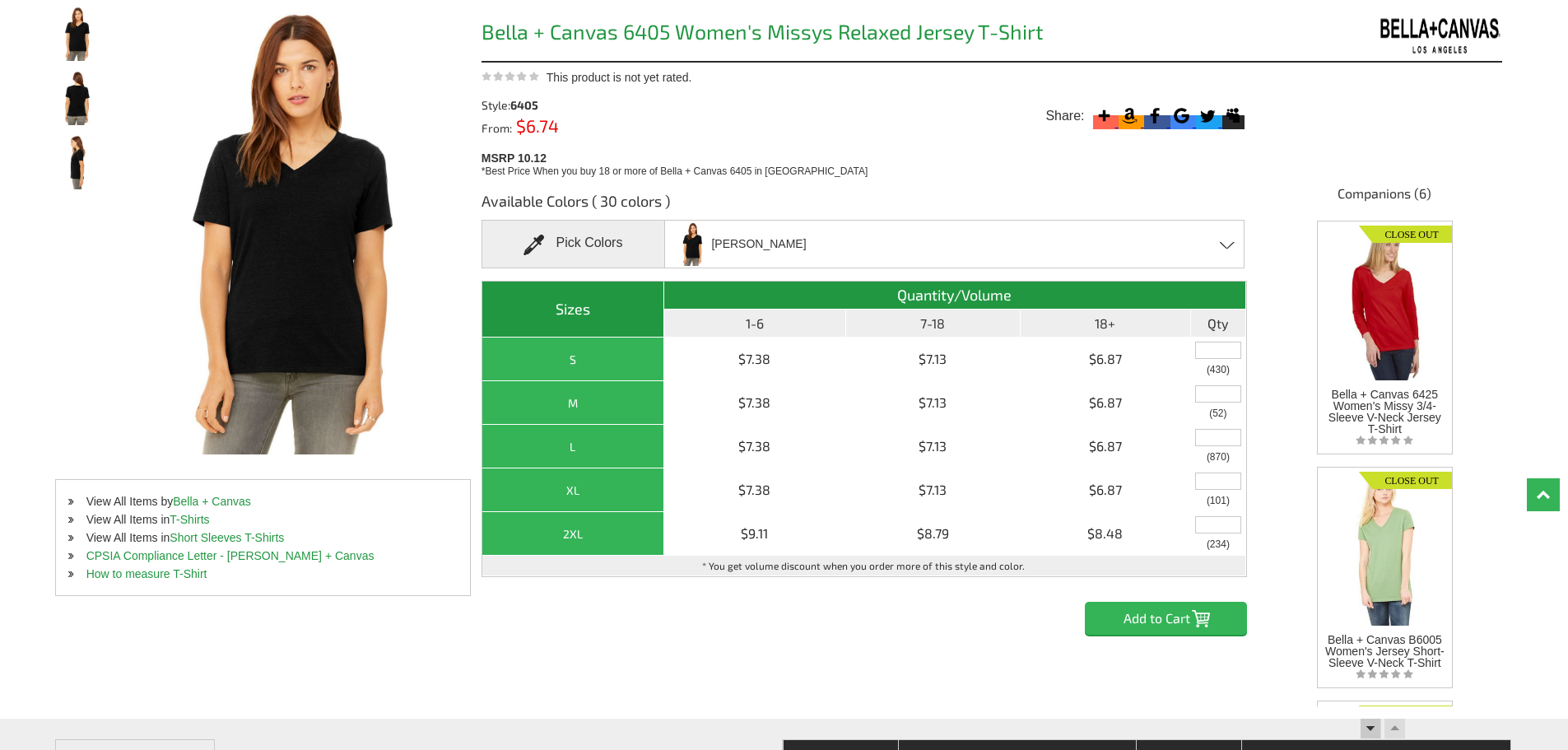
click at [1225, 245] on span at bounding box center [1227, 245] width 16 height 8
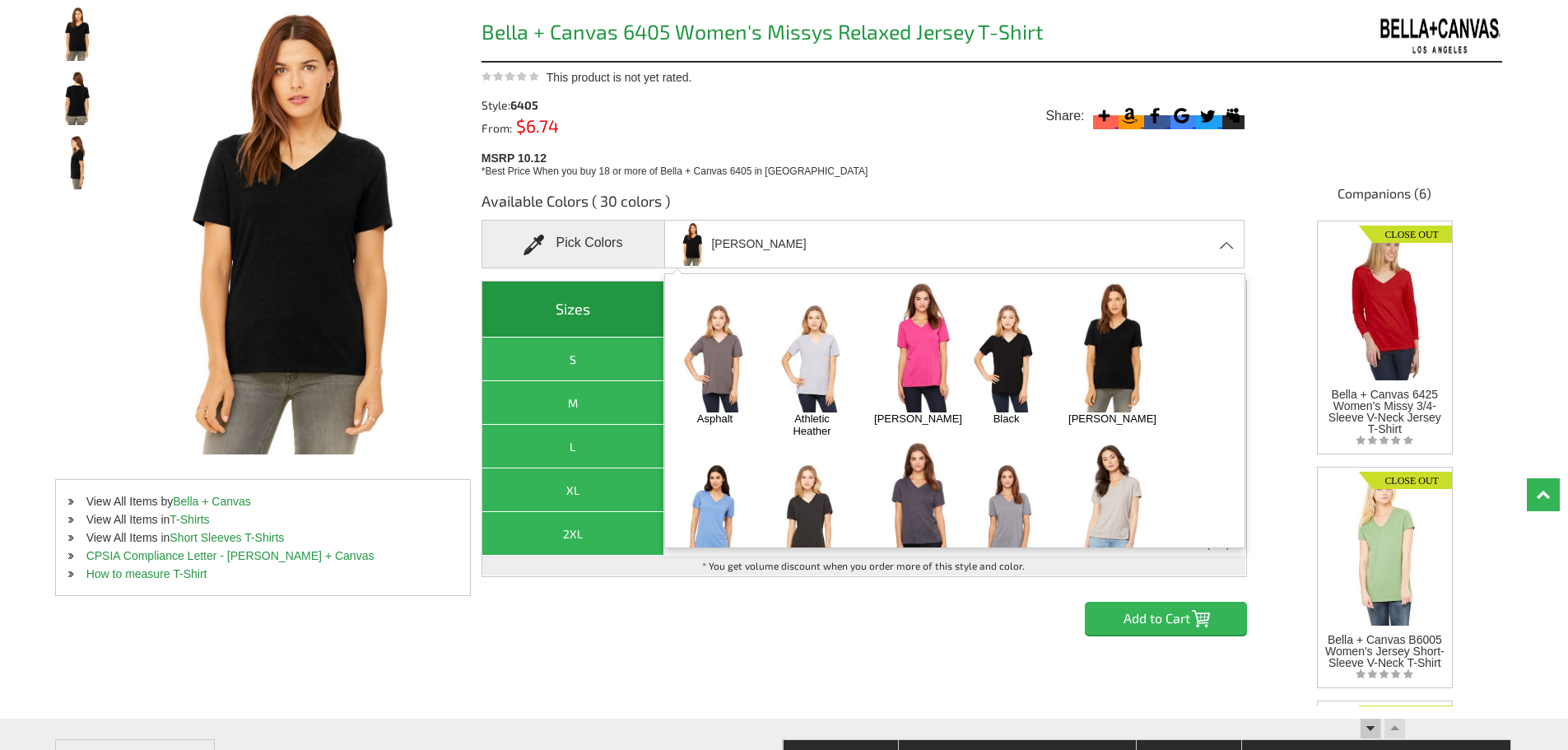
click at [1017, 360] on img at bounding box center [1006, 357] width 86 height 108
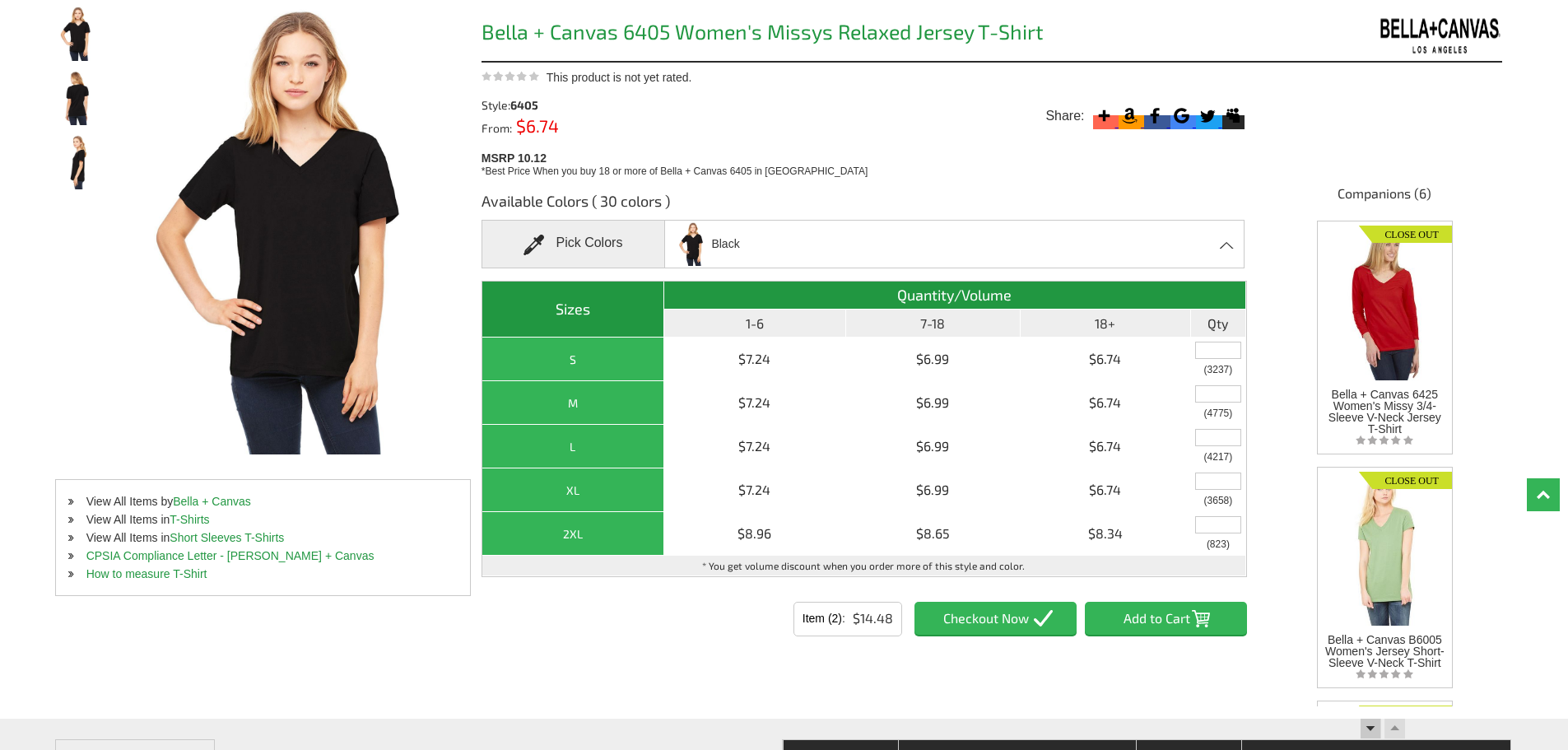
click at [1219, 260] on div "Black Asphalt Athletic Heather Berry Black Black Heather Blue Triblend Charcoal…" at bounding box center [955, 245] width 580 height 49
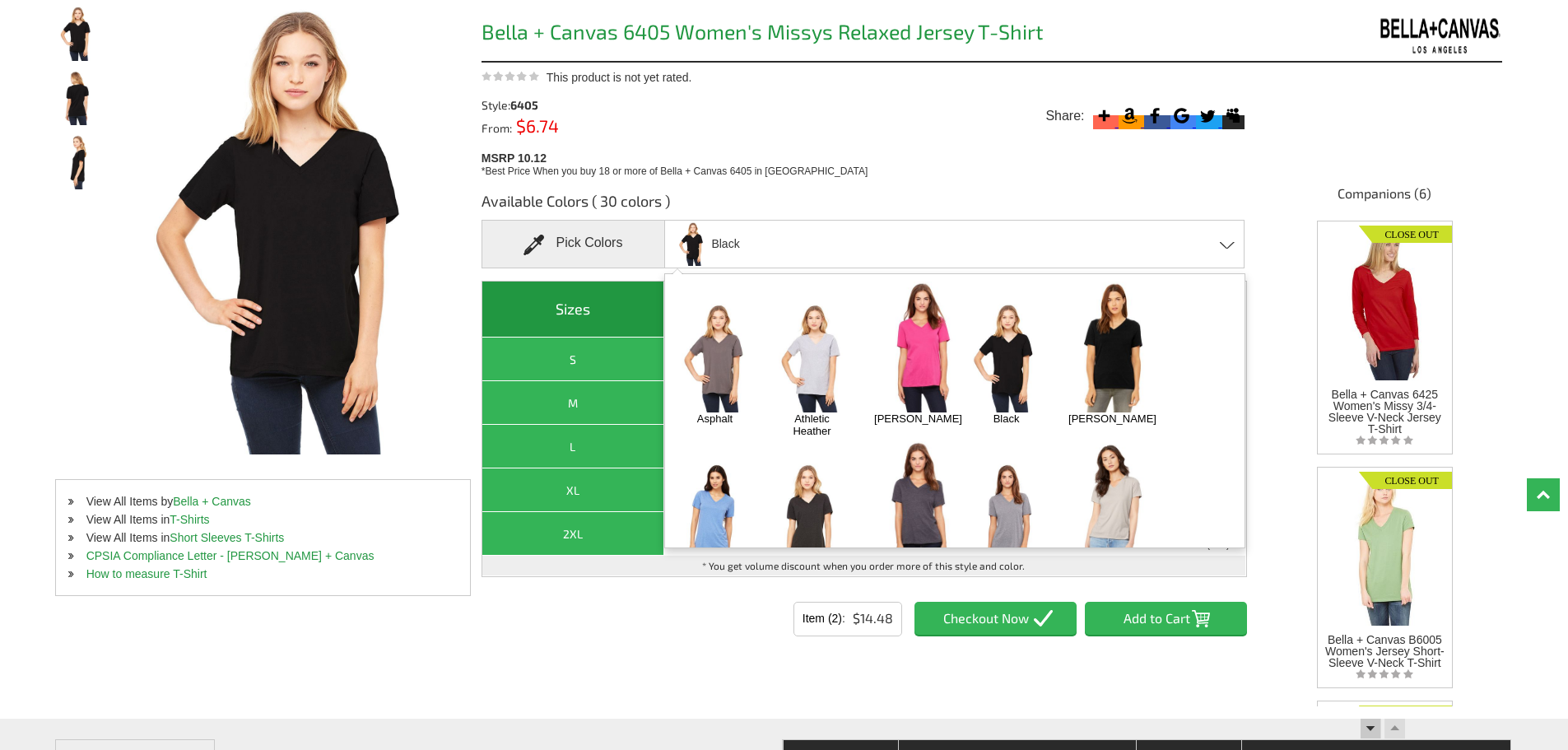
click at [1115, 372] on img at bounding box center [1113, 346] width 105 height 131
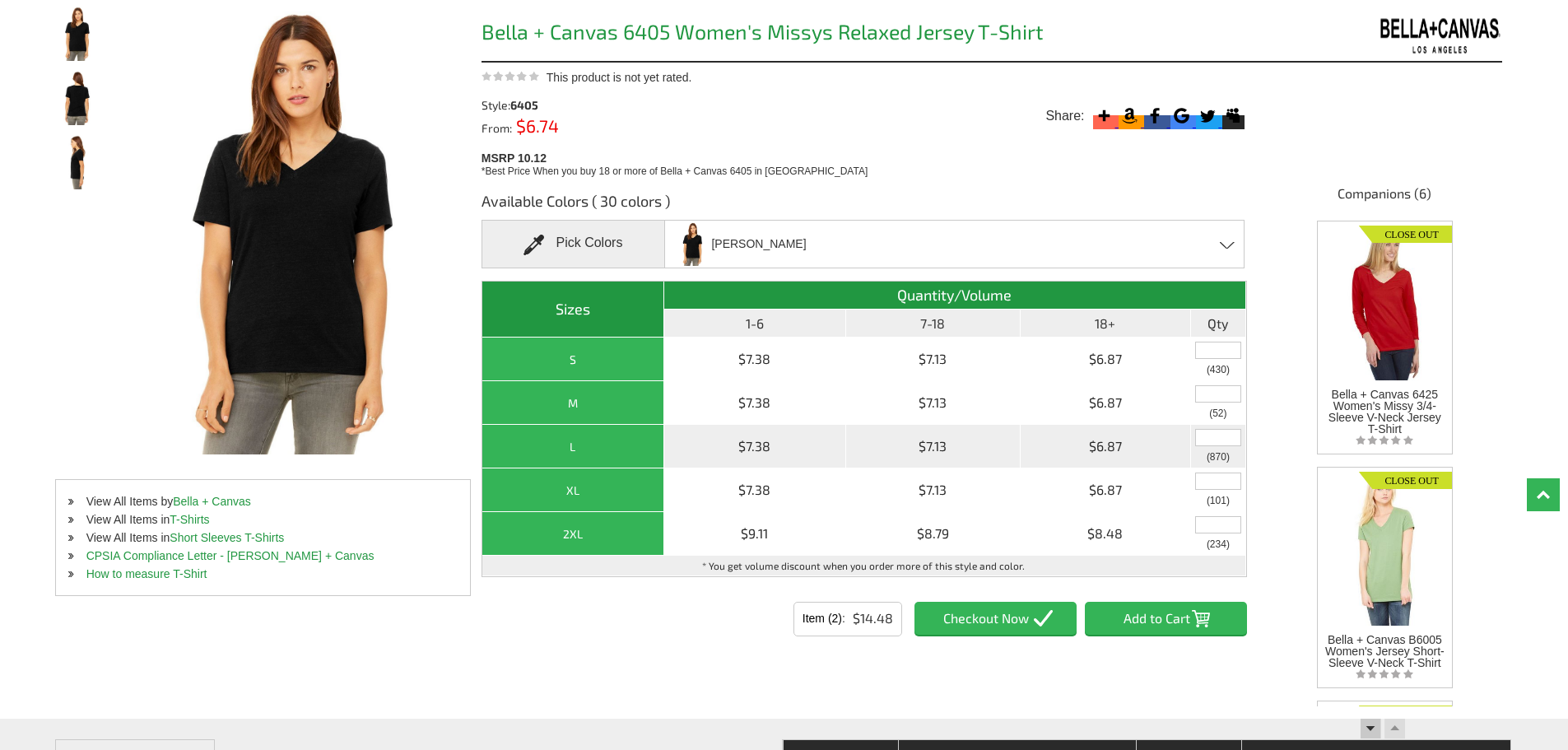
click at [1223, 442] on input "text" at bounding box center [1219, 438] width 47 height 17
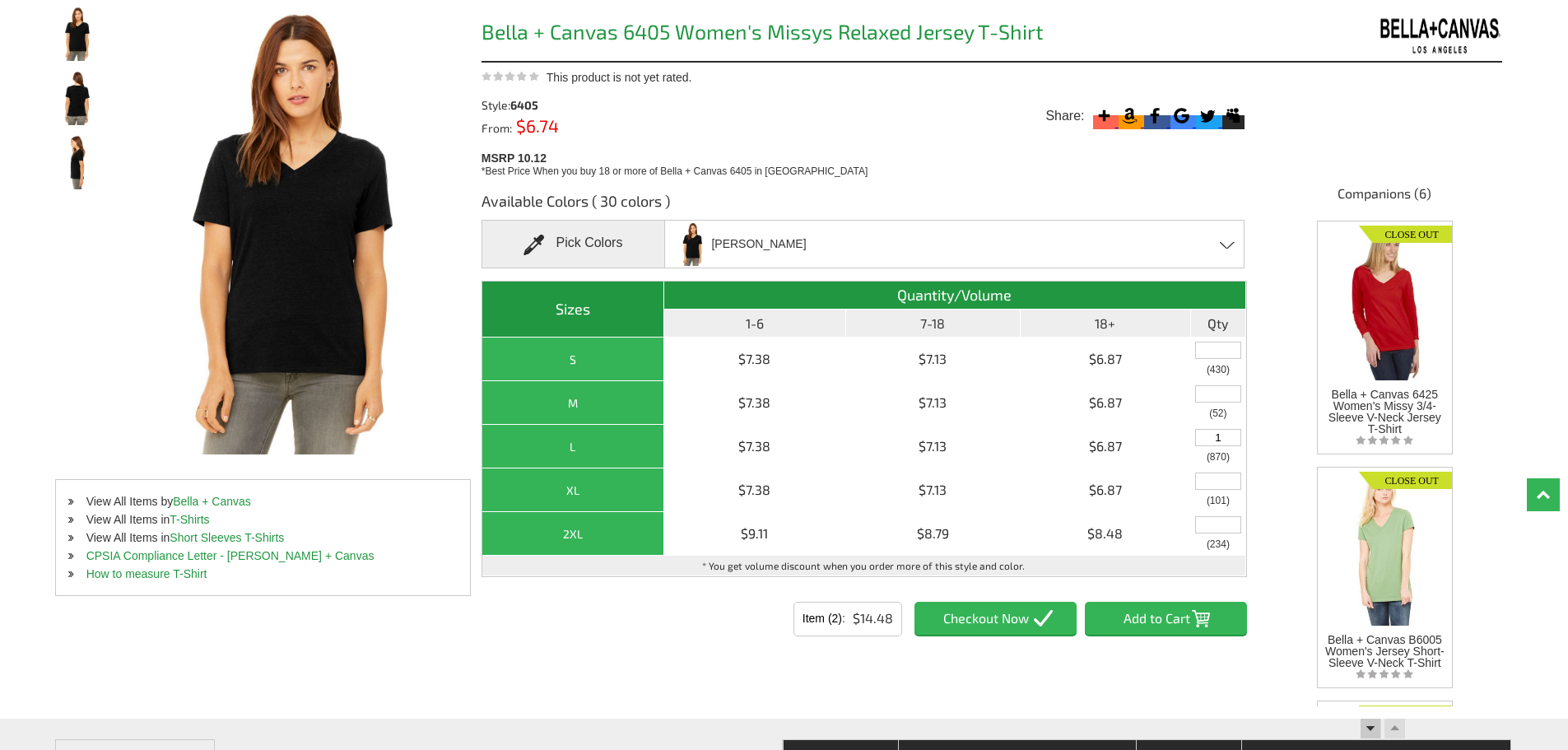
type input "1"
click at [1192, 635] on div "Item (2) Item (2) : $14.48" at bounding box center [864, 613] width 766 height 47
click at [1144, 626] on input "Add to Cart" at bounding box center [1165, 618] width 162 height 33
click at [1173, 236] on div "Black Heather Asphalt Athletic Heather Berry Black Black Heather Blue Triblend …" at bounding box center [955, 245] width 580 height 49
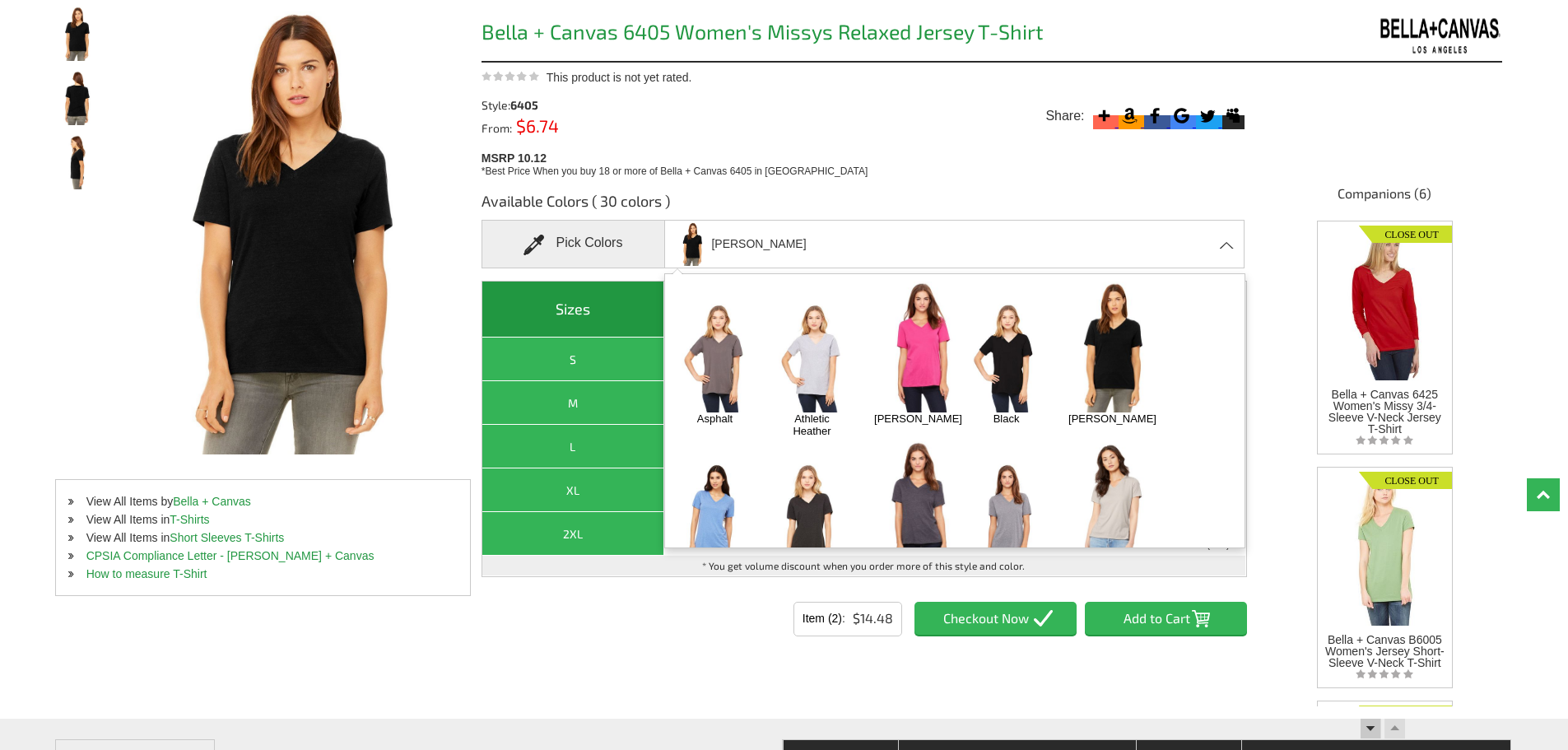
click at [704, 466] on img at bounding box center [714, 517] width 86 height 108
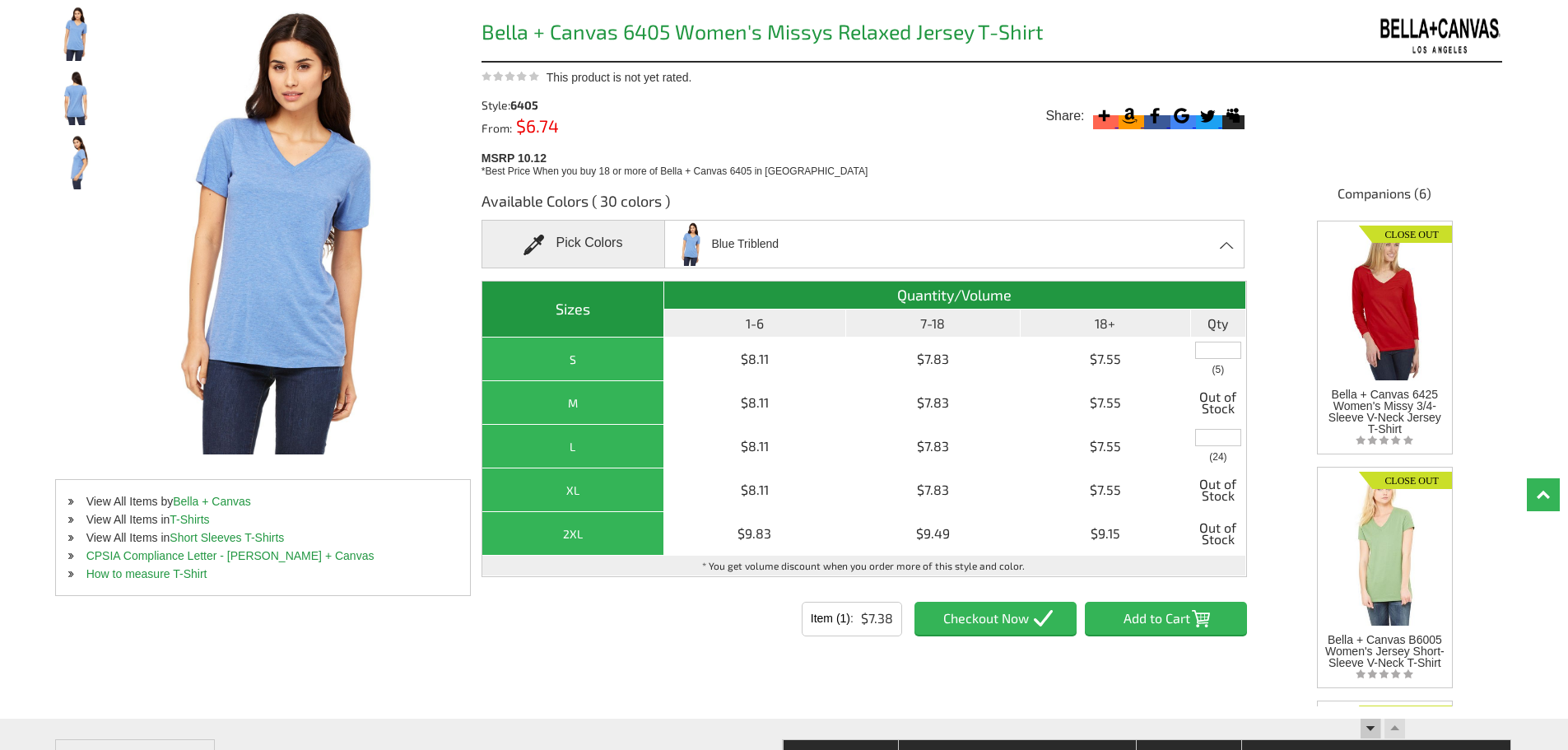
click at [1010, 234] on div "Blue Triblend Asphalt Athletic Heather Berry Black Black Heather Blue Triblend …" at bounding box center [955, 245] width 580 height 49
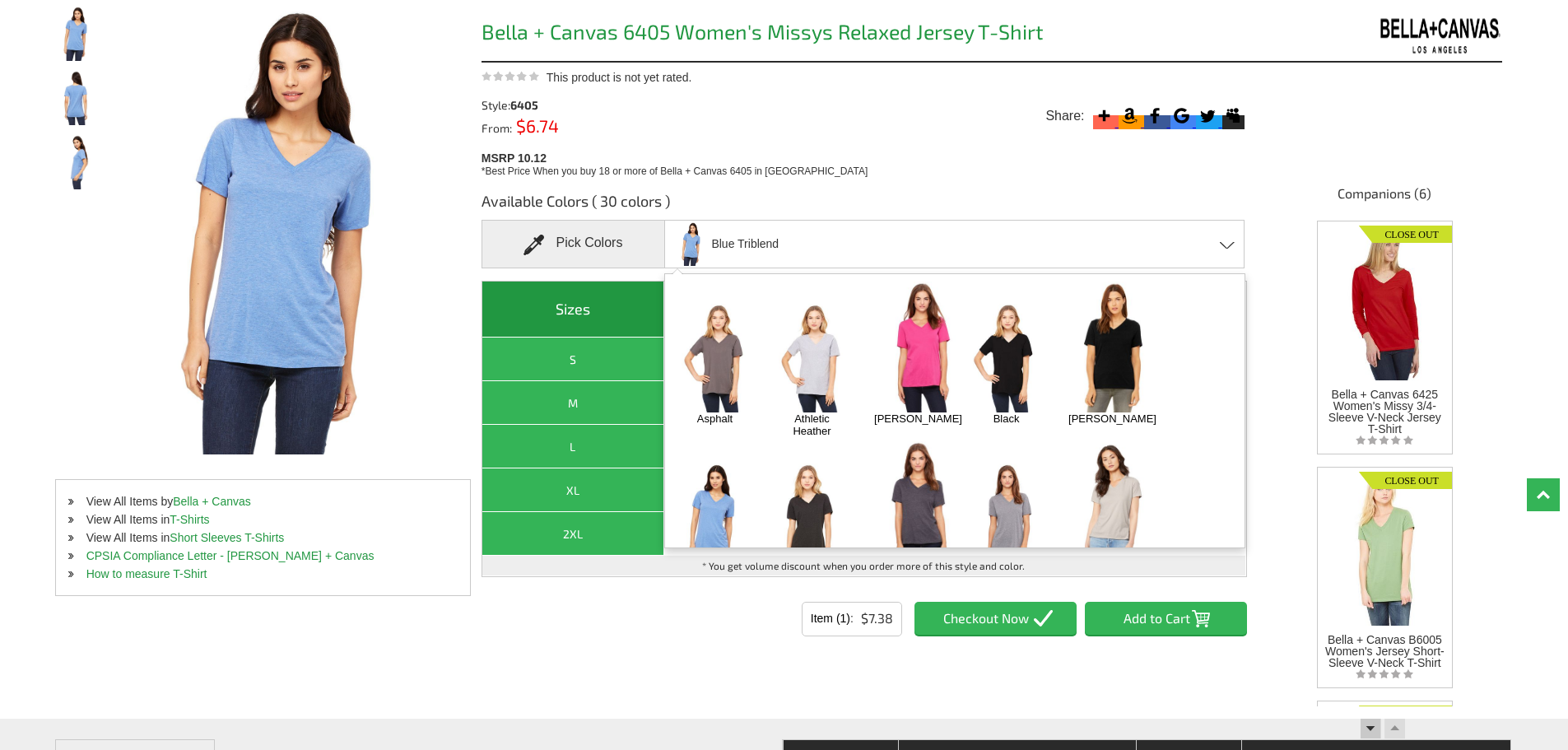
click at [805, 479] on img at bounding box center [811, 517] width 86 height 108
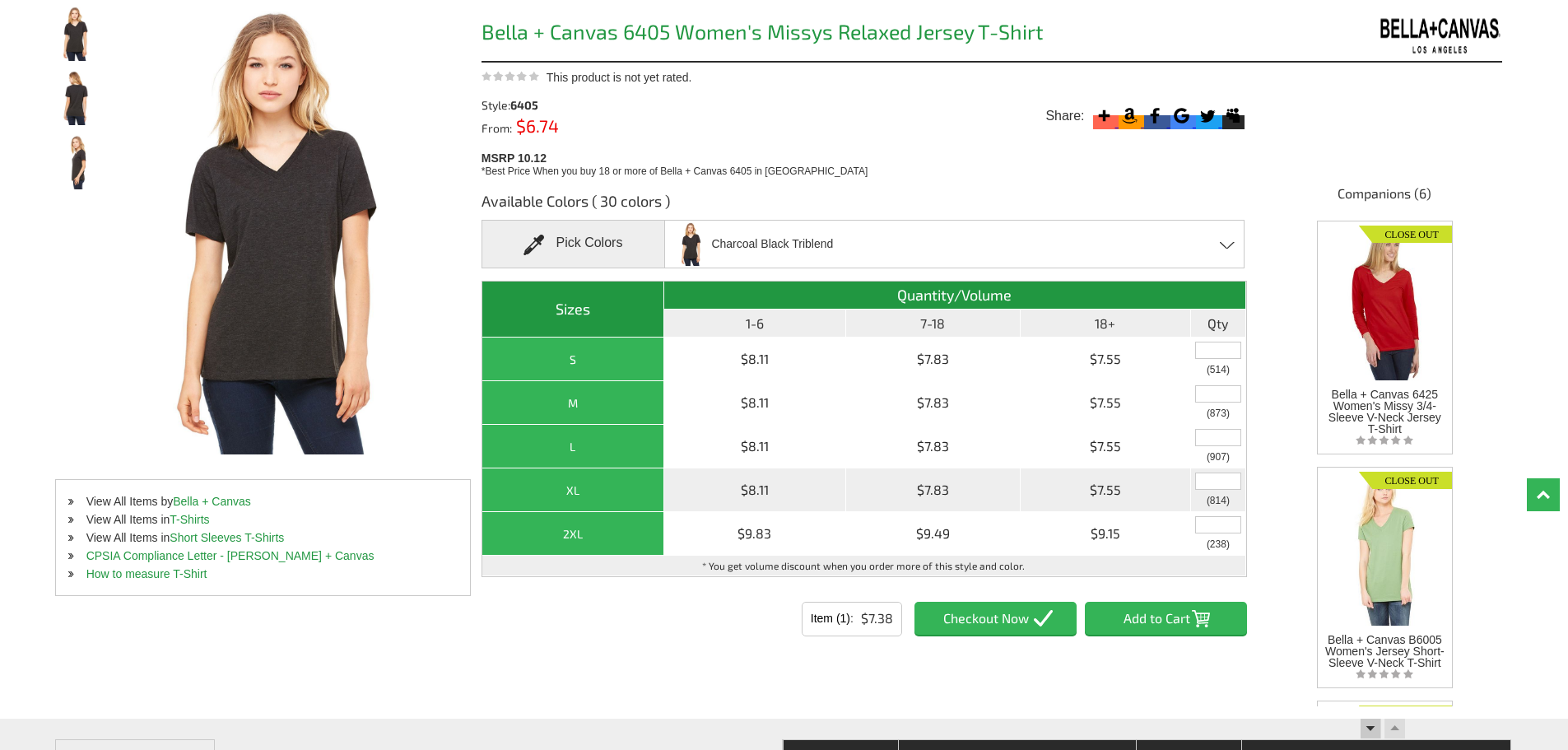
click at [1214, 485] on input "text" at bounding box center [1219, 481] width 47 height 17
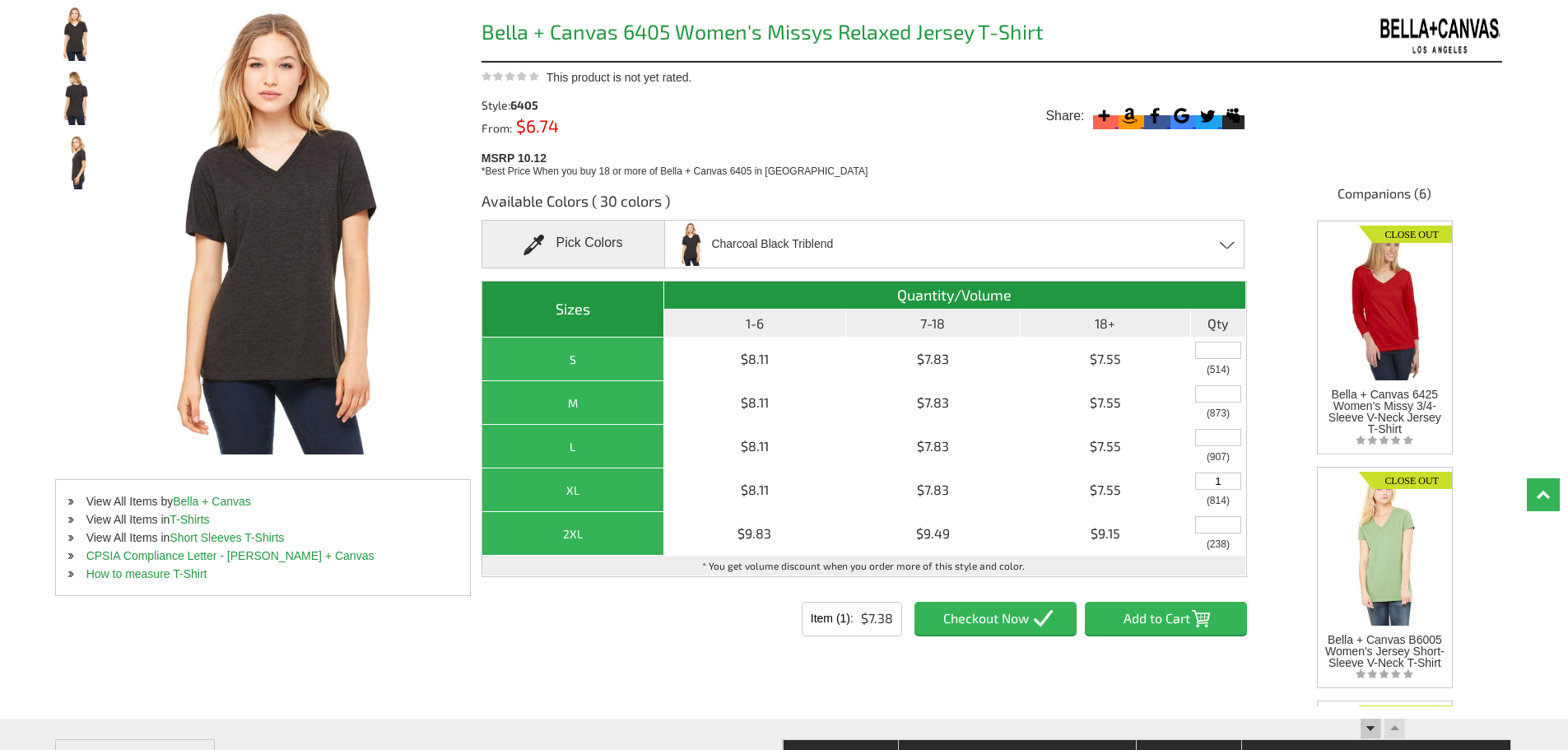
type input "1"
click at [1160, 615] on input "Add to Cart" at bounding box center [1165, 618] width 162 height 33
click at [870, 247] on div "Charcoal Black Triblend Asphalt Athletic Heather Berry Black Black Heather Blue…" at bounding box center [955, 245] width 580 height 49
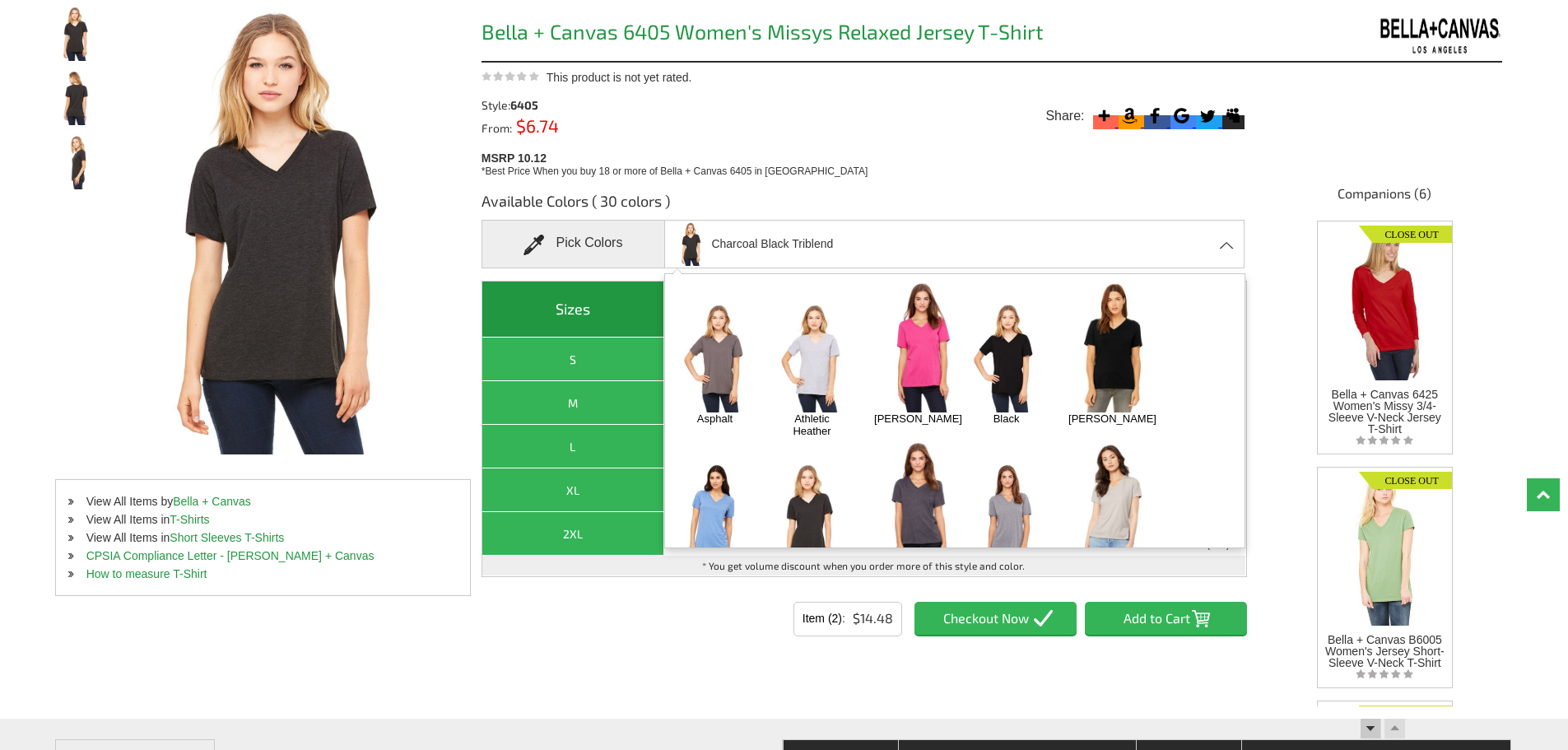
scroll to position [82, 0]
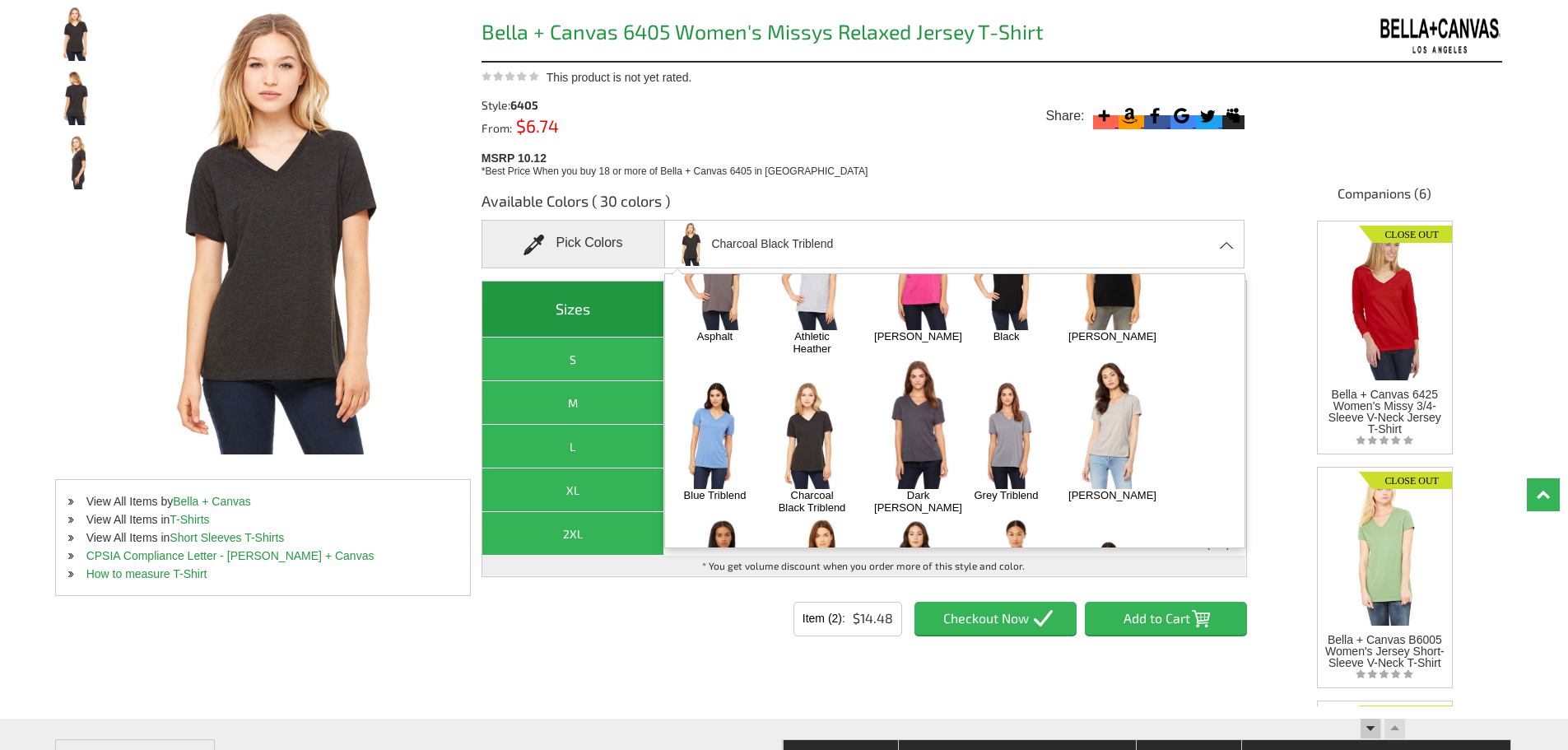
click at [927, 414] on img at bounding box center [919, 424] width 105 height 131
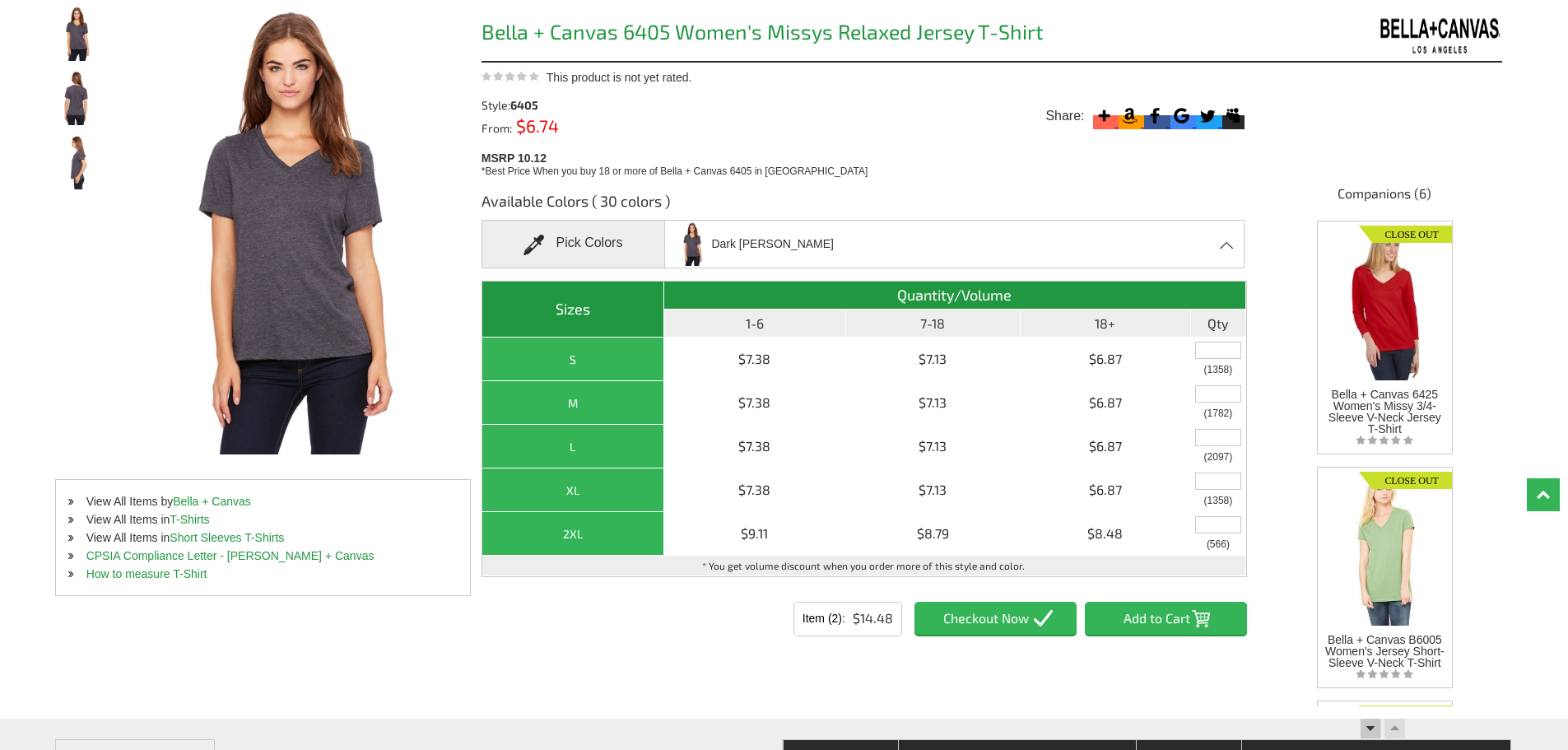
click at [1119, 242] on div "Dark Grey Heather Asphalt Athletic Heather Berry Black Black Heather Blue Tribl…" at bounding box center [955, 245] width 580 height 49
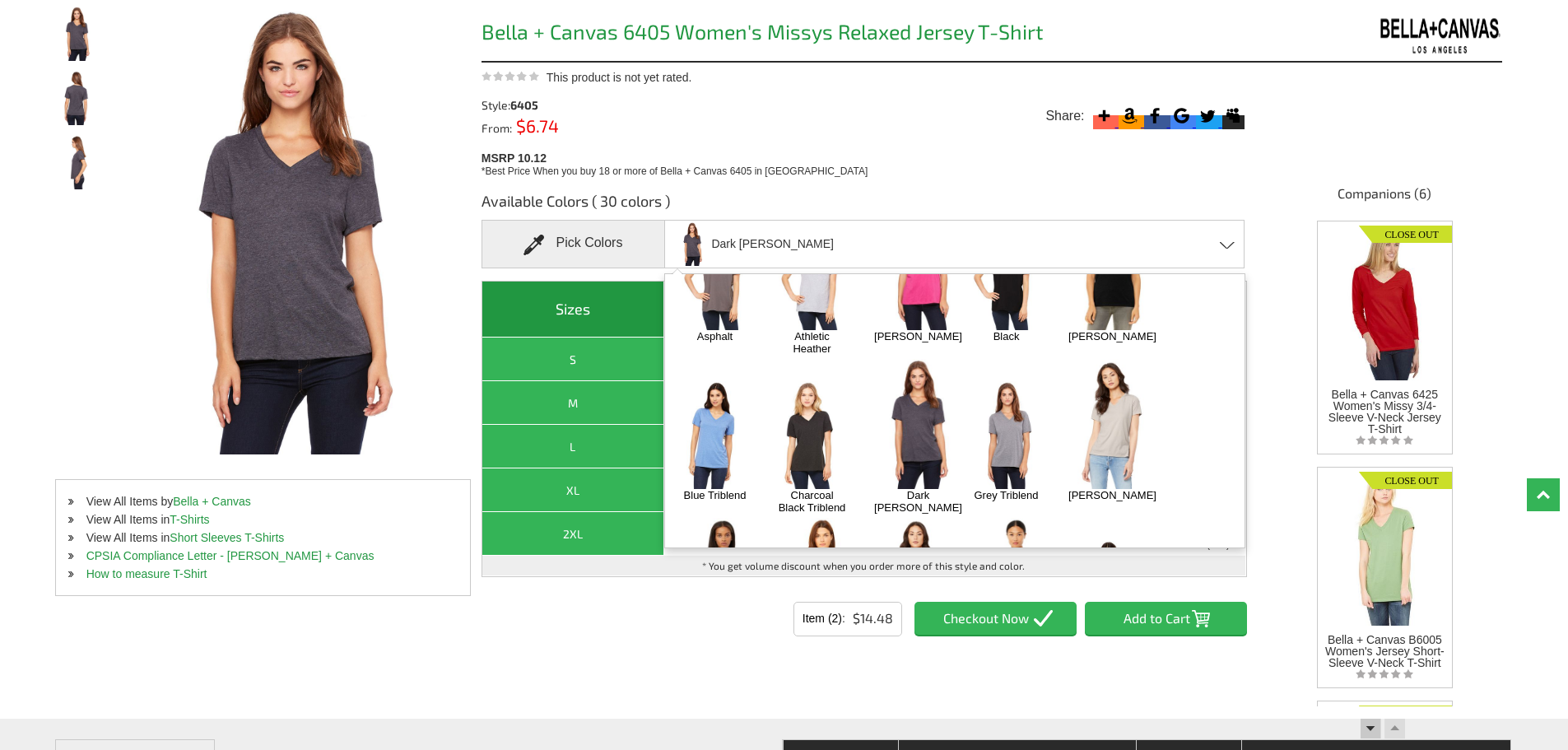
click at [1026, 388] on img at bounding box center [1006, 435] width 86 height 108
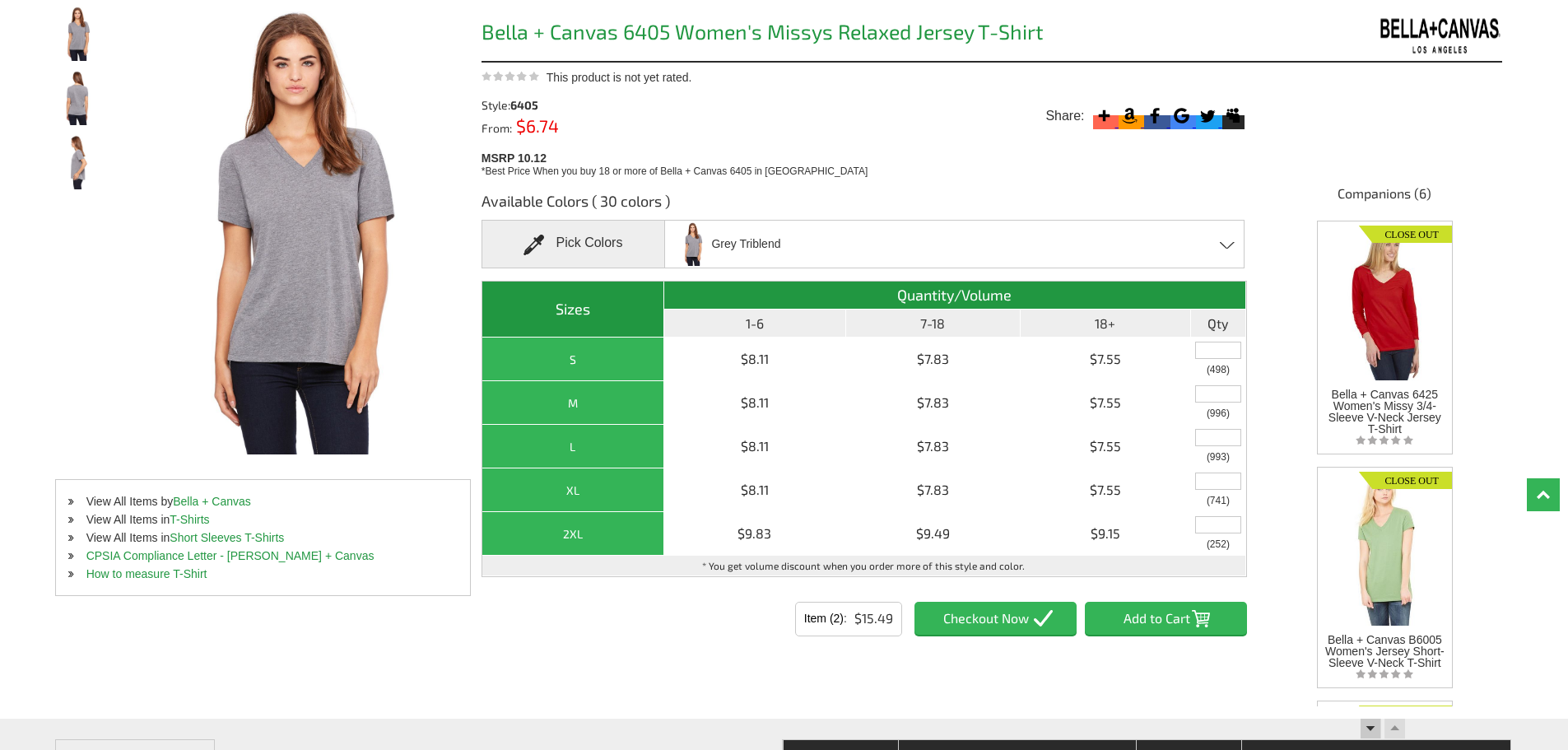
click at [1018, 240] on div "Grey Triblend Asphalt Athletic Heather Berry Black Black Heather Blue Triblend …" at bounding box center [955, 245] width 580 height 49
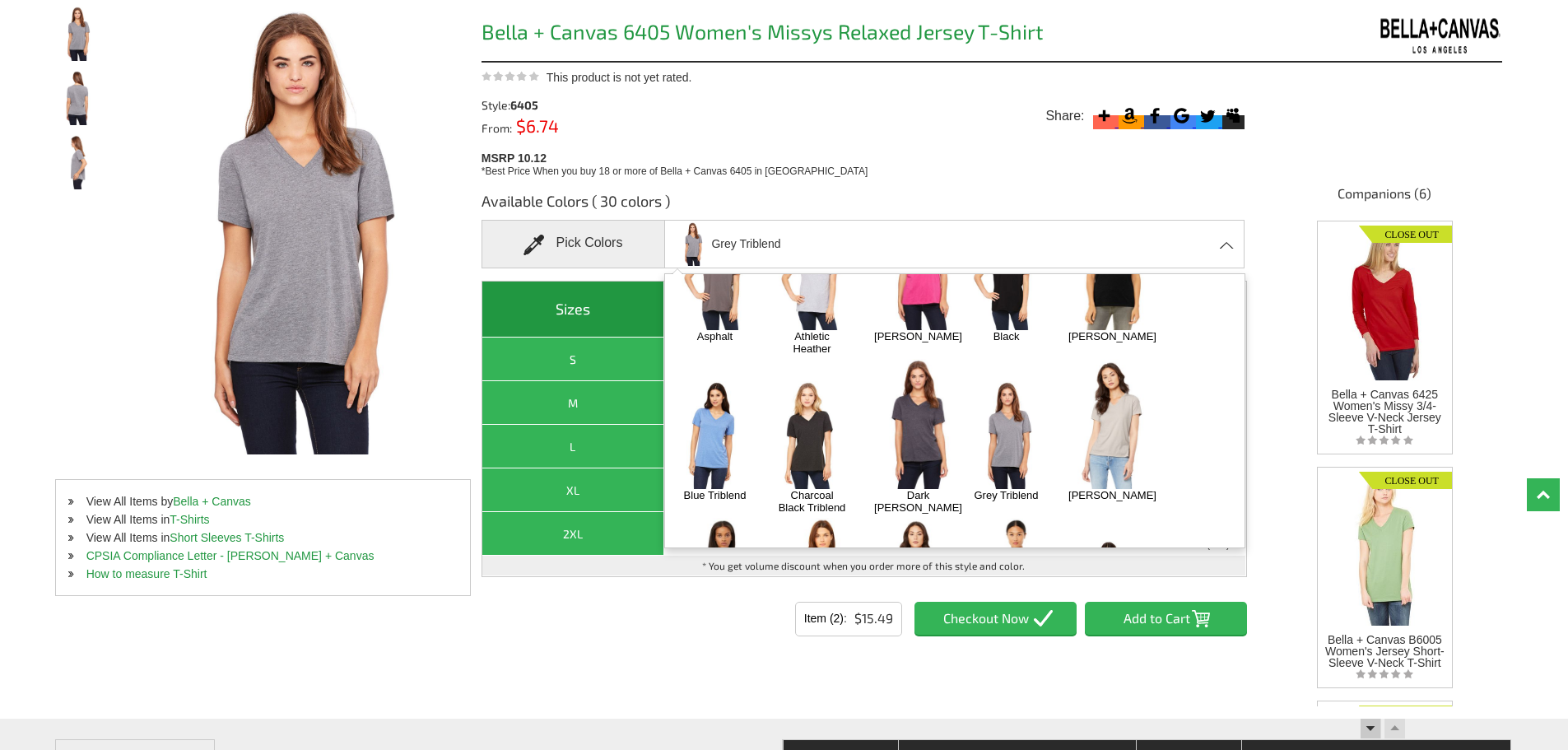
click at [1109, 375] on img at bounding box center [1113, 424] width 105 height 131
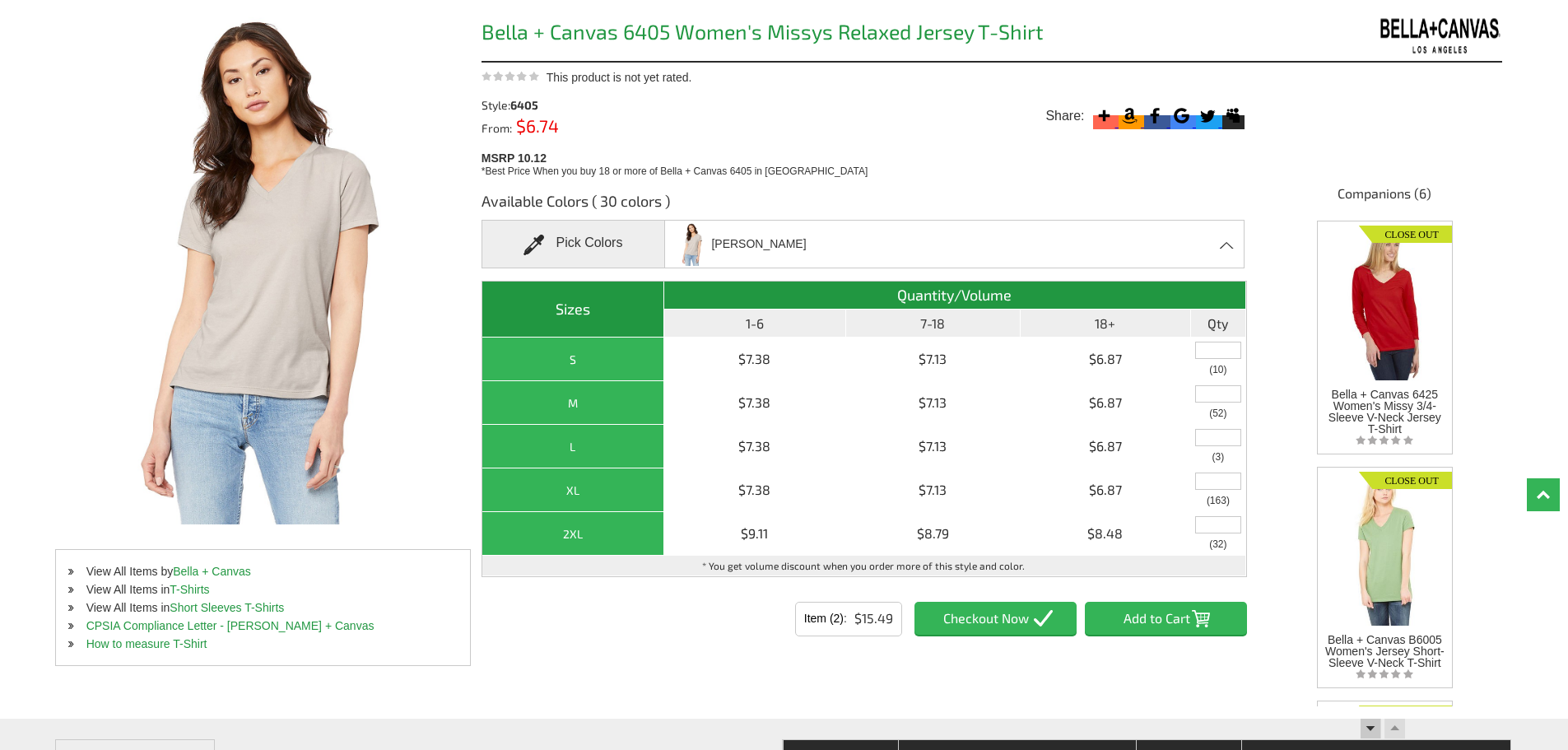
click at [1107, 242] on div "Heather Dust Asphalt Athletic Heather Berry Black Black Heather Blue Triblend C…" at bounding box center [955, 245] width 580 height 49
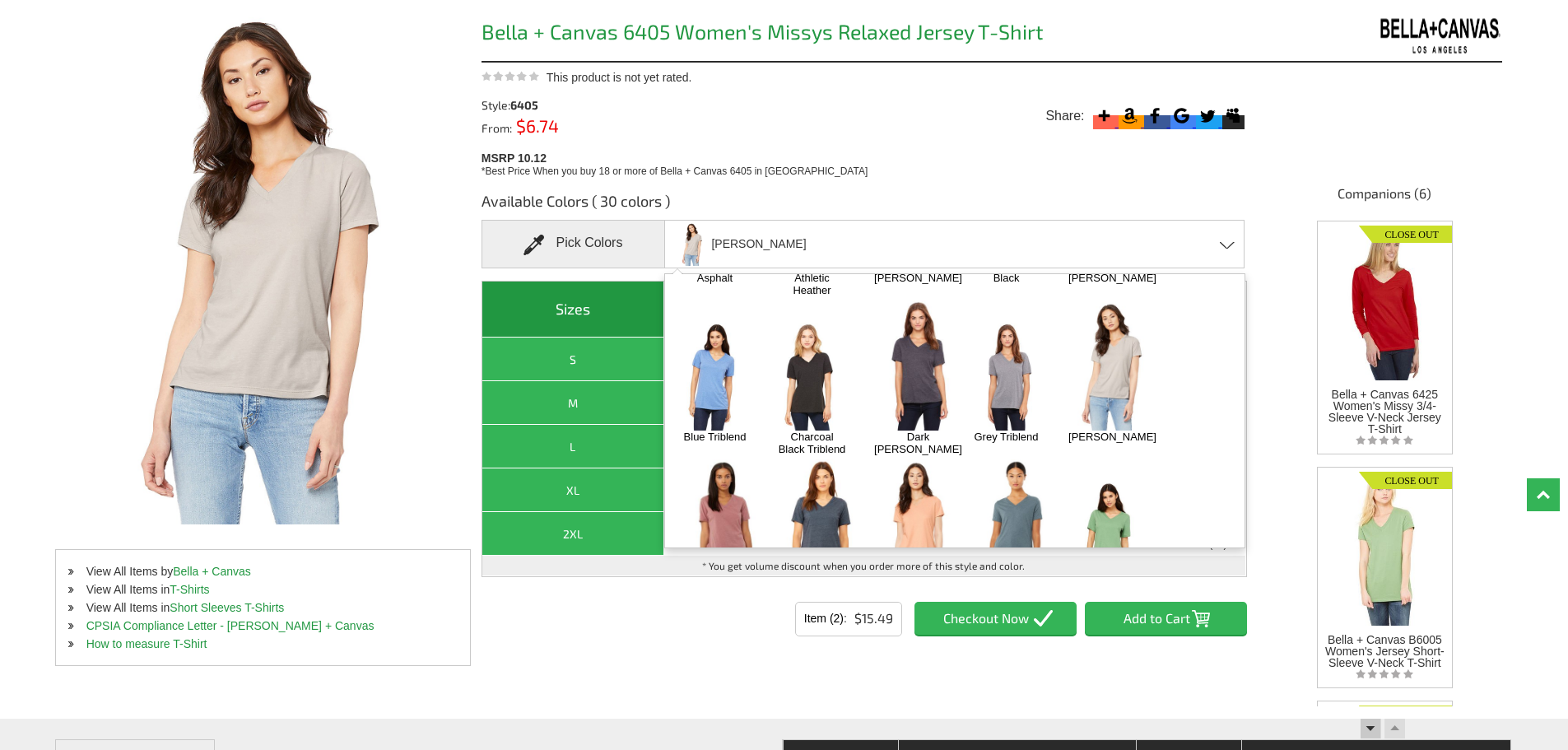
scroll to position [165, 0]
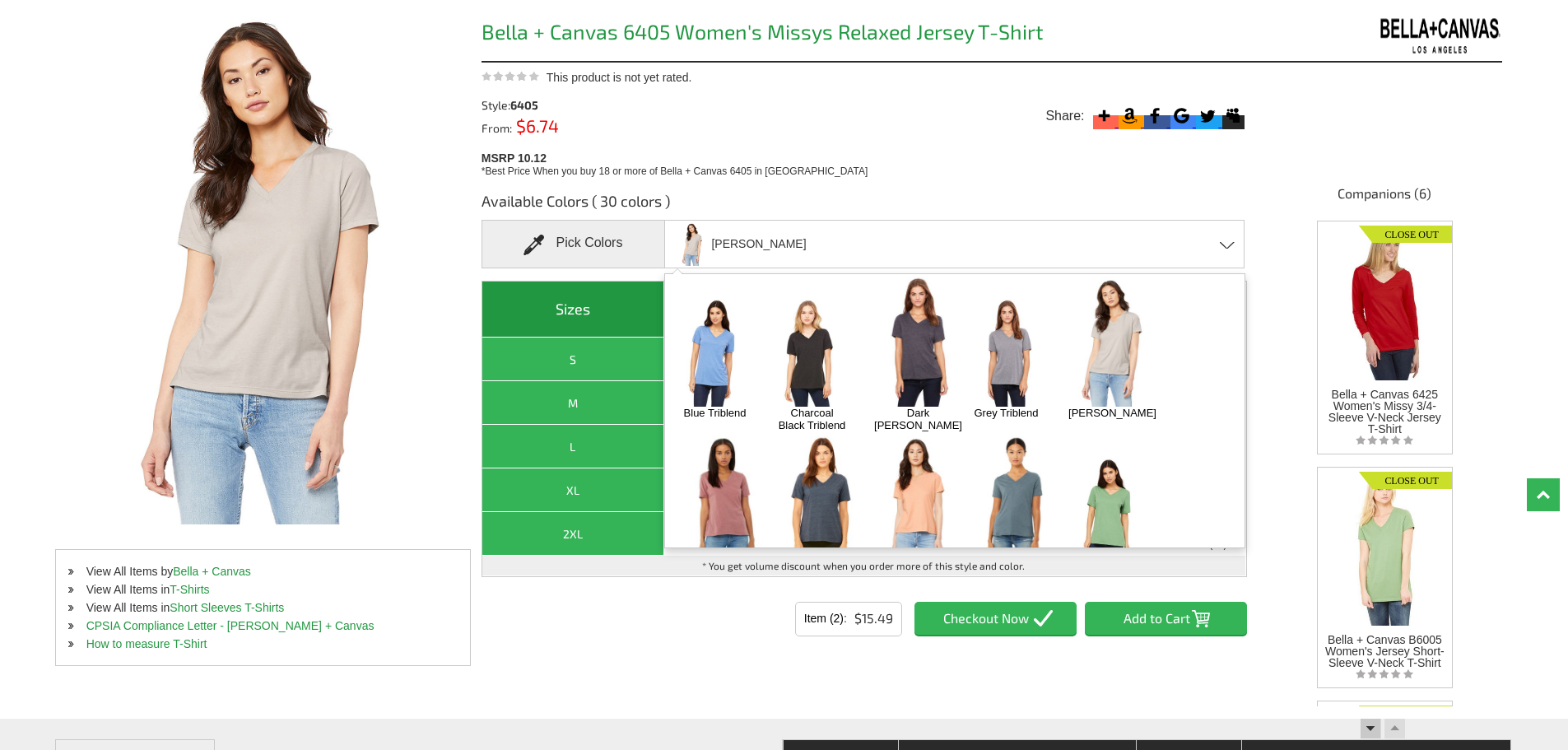
click at [803, 464] on img at bounding box center [821, 501] width 105 height 131
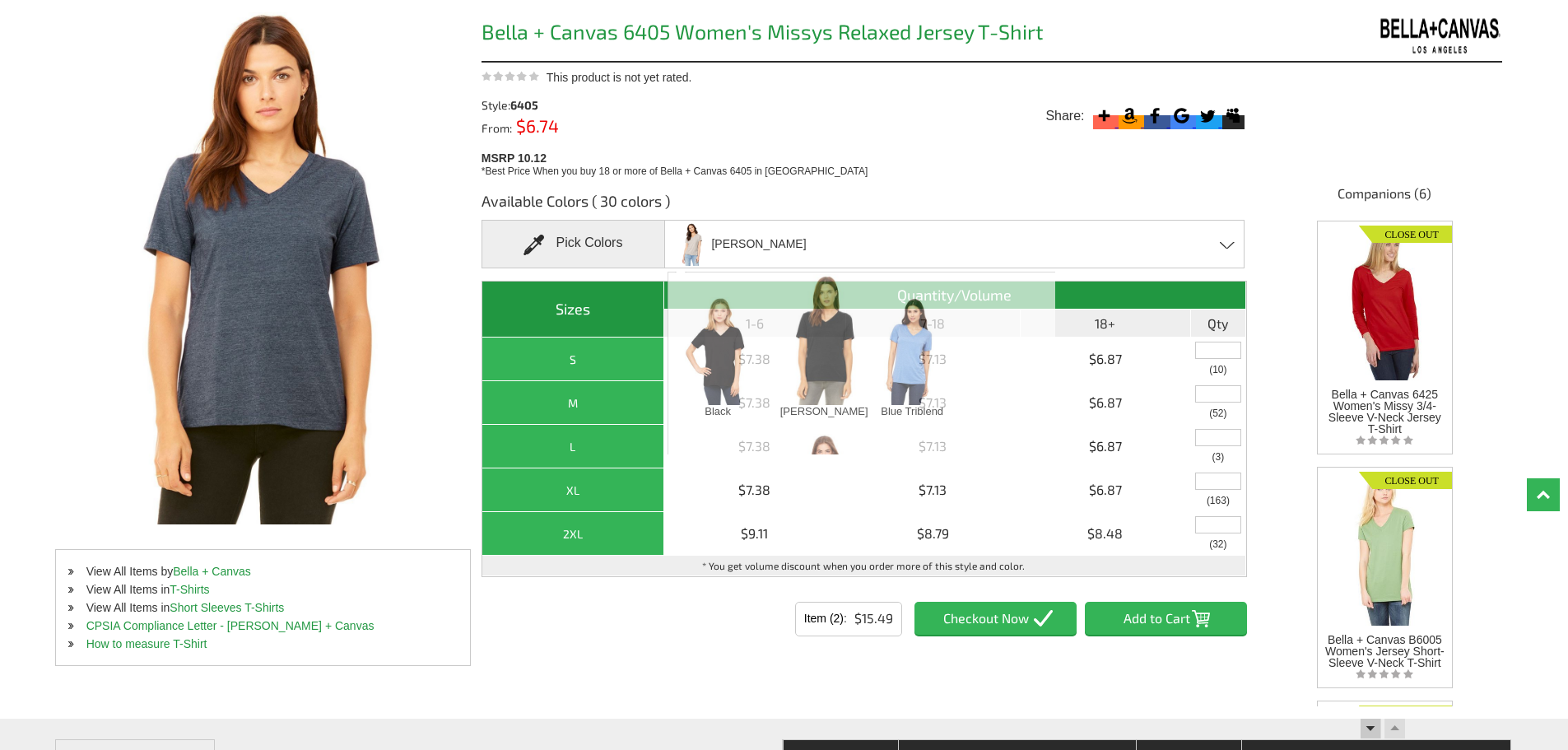
scroll to position [712, 0]
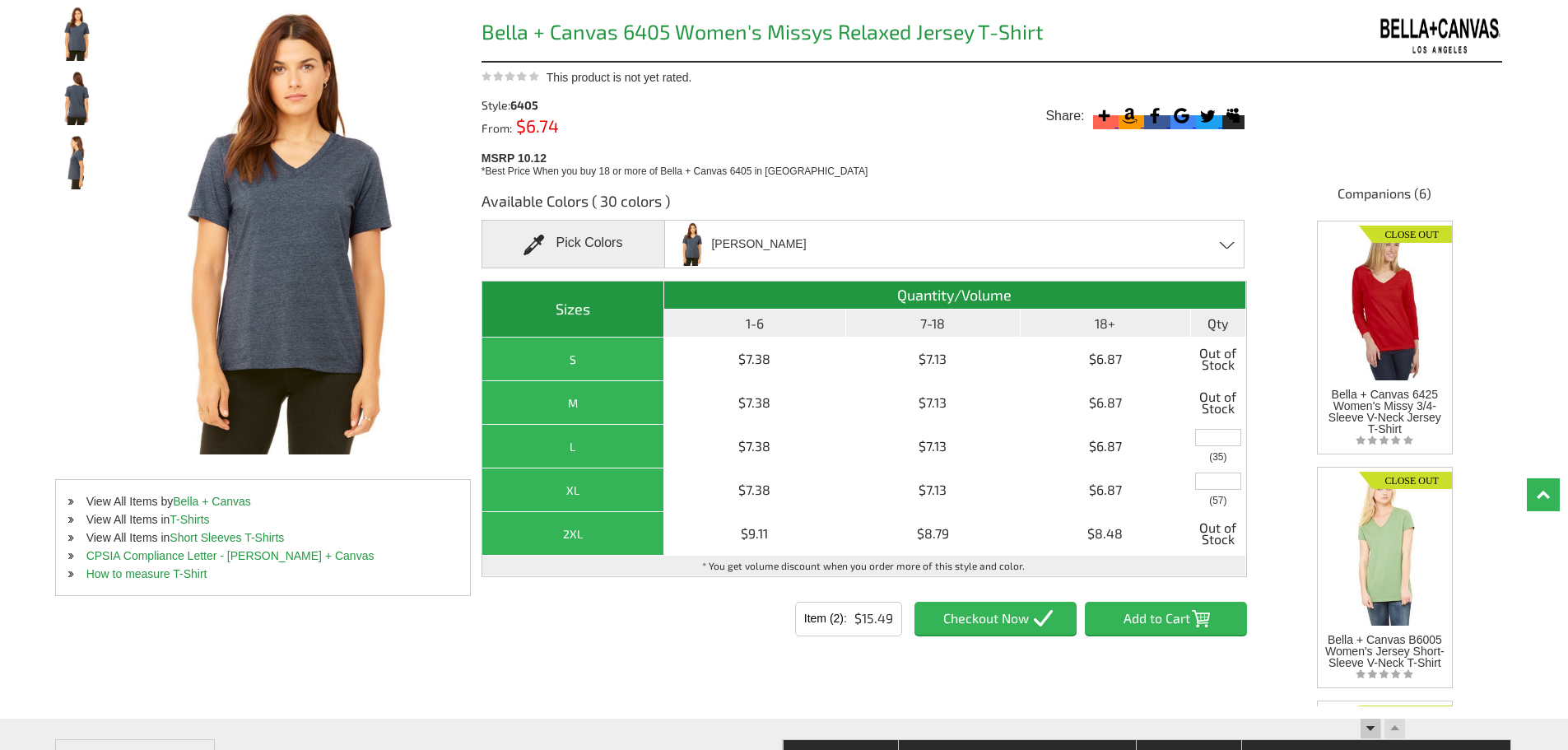
click at [872, 238] on div "Heather Navy Asphalt Athletic Heather Berry Black Black Heather Blue Triblend C…" at bounding box center [955, 245] width 580 height 49
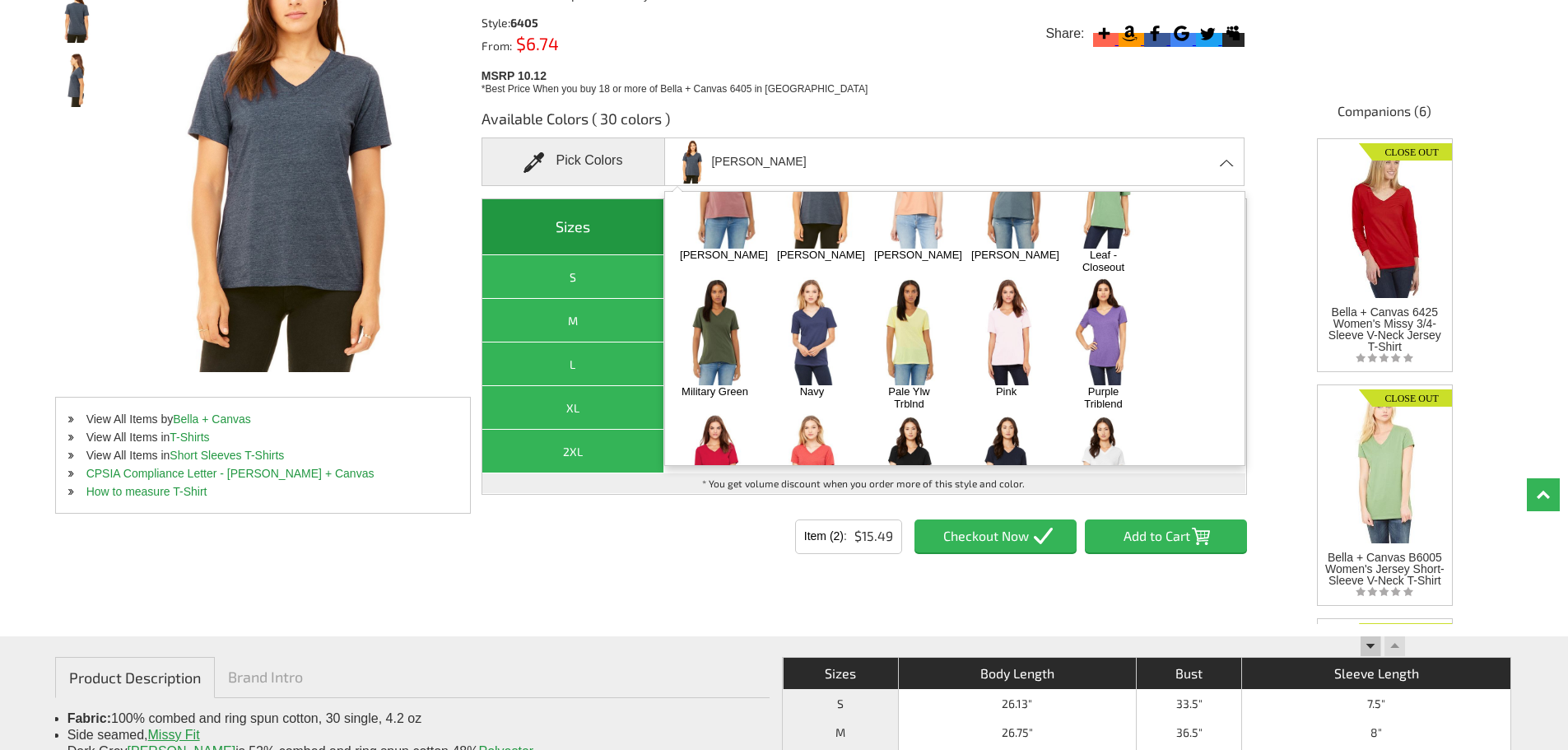
scroll to position [390, 0]
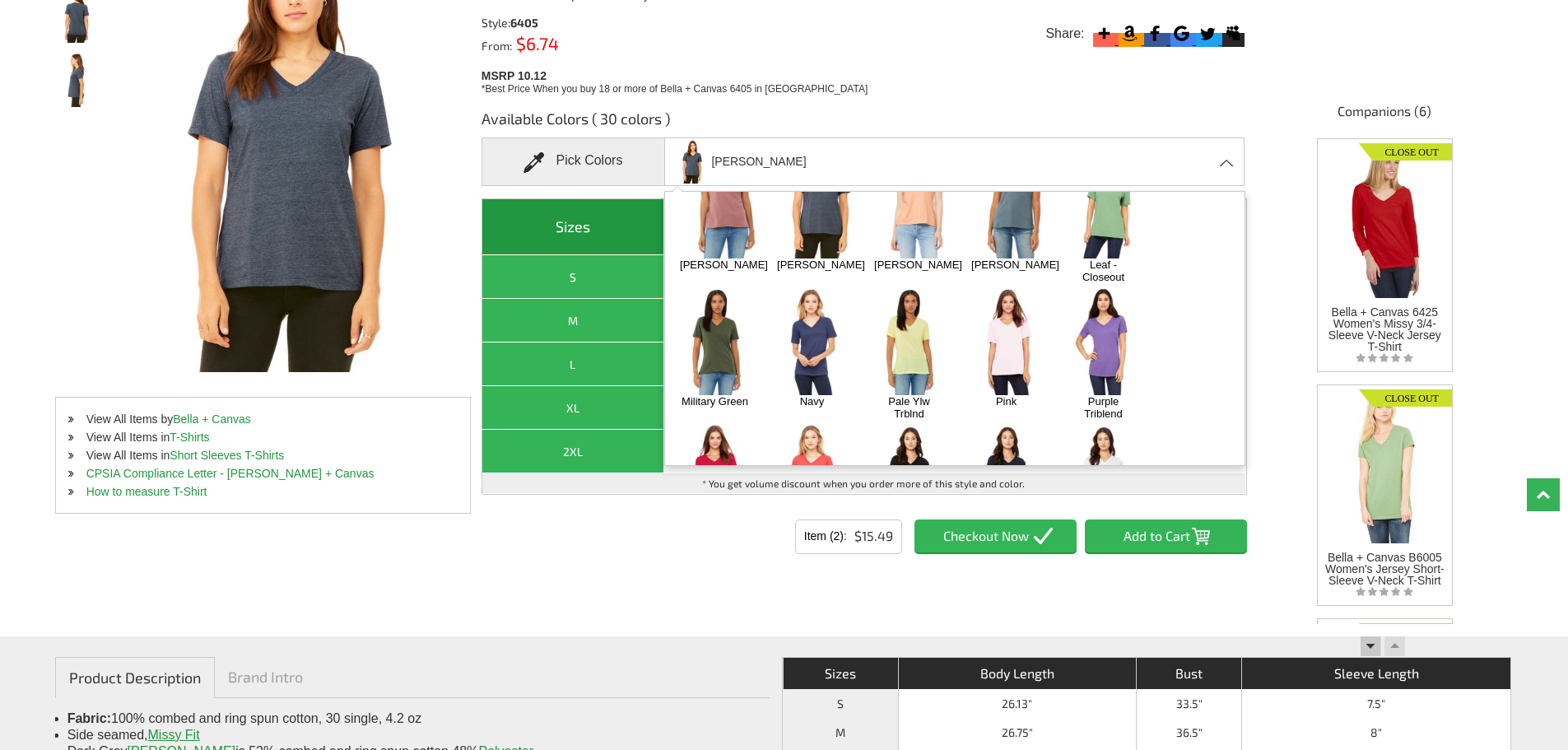
click at [1008, 299] on img at bounding box center [1006, 341] width 86 height 108
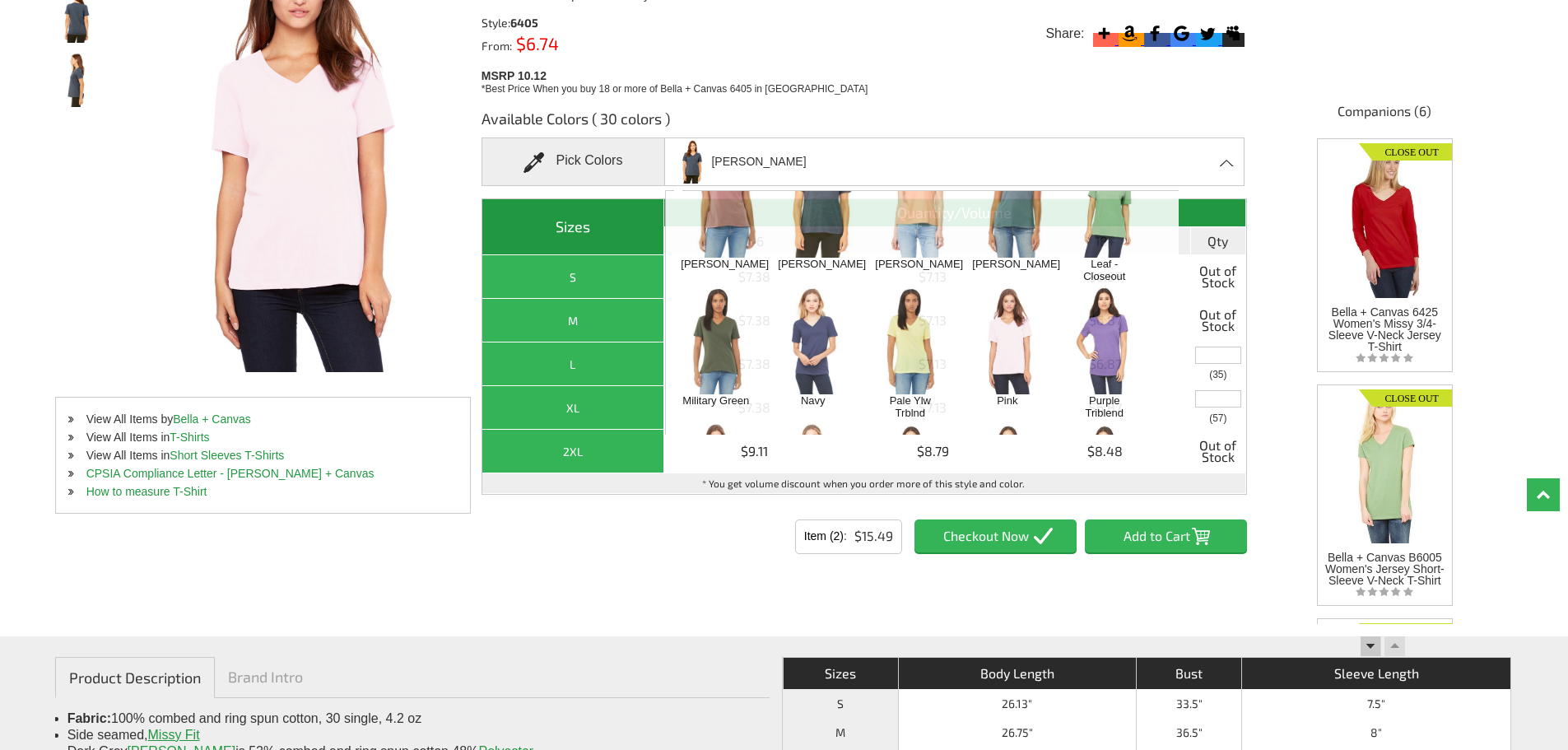
scroll to position [1485, 0]
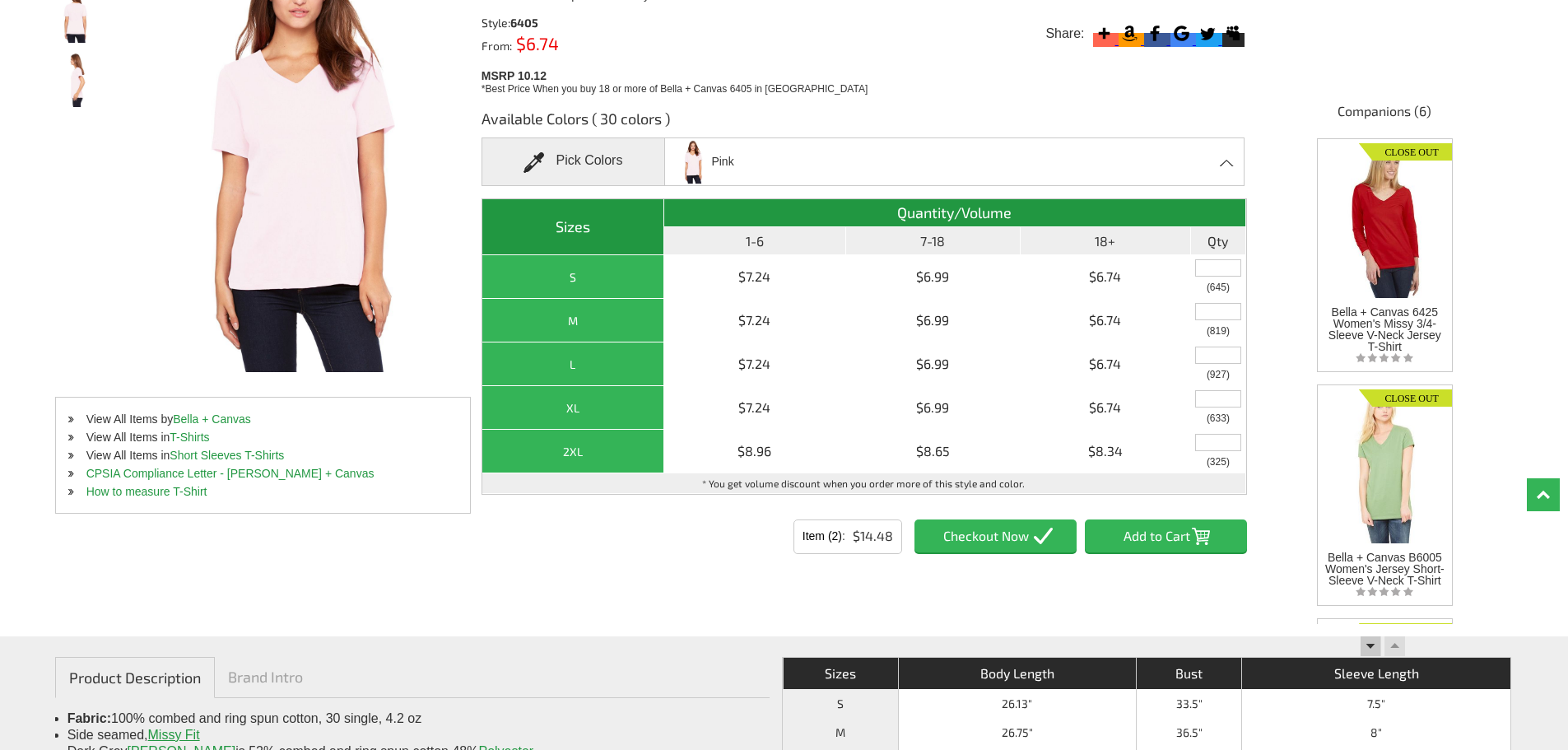
click at [982, 167] on div "Pink Asphalt Athletic Heather Berry Black Black Heather Blue Triblend Charcoal …" at bounding box center [955, 162] width 580 height 49
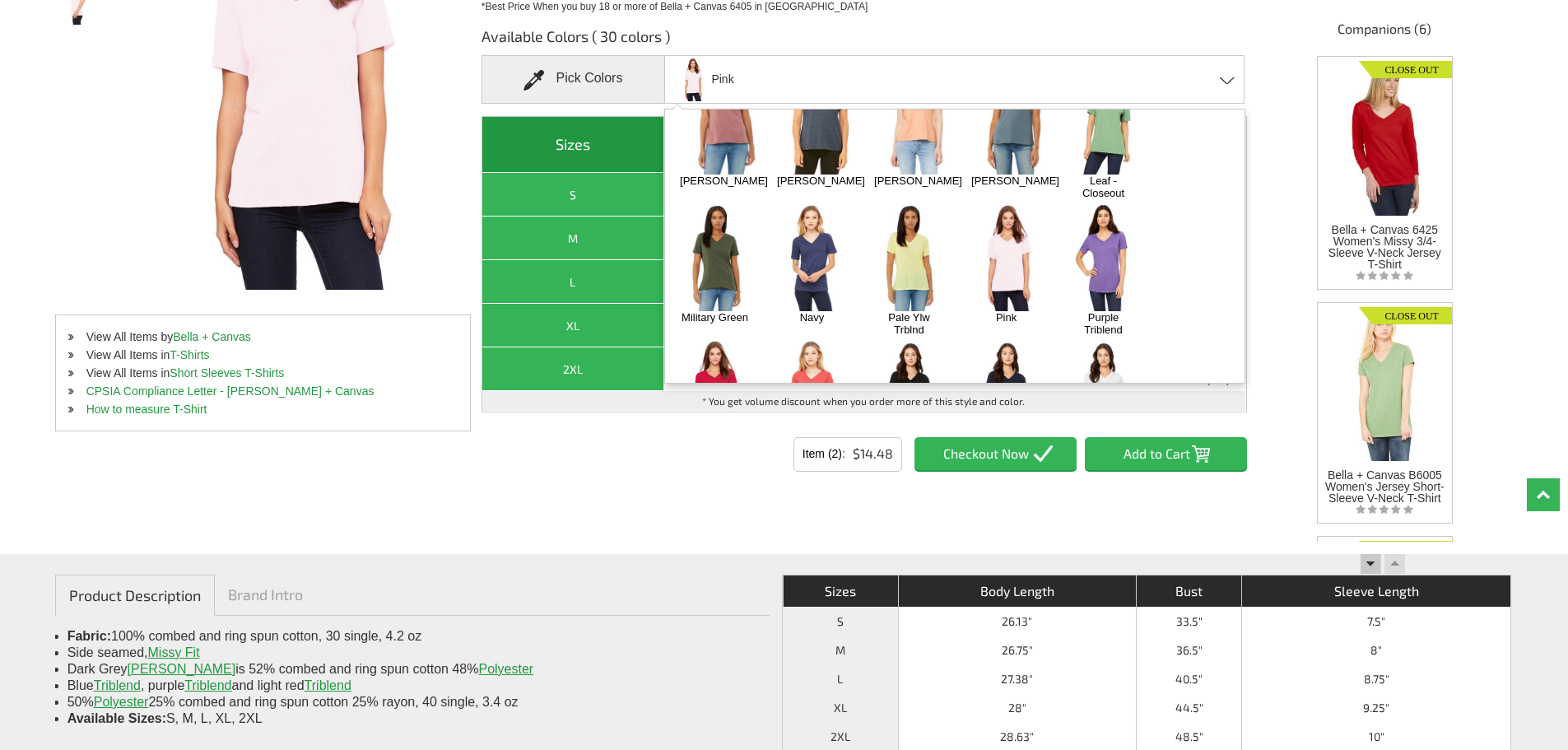
scroll to position [390, 0]
click at [728, 342] on img at bounding box center [714, 395] width 86 height 108
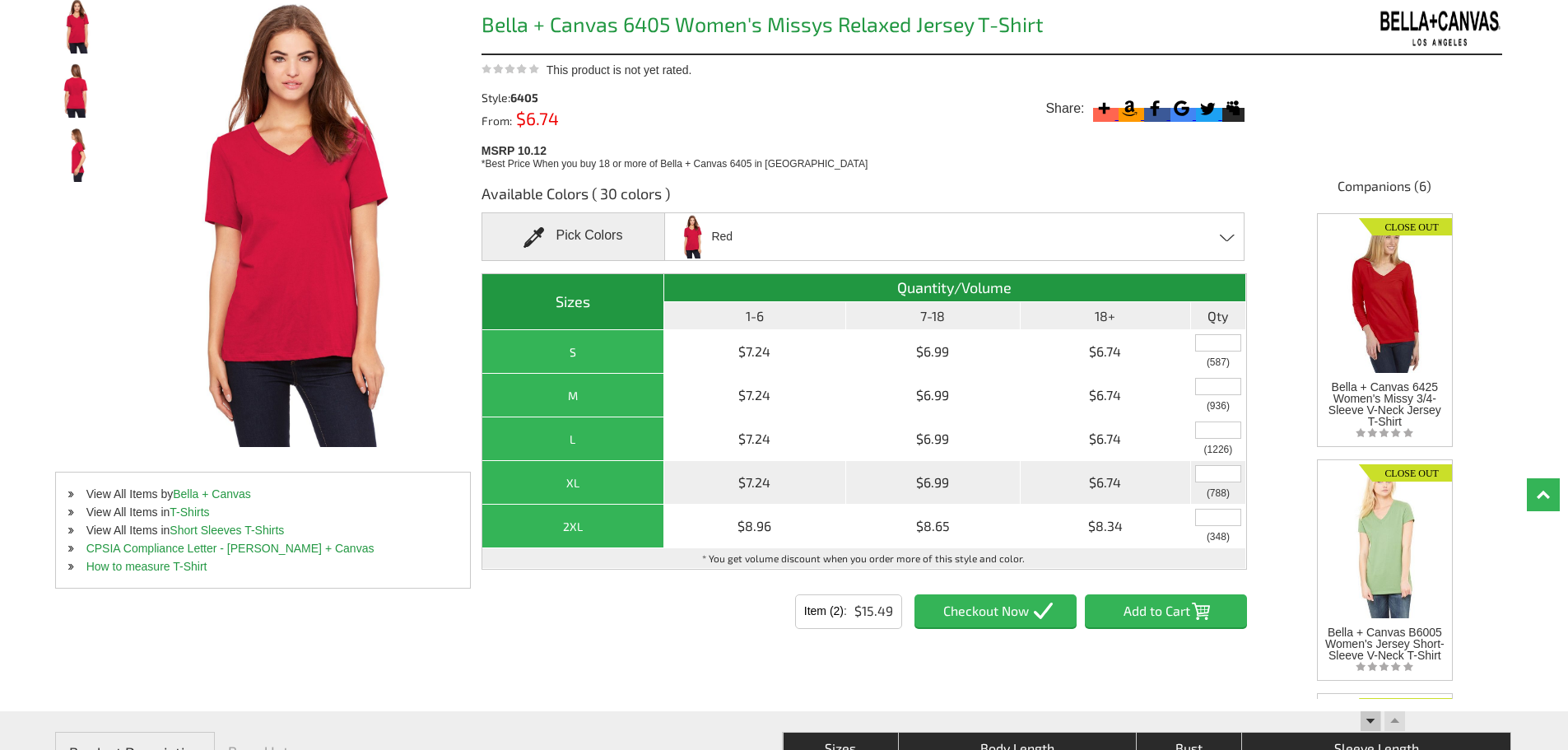
scroll to position [165, 0]
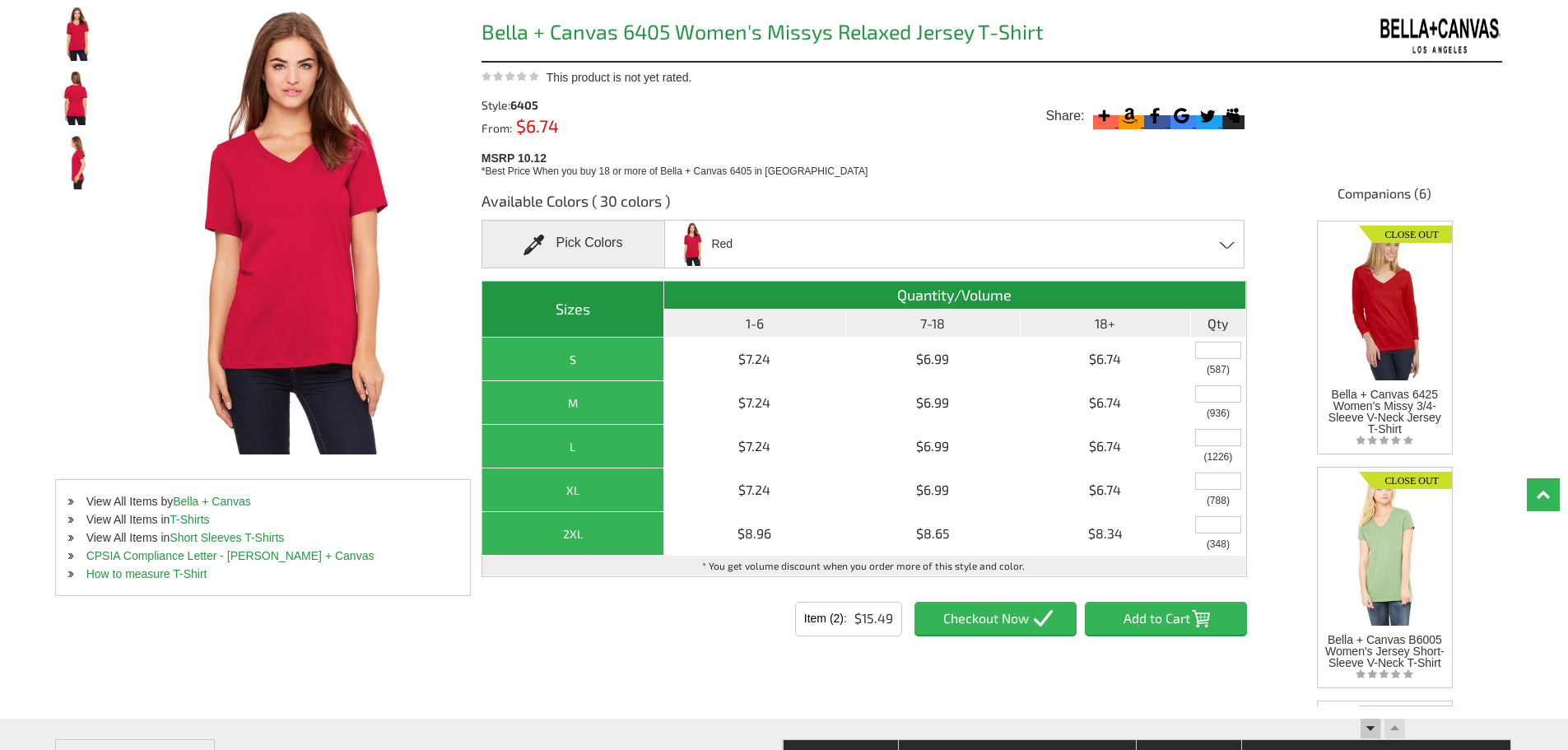
click at [910, 255] on div "Red Asphalt Athletic Heather Berry Black Black Heather Blue Triblend Charcoal B…" at bounding box center [955, 245] width 580 height 49
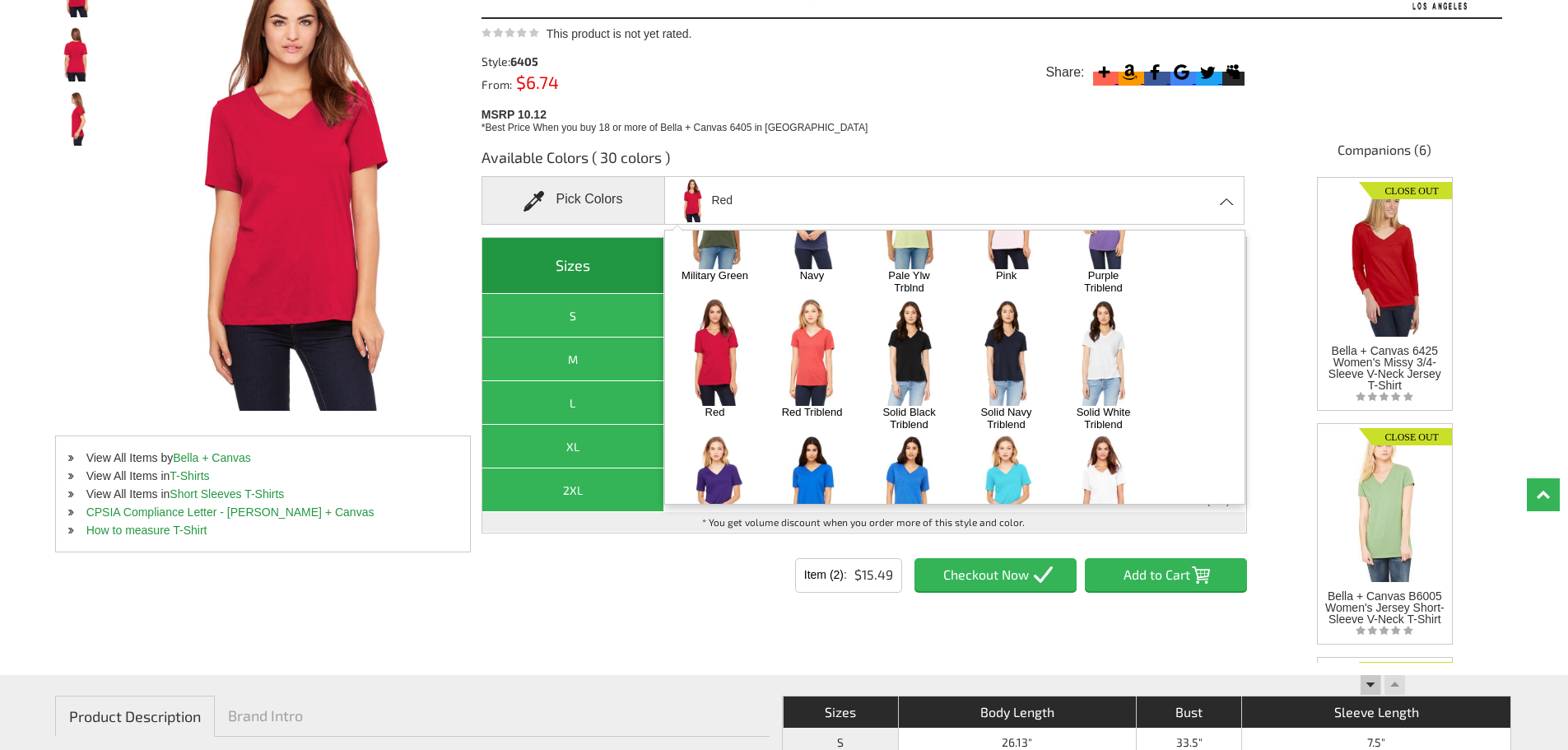
scroll to position [247, 0]
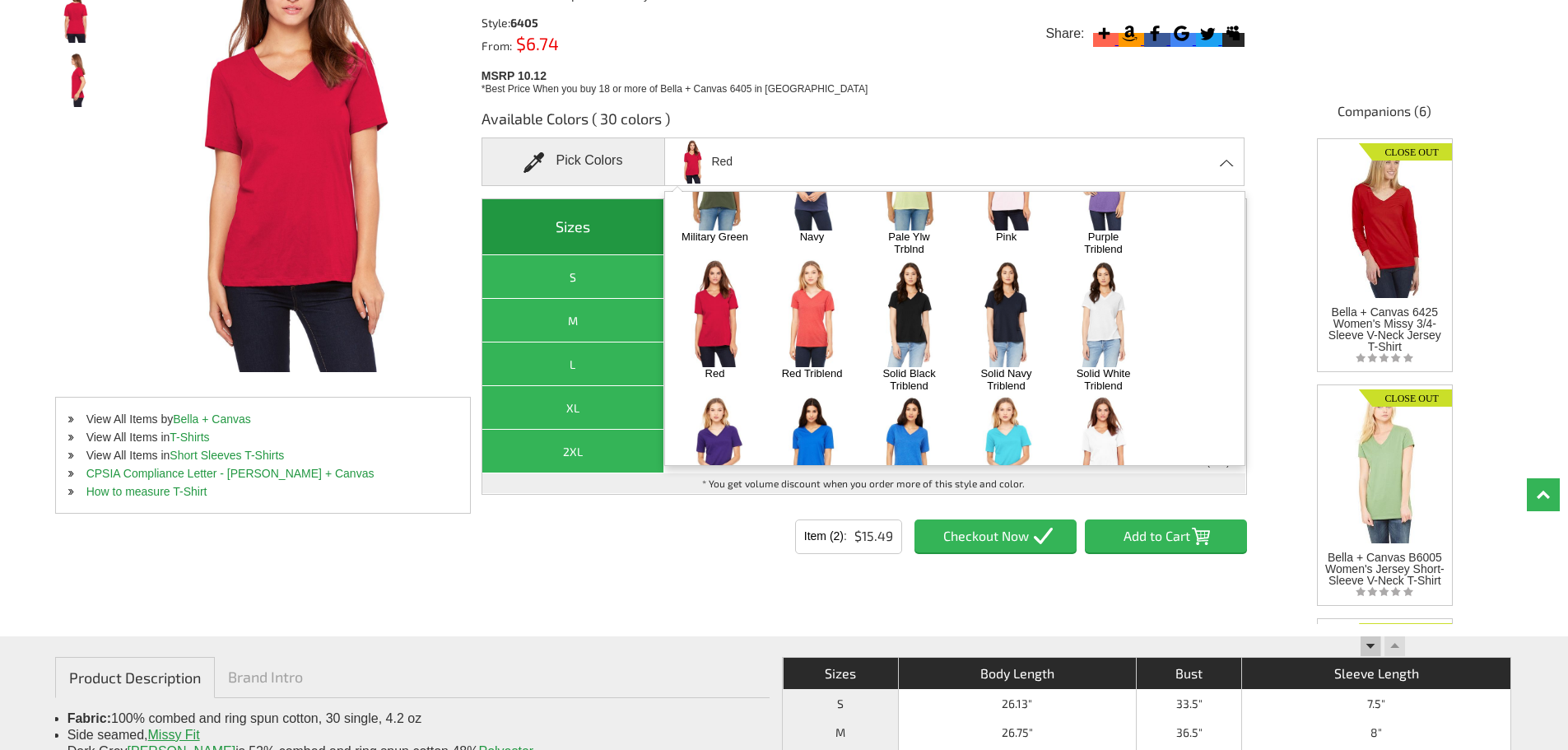
click at [911, 396] on img at bounding box center [909, 449] width 86 height 108
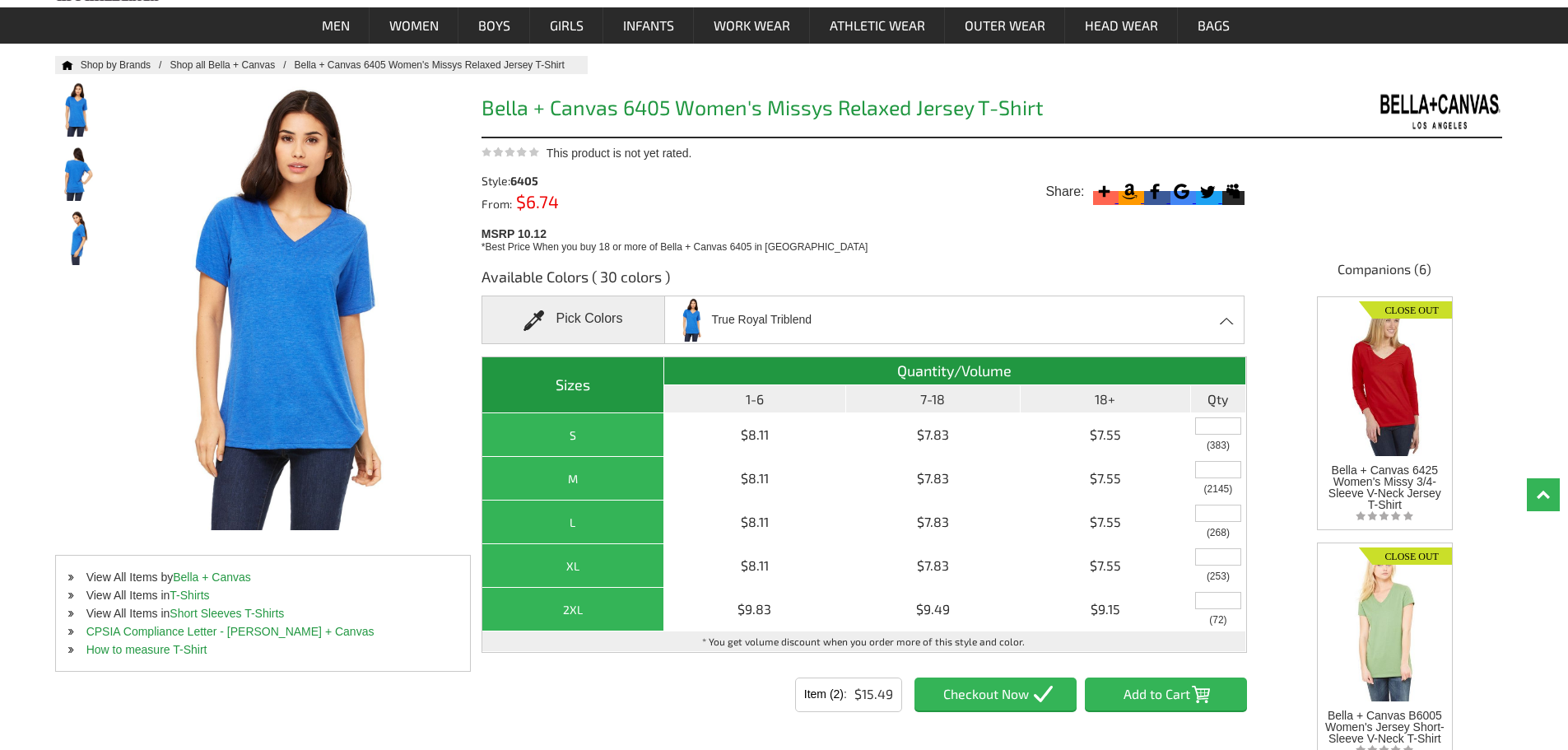
scroll to position [82, 0]
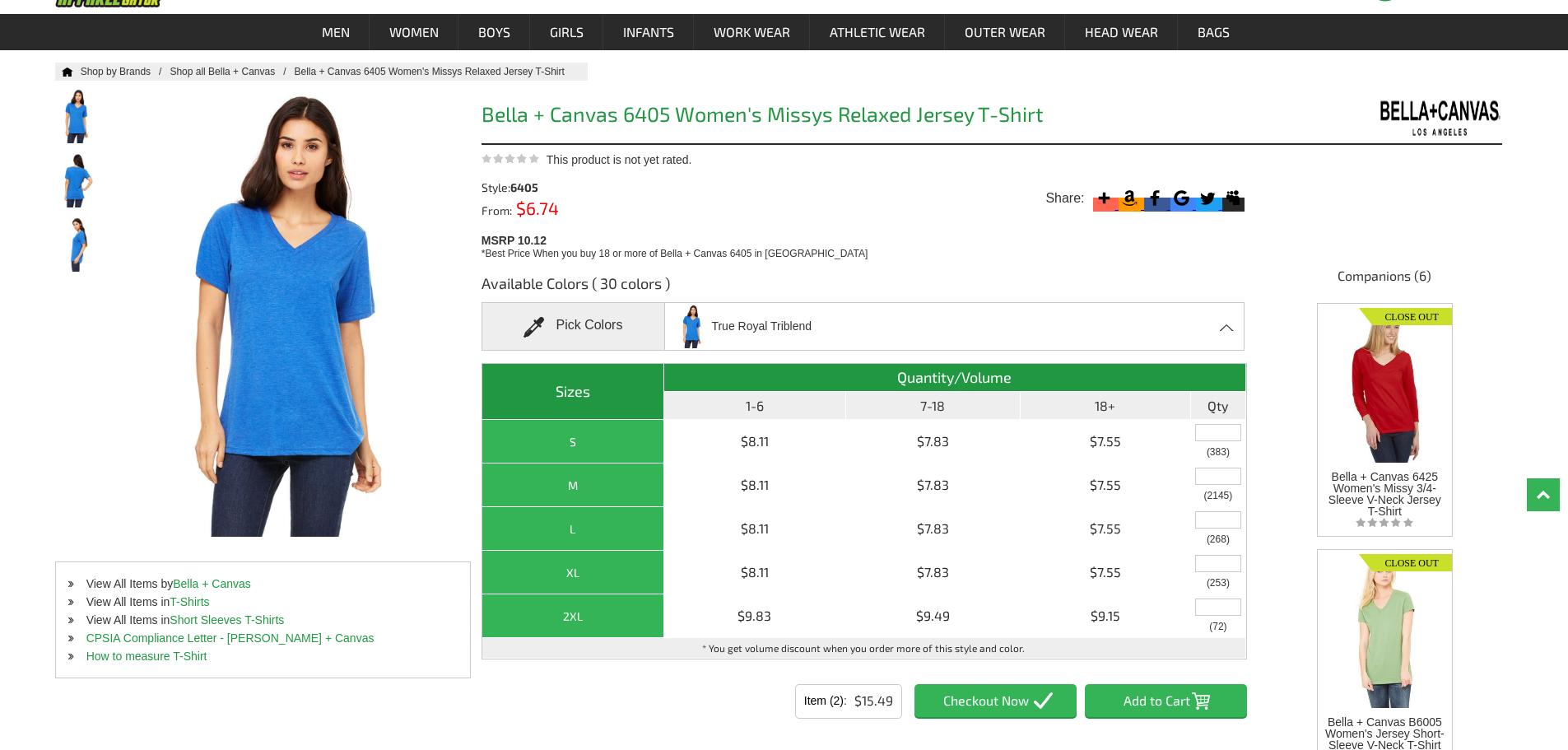
click at [899, 320] on div "True Royal Triblend Asphalt Athletic Heather Berry Black Black Heather Blue Tri…" at bounding box center [955, 326] width 580 height 49
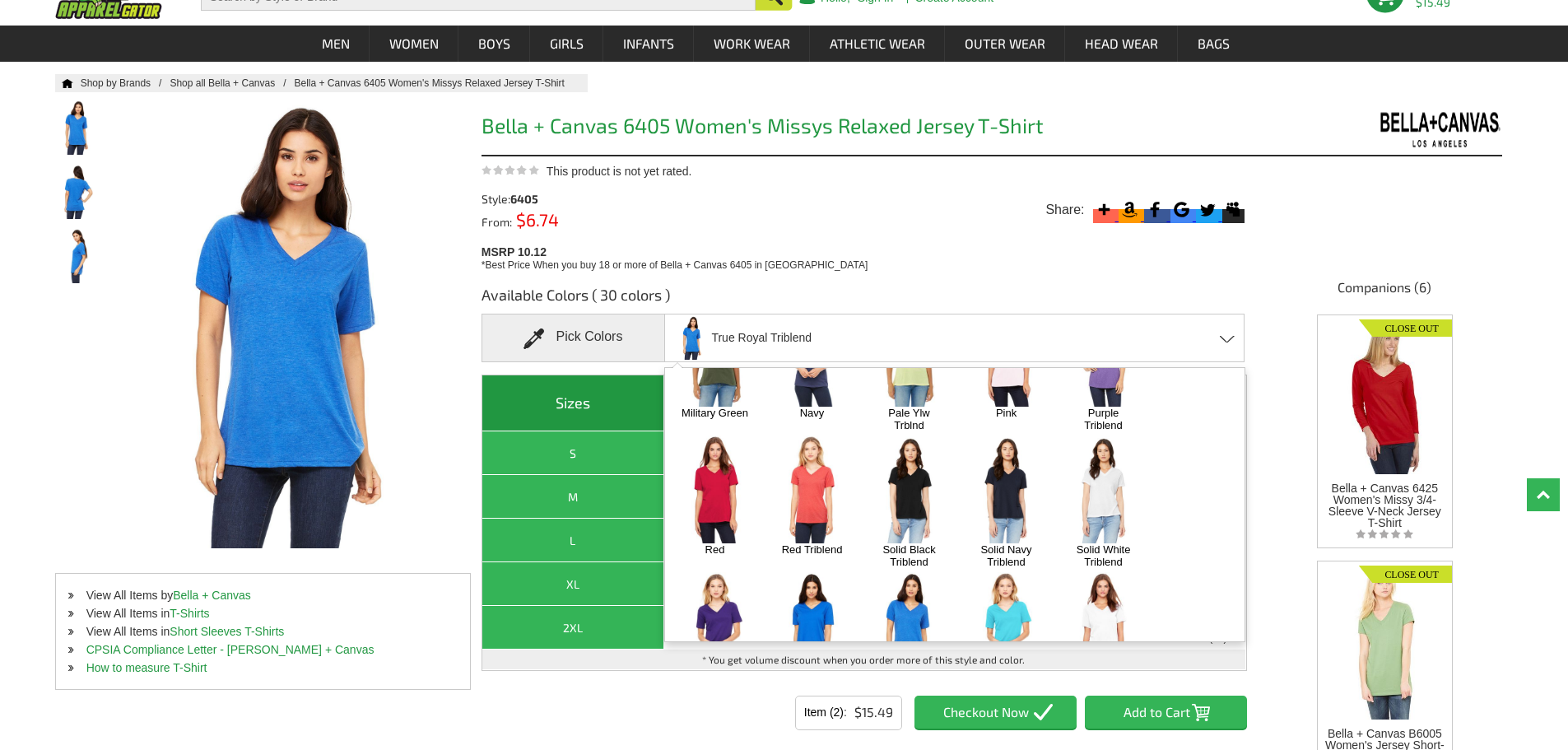
scroll to position [0, 0]
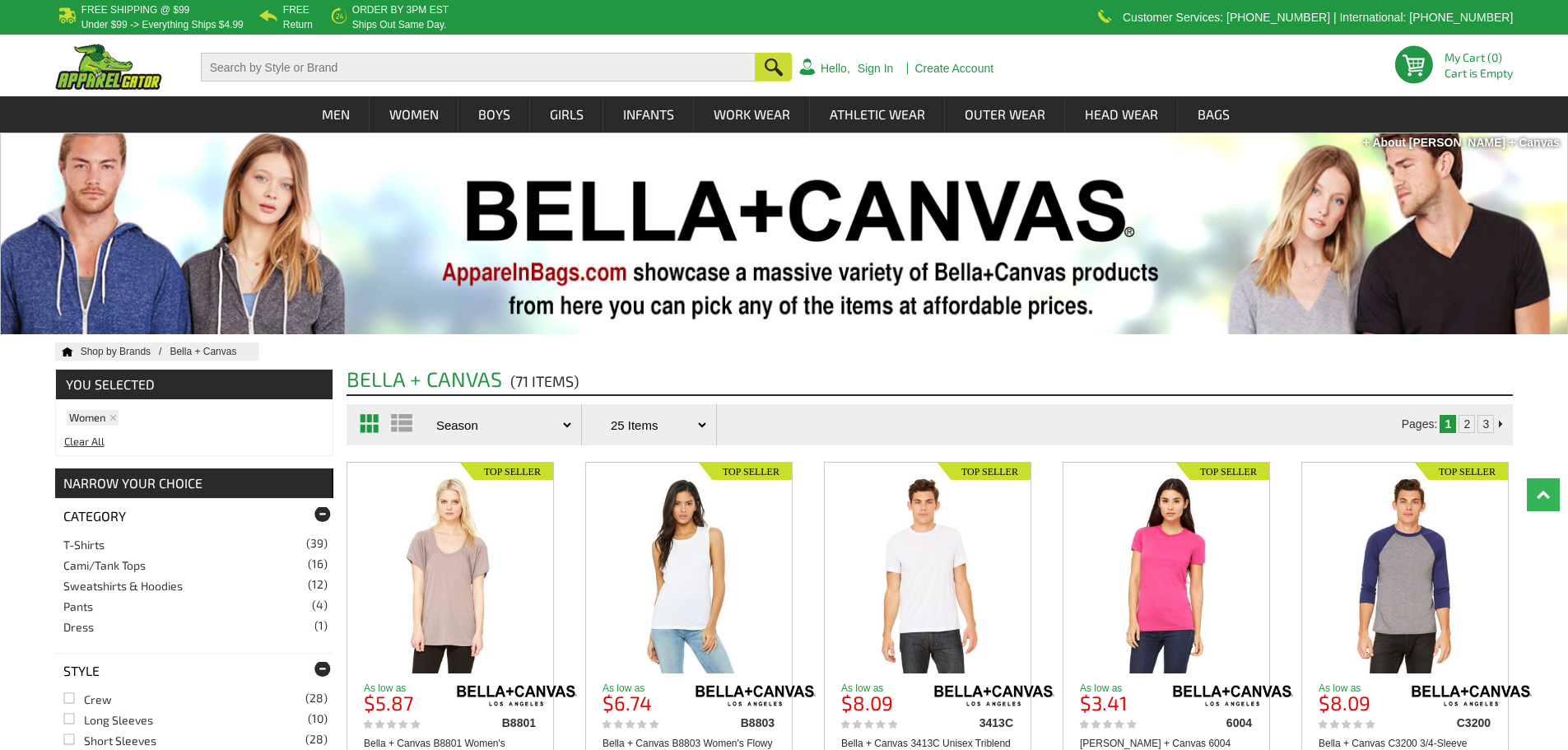
scroll to position [1729, 0]
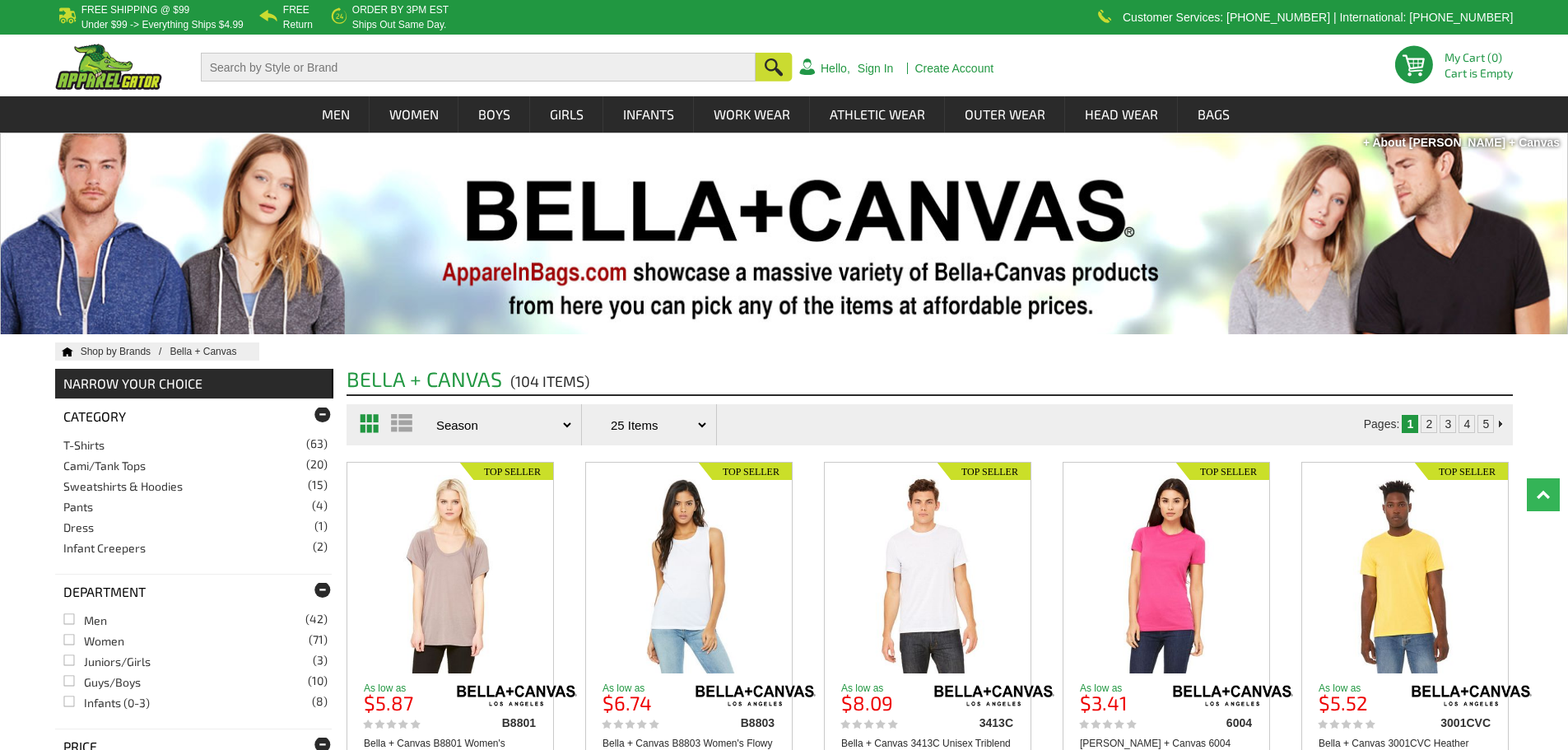
scroll to position [165, 0]
